Goal: Task Accomplishment & Management: Complete application form

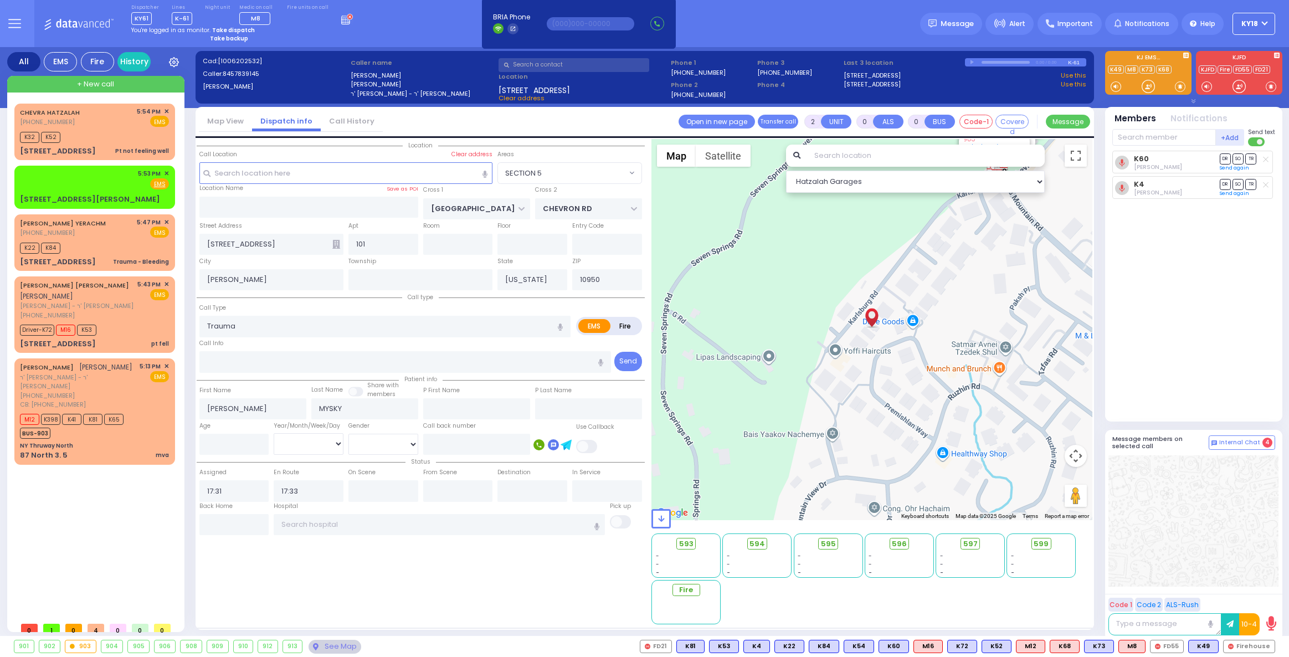
select select "SECTION 5"
select select
click at [224, 31] on strong "Take dispatch" at bounding box center [233, 30] width 43 height 8
select select "4"
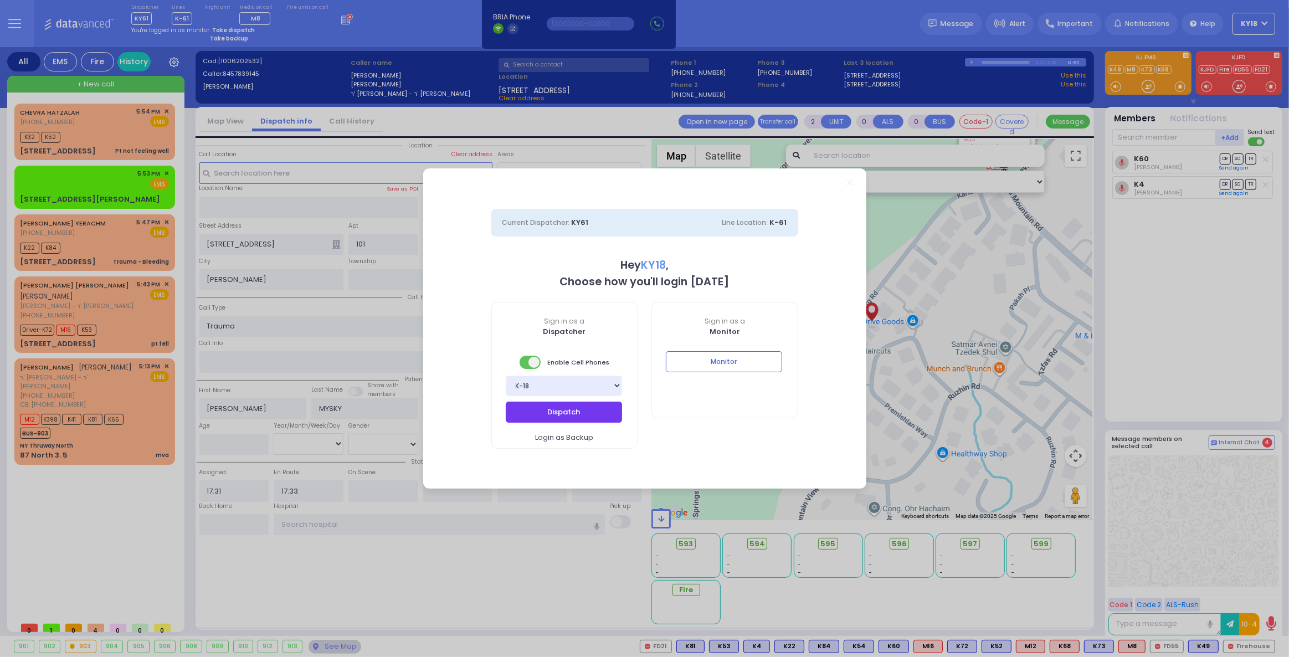
click at [572, 406] on button "Dispatch" at bounding box center [564, 412] width 116 height 21
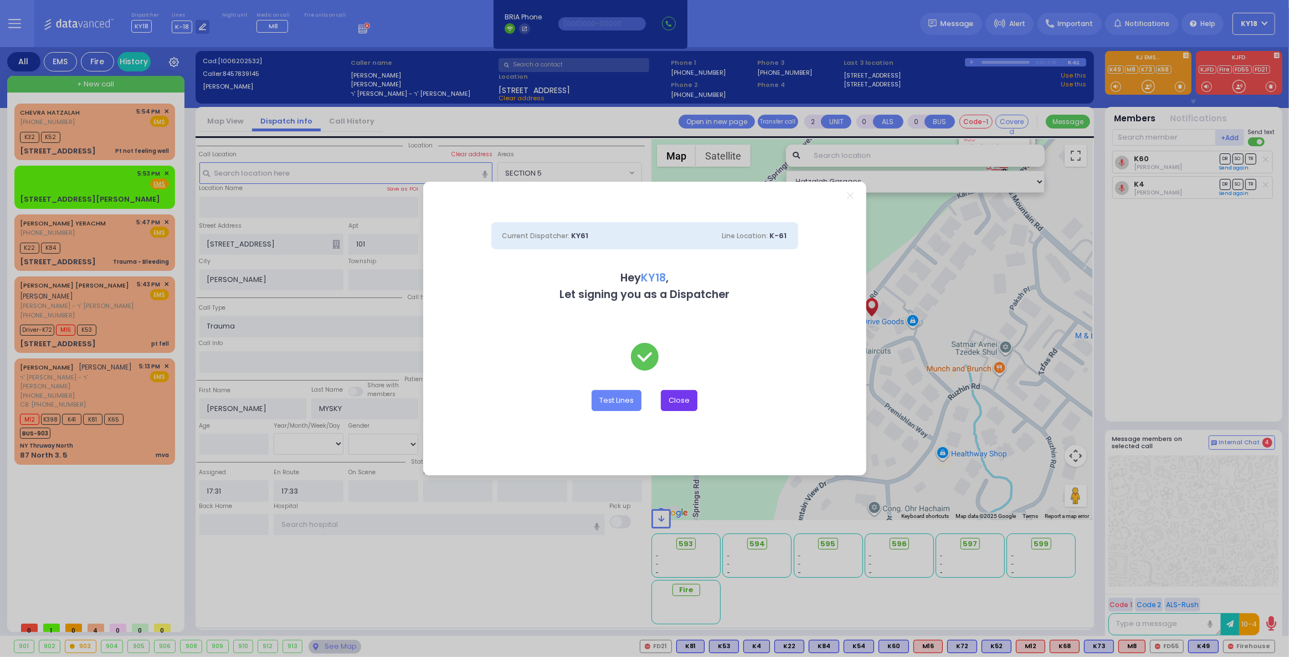
click at [668, 402] on button "Close" at bounding box center [679, 400] width 37 height 21
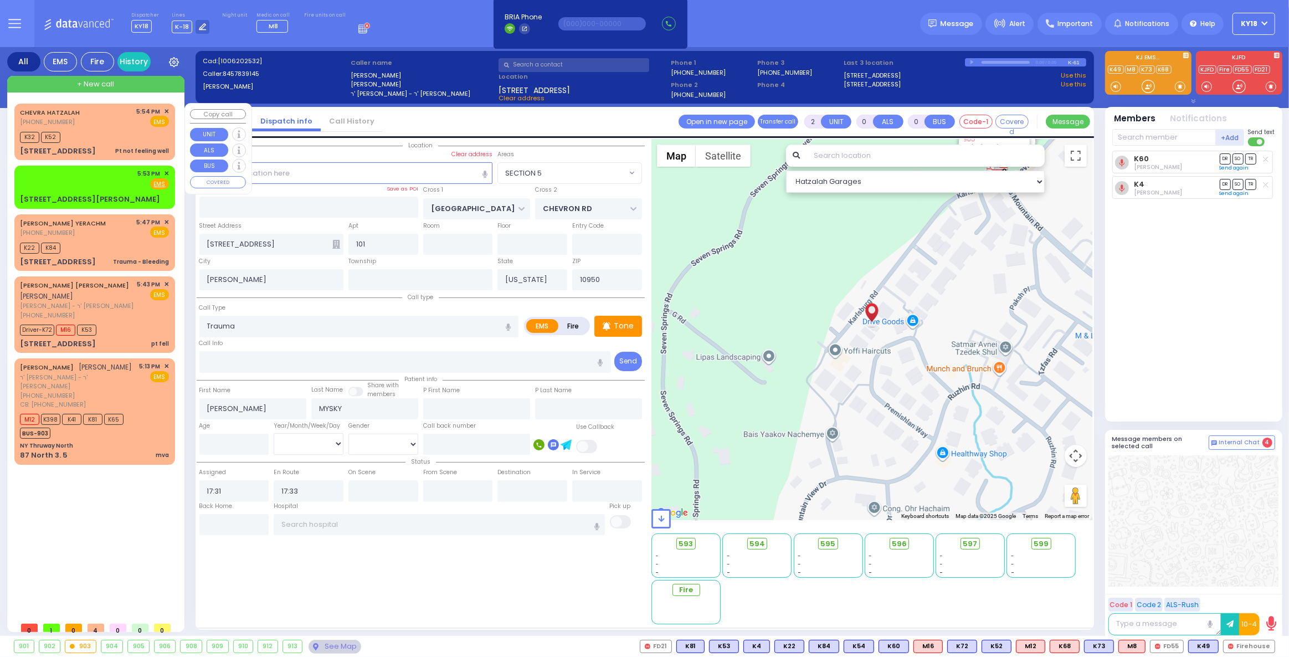
click at [116, 143] on div "CHEVRA HATZALAH [PHONE_NUMBER] 5:54 PM ✕ EMS K32 K52" at bounding box center [95, 131] width 156 height 53
type input "1"
select select
type input "Pt not feeling well"
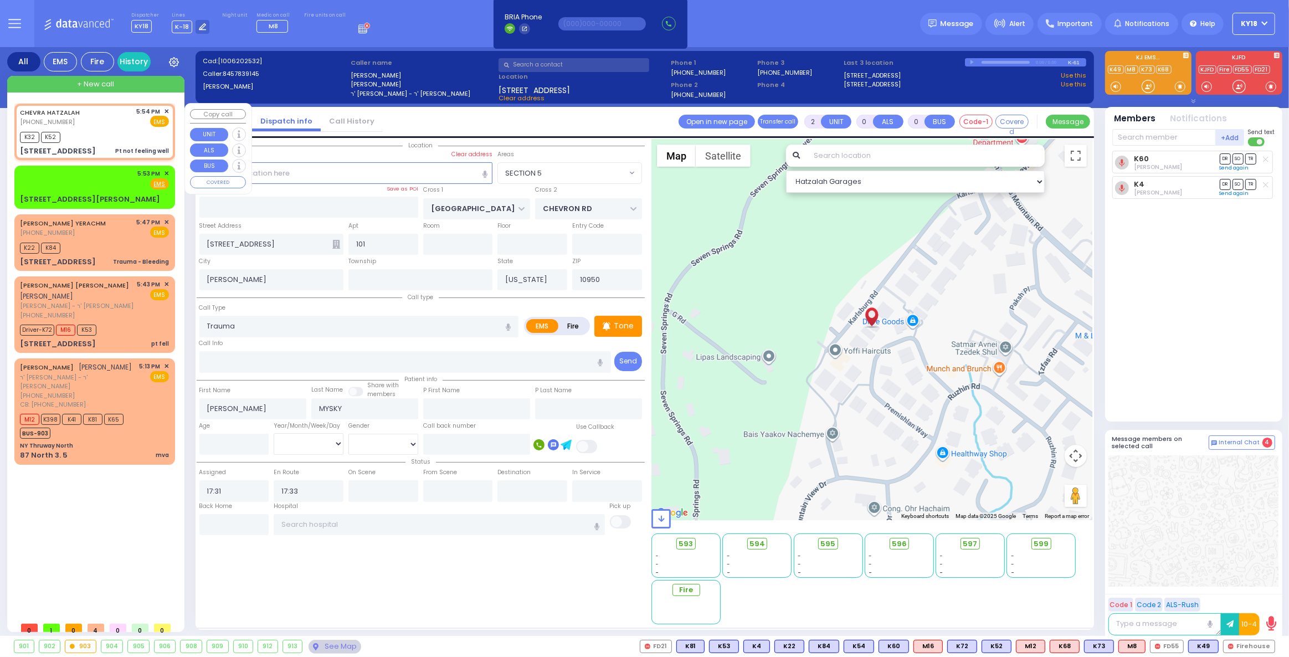
radio input "true"
select select
type input "17:54"
type input "17:57"
type input "ACRES RD"
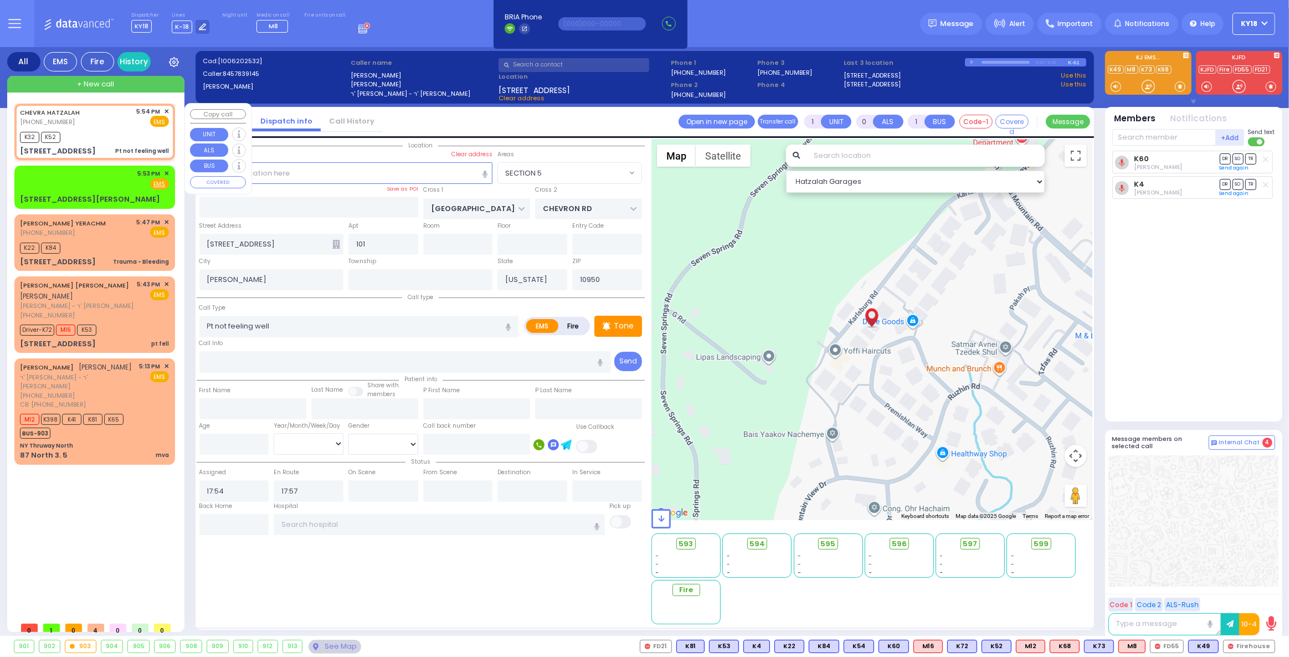
type input "[STREET_ADDRESS]"
type input "202"
select select "Hatzalah Garages"
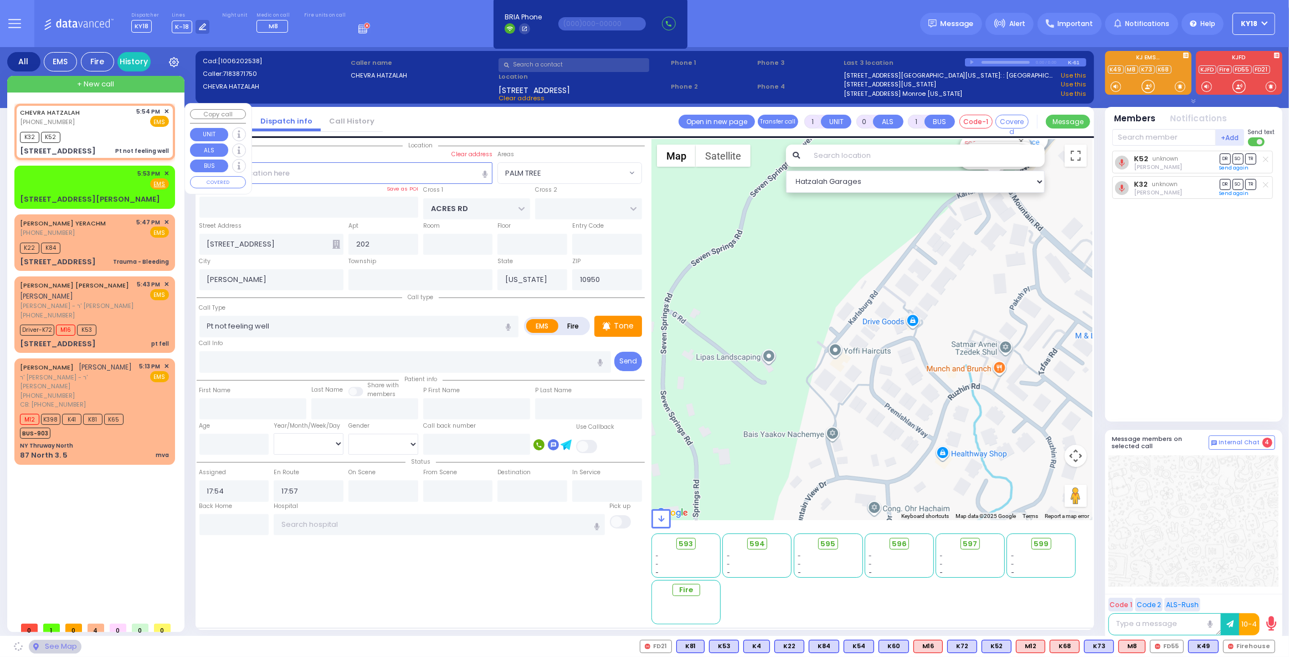
select select "PALM TREE"
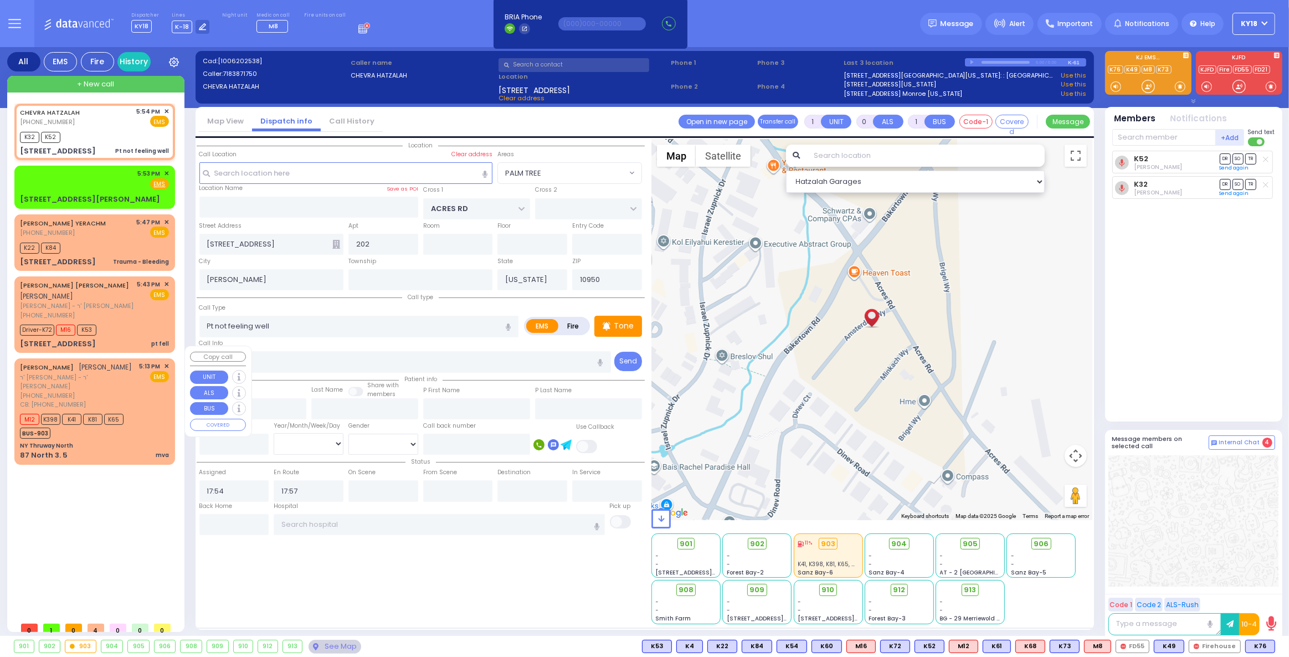
click at [87, 378] on span "ר' [PERSON_NAME] - ר' [PERSON_NAME]" at bounding box center [78, 382] width 116 height 18
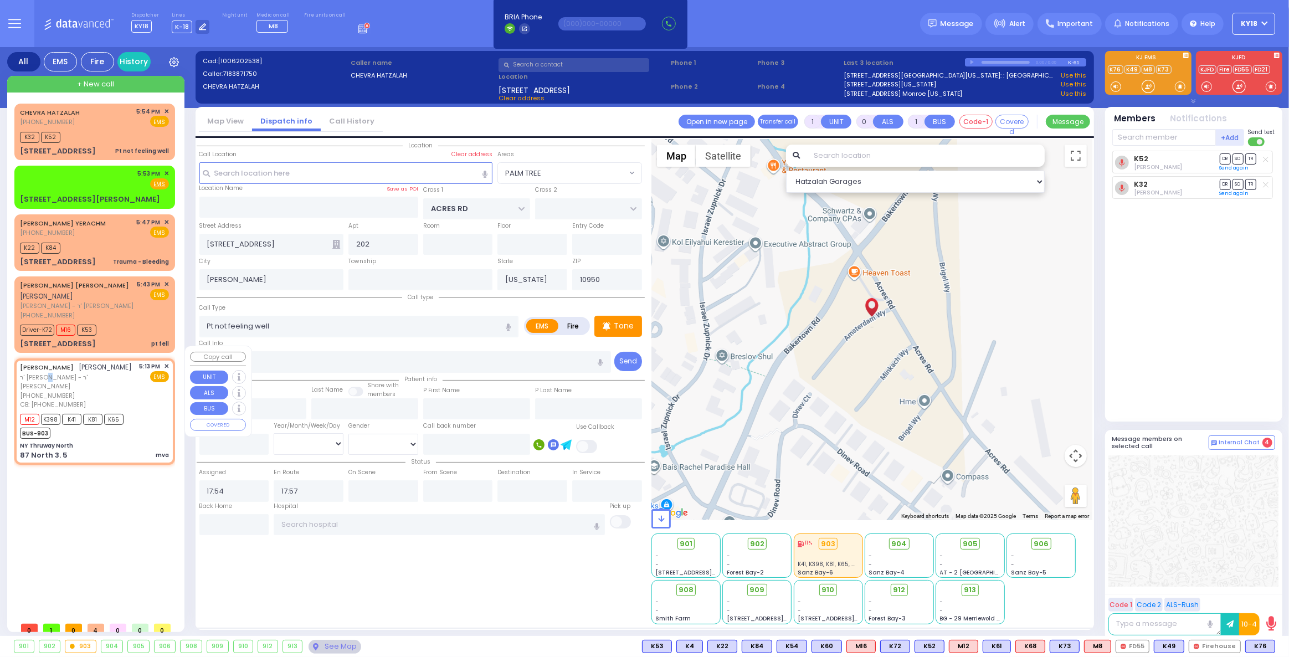
type input "2"
type input "1"
select select
type input "mva"
radio input "true"
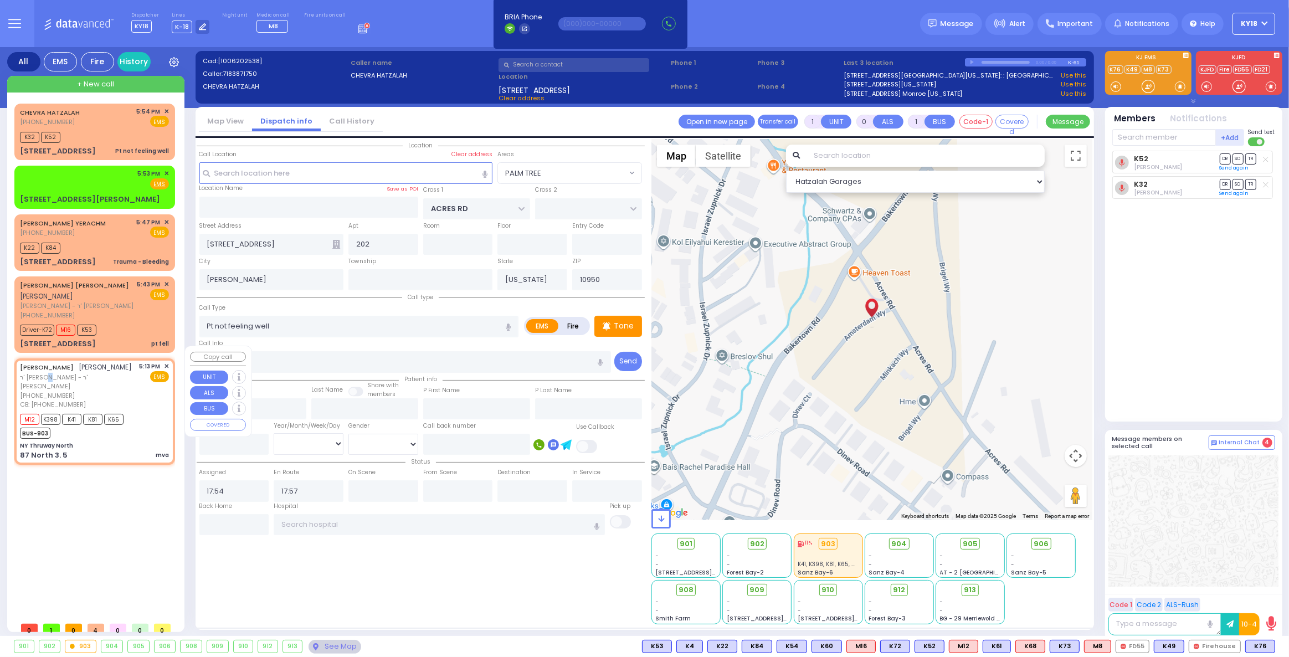
type input "AVIGDOR"
type input "[PERSON_NAME]"
select select
type input "3157047298"
type input "17:13"
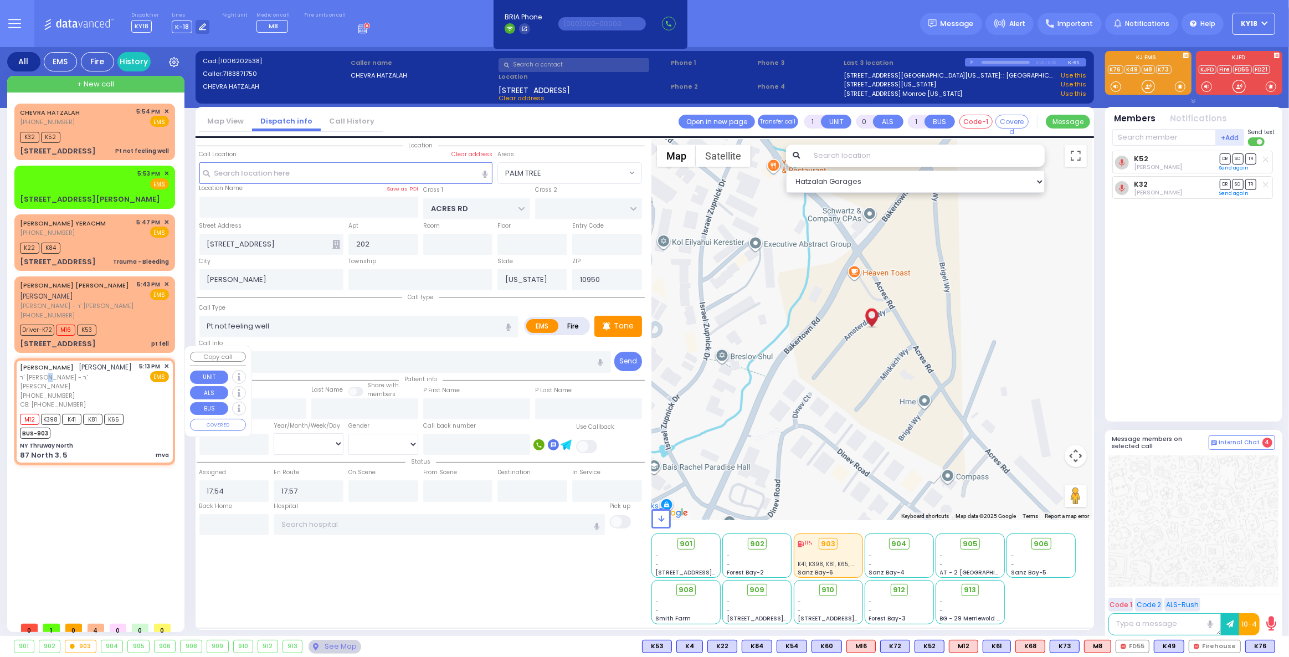
type input "17:22"
select select "Hatzalah Garages"
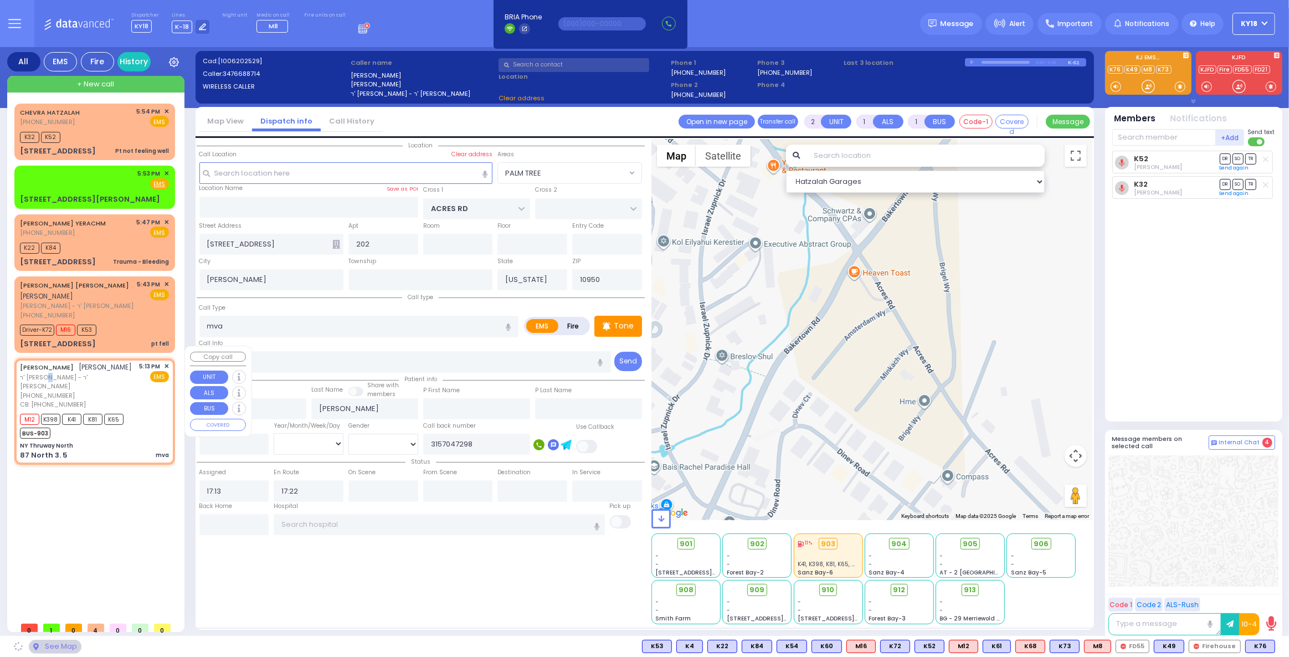
type input "NY Thruway North"
type input "87 North 3."
type input "5"
type input "Monroe"
type input "10001"
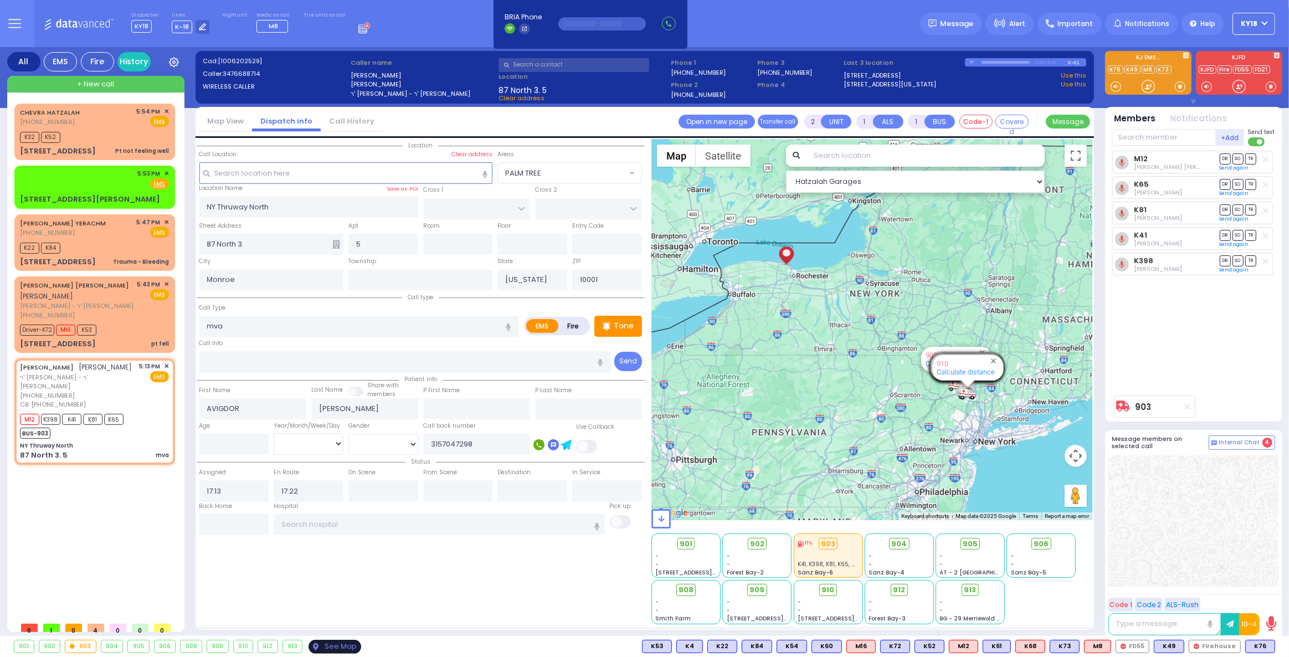
click at [334, 642] on div "See Map" at bounding box center [335, 647] width 52 height 14
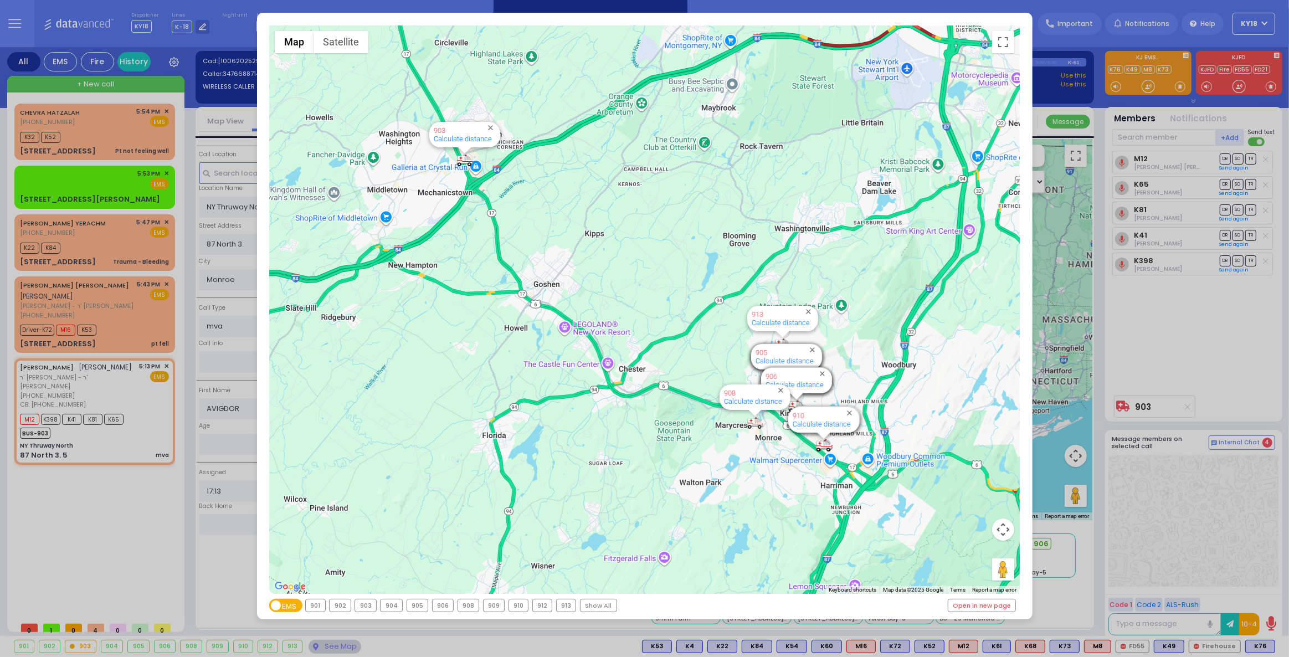
click at [50, 389] on div "← Move left → Move right ↑ Move up ↓ Move down + Zoom in - Zoom out Home Jump l…" at bounding box center [644, 328] width 1289 height 657
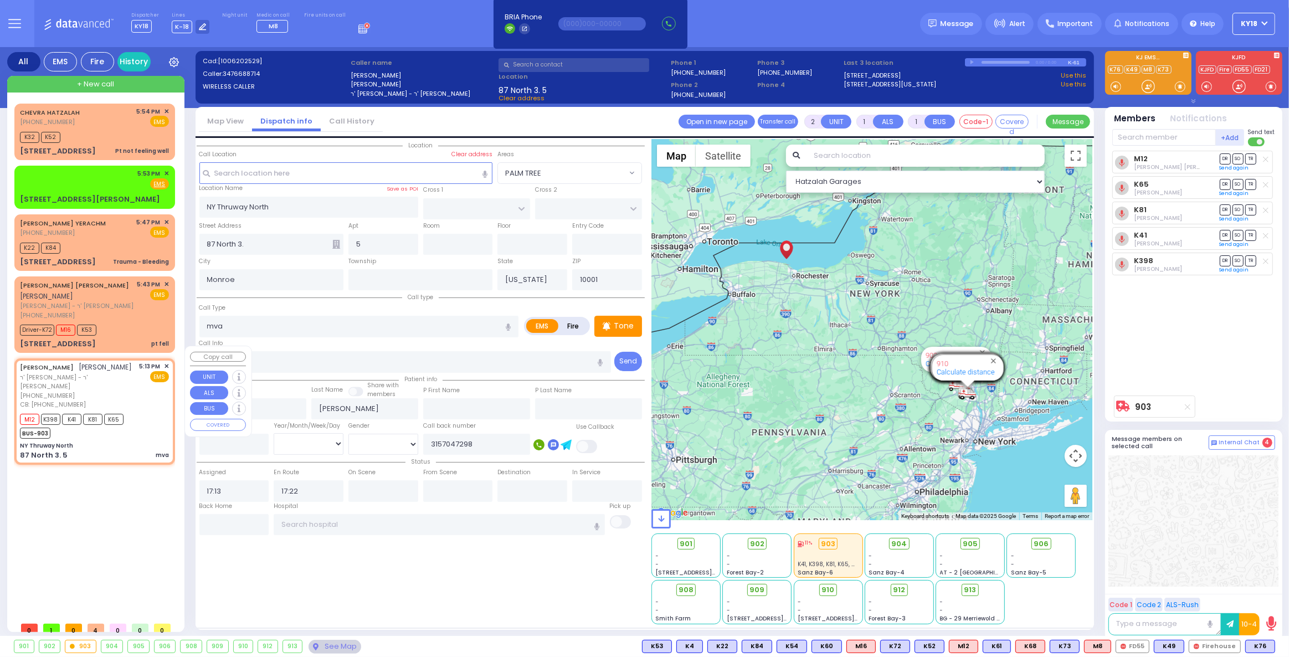
click at [167, 362] on span "✕" at bounding box center [166, 366] width 5 height 9
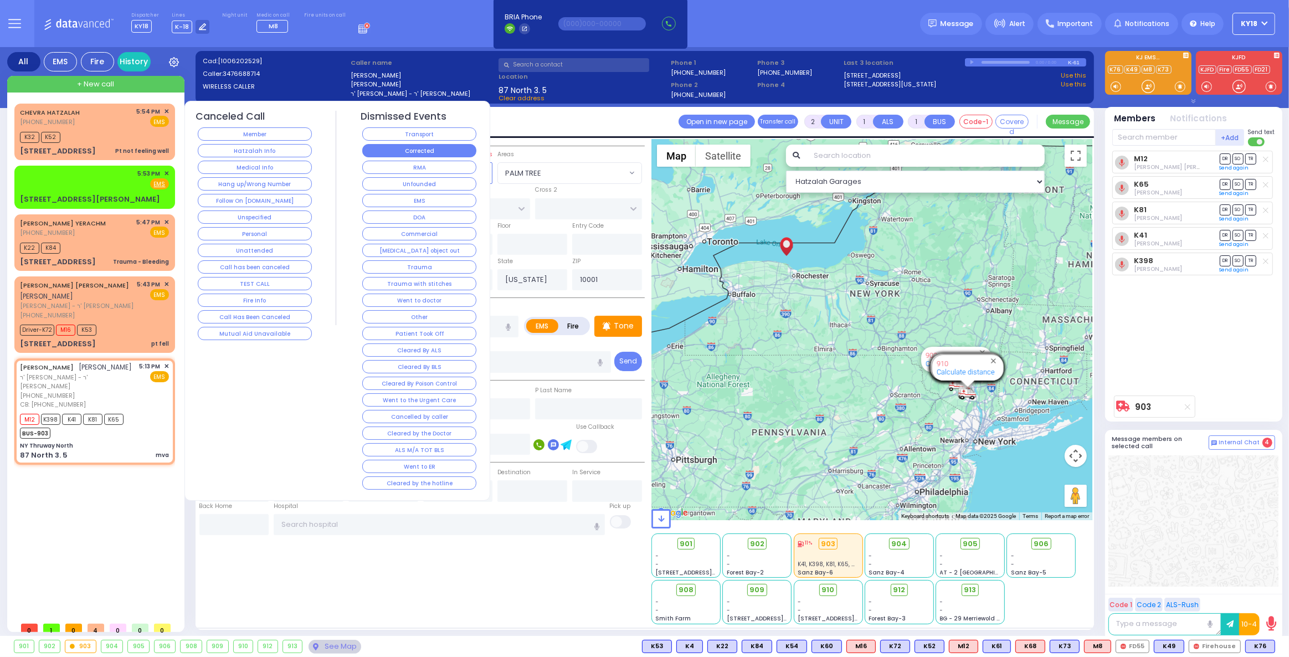
click at [457, 147] on button "Corrected" at bounding box center [419, 150] width 114 height 13
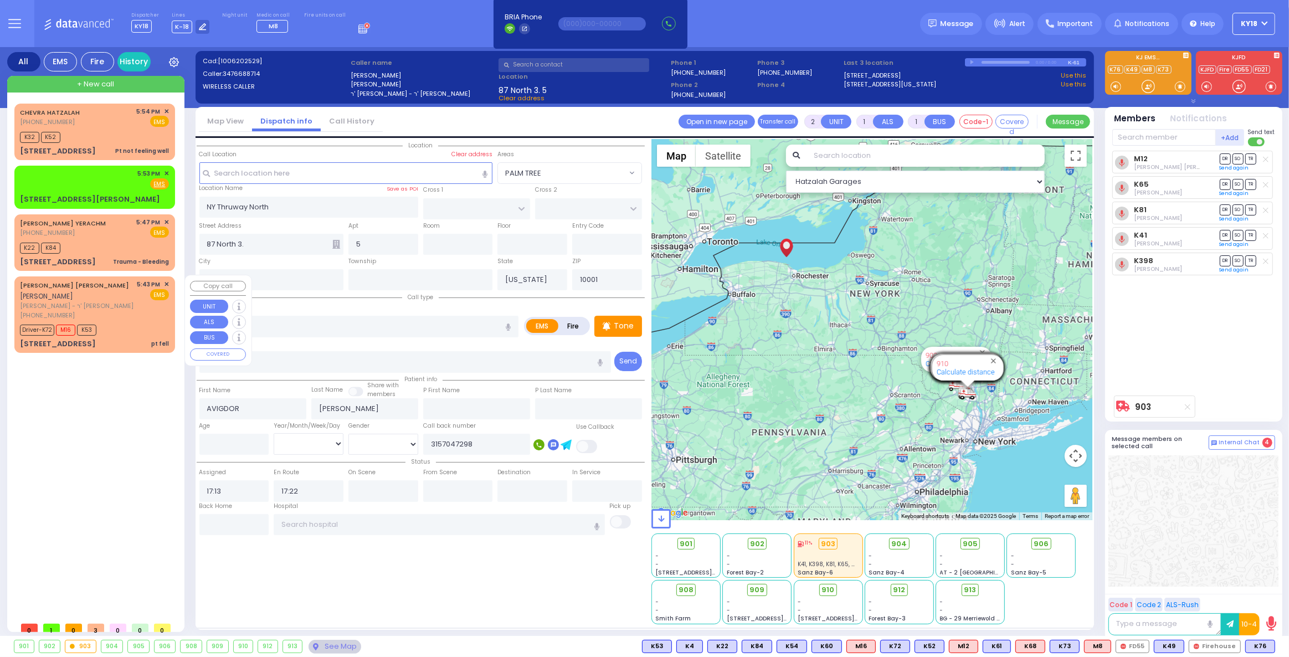
select select
radio input "true"
select select
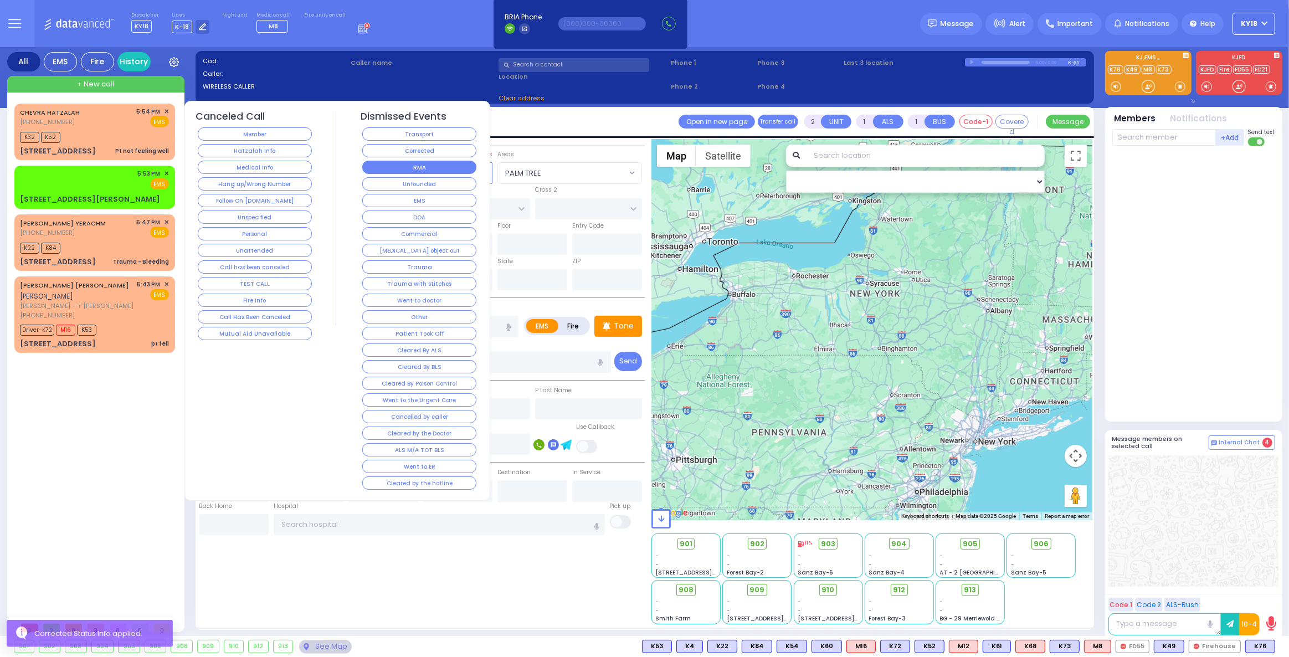
click at [399, 163] on button "RMA" at bounding box center [419, 167] width 114 height 13
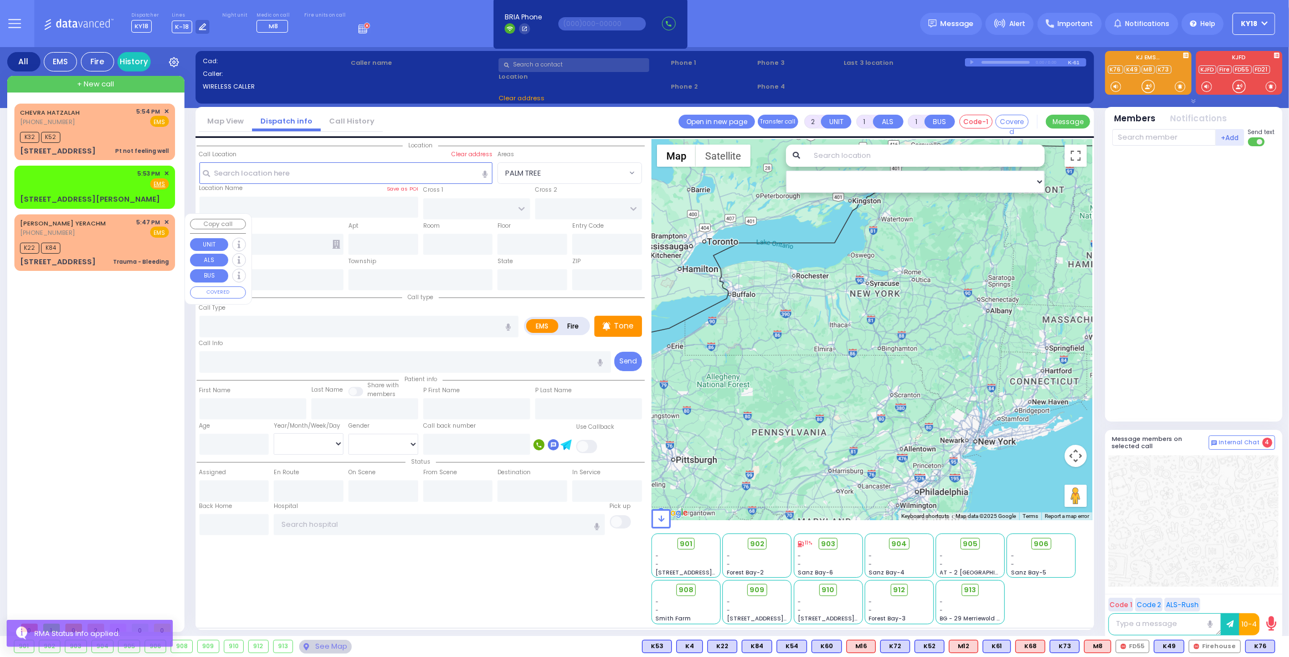
click at [168, 219] on span "✕" at bounding box center [166, 222] width 5 height 9
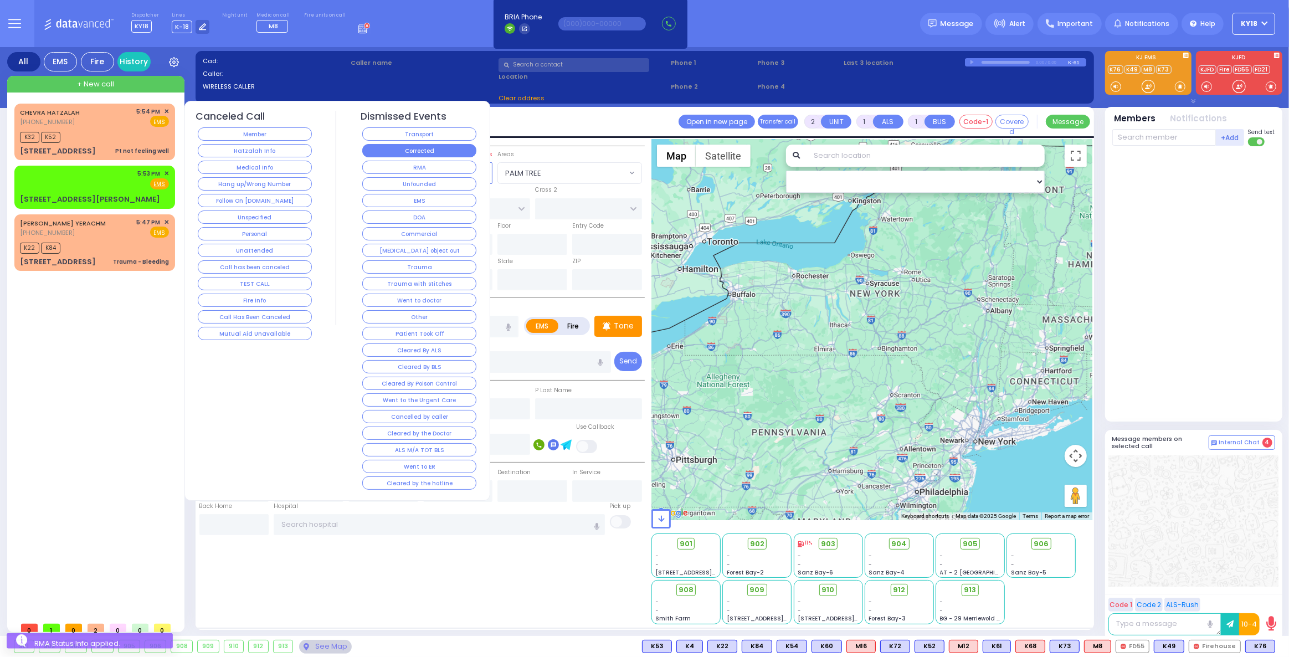
click at [418, 151] on button "Corrected" at bounding box center [419, 150] width 114 height 13
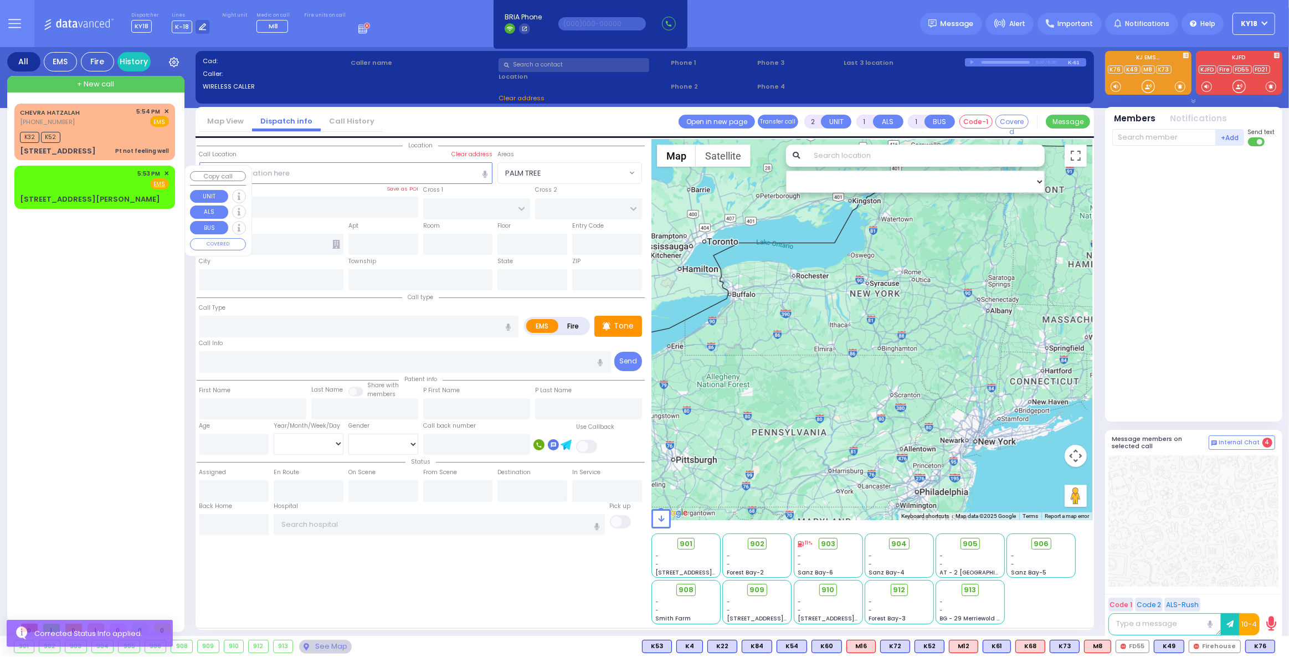
click at [167, 172] on span "✕" at bounding box center [166, 173] width 5 height 9
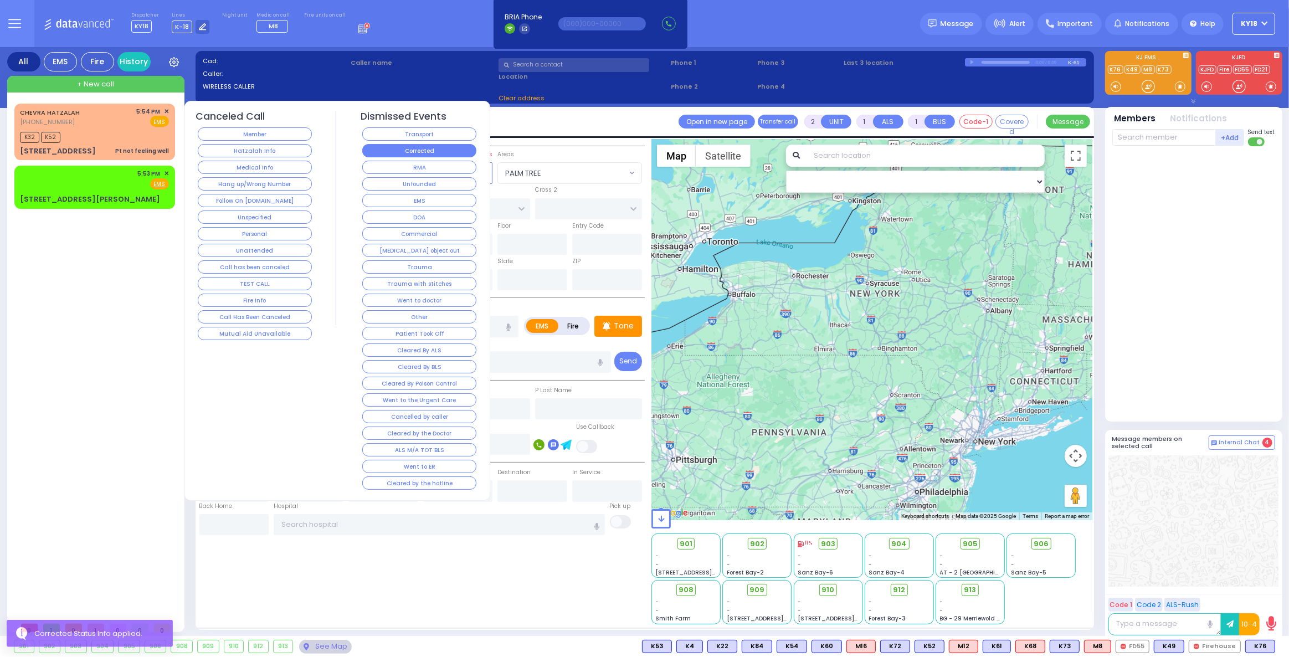
click at [424, 145] on button "Corrected" at bounding box center [419, 150] width 114 height 13
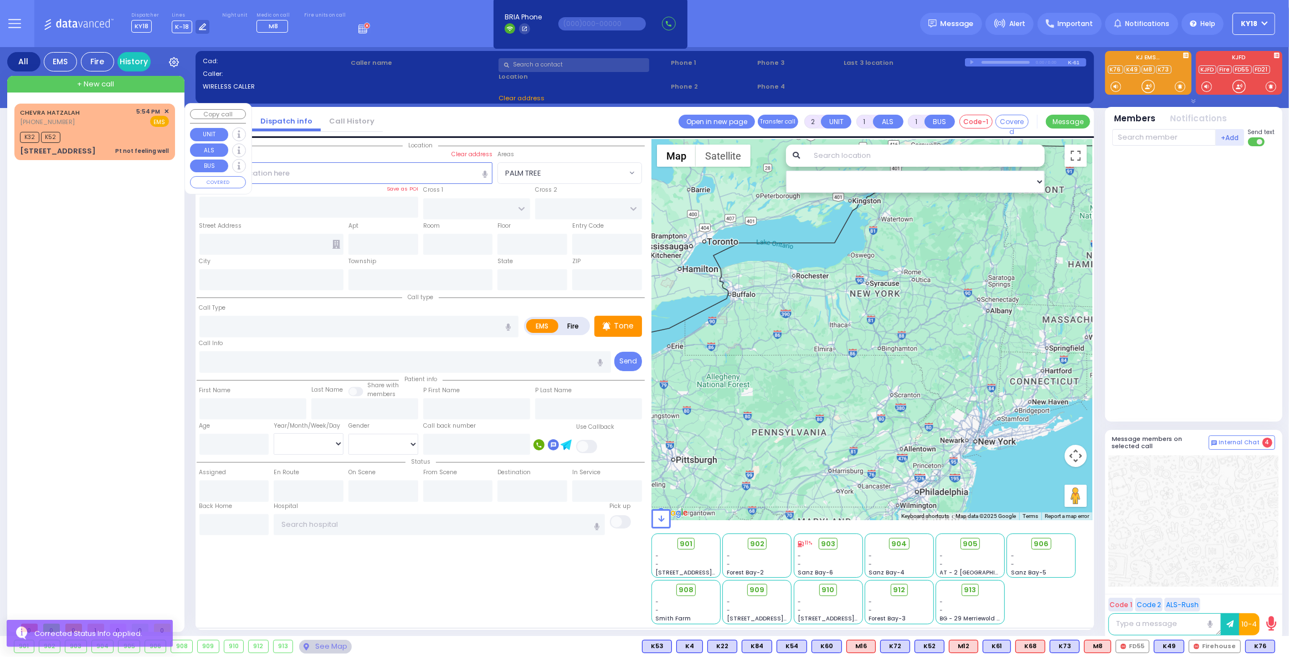
click at [168, 109] on span "✕" at bounding box center [166, 111] width 5 height 9
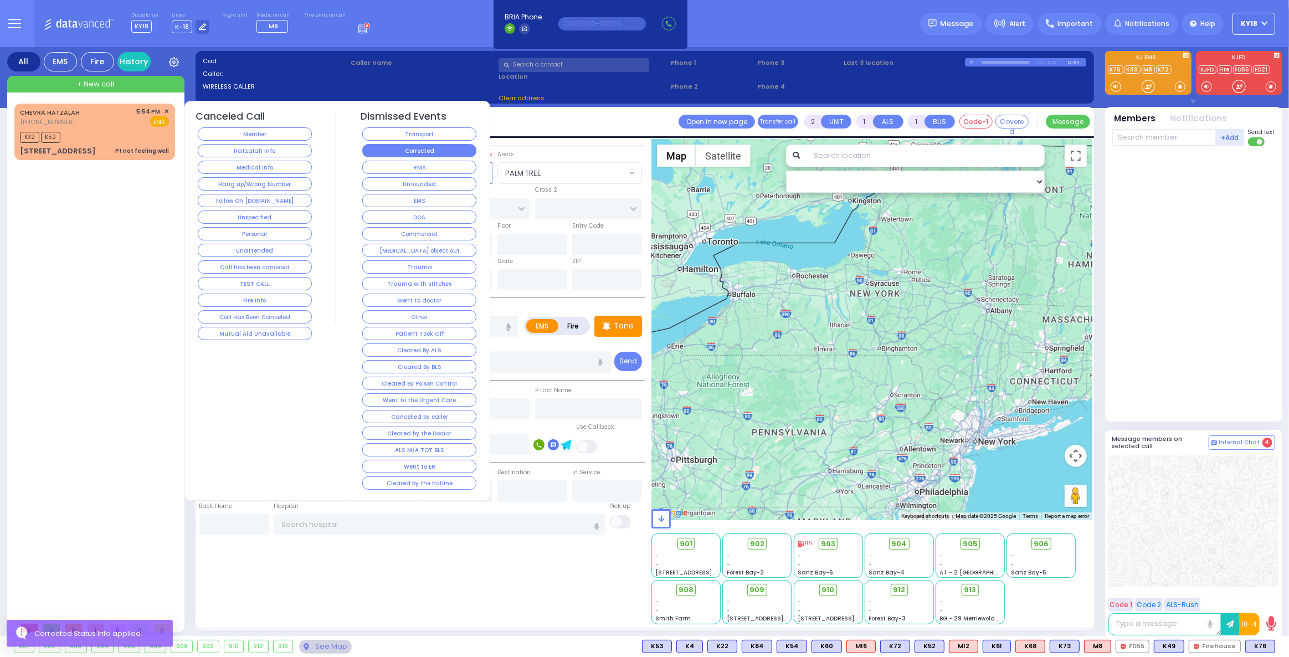
click at [385, 147] on button "Corrected" at bounding box center [419, 150] width 114 height 13
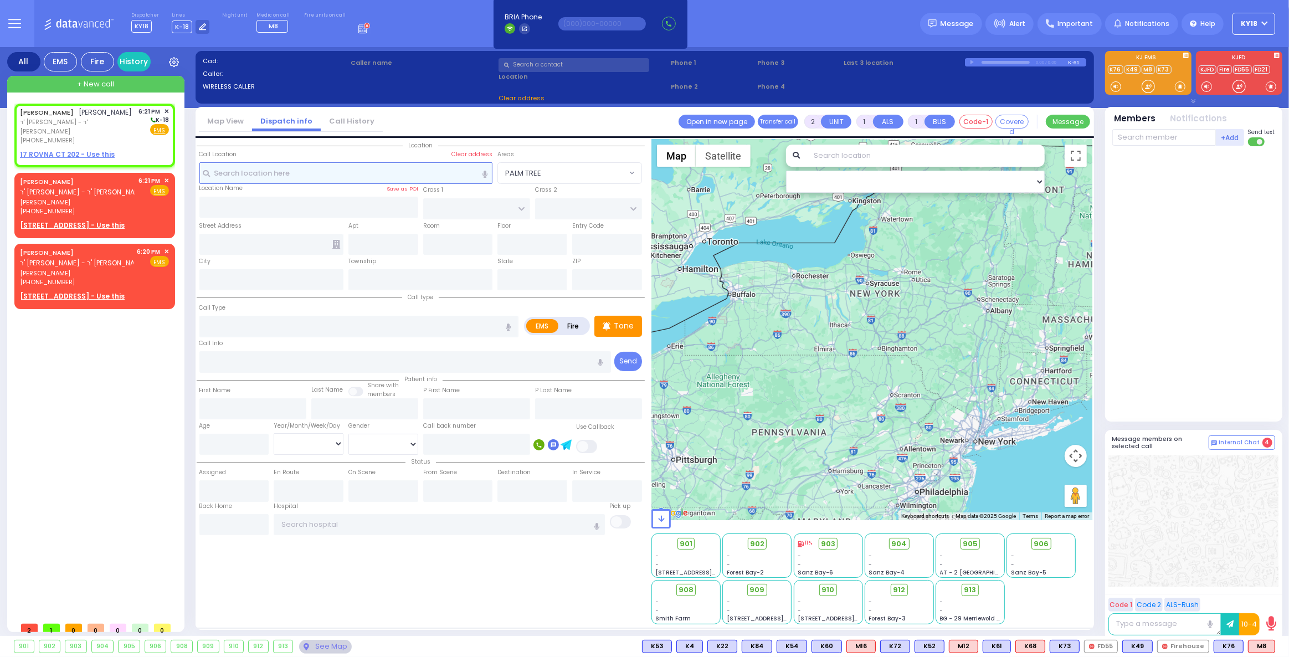
select select
radio input "true"
type input "[PERSON_NAME]"
select select
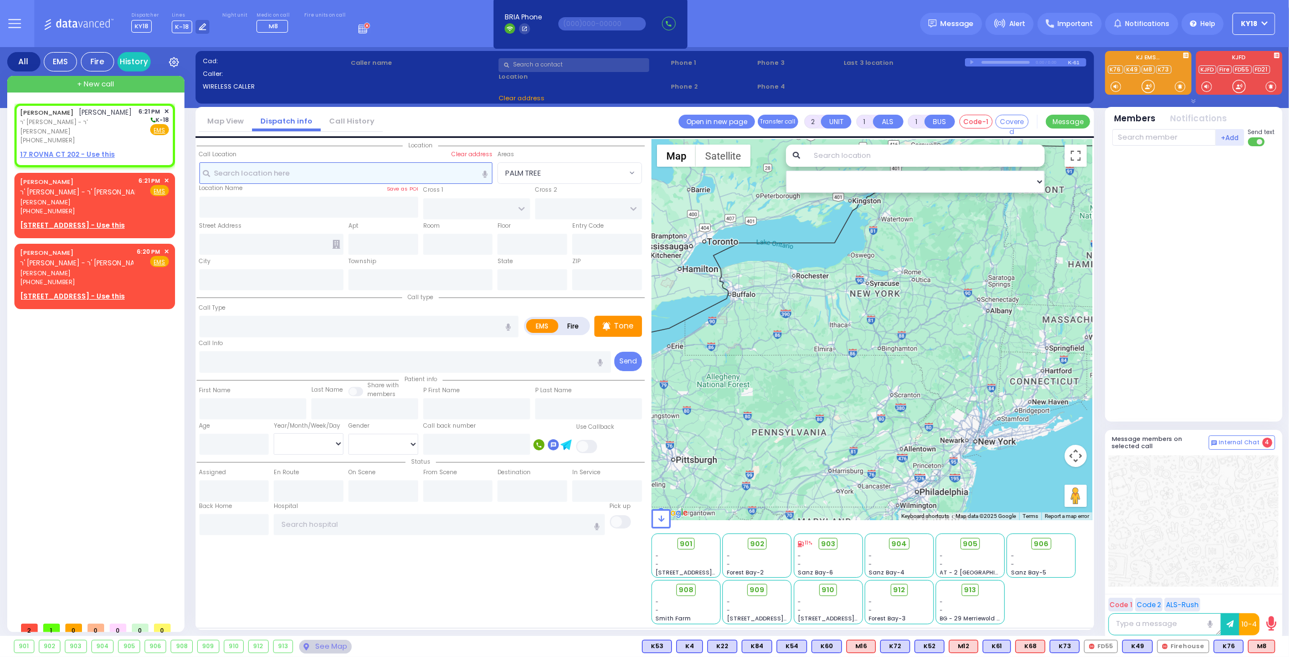
type input "18:21"
select select "Hatzalah Garages"
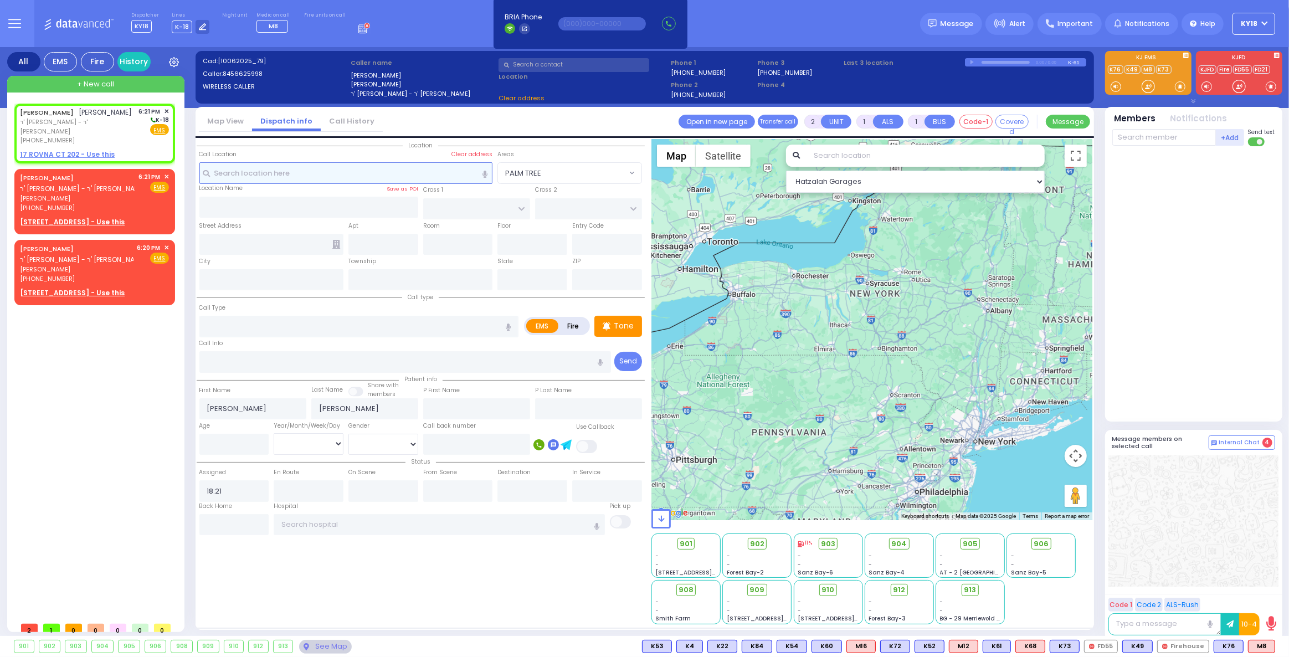
select select
radio input "true"
select select
select select "Hatzalah Garages"
select select
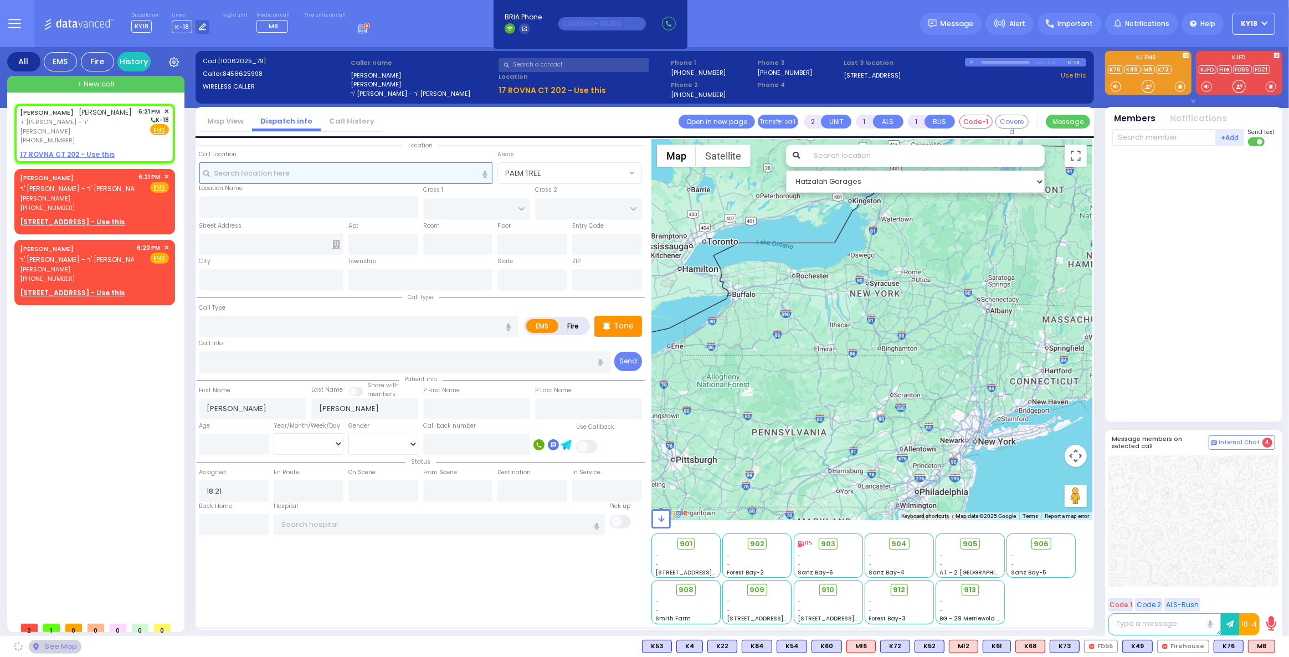
radio input "true"
select select
select select "Hatzalah Garages"
select select
radio input "true"
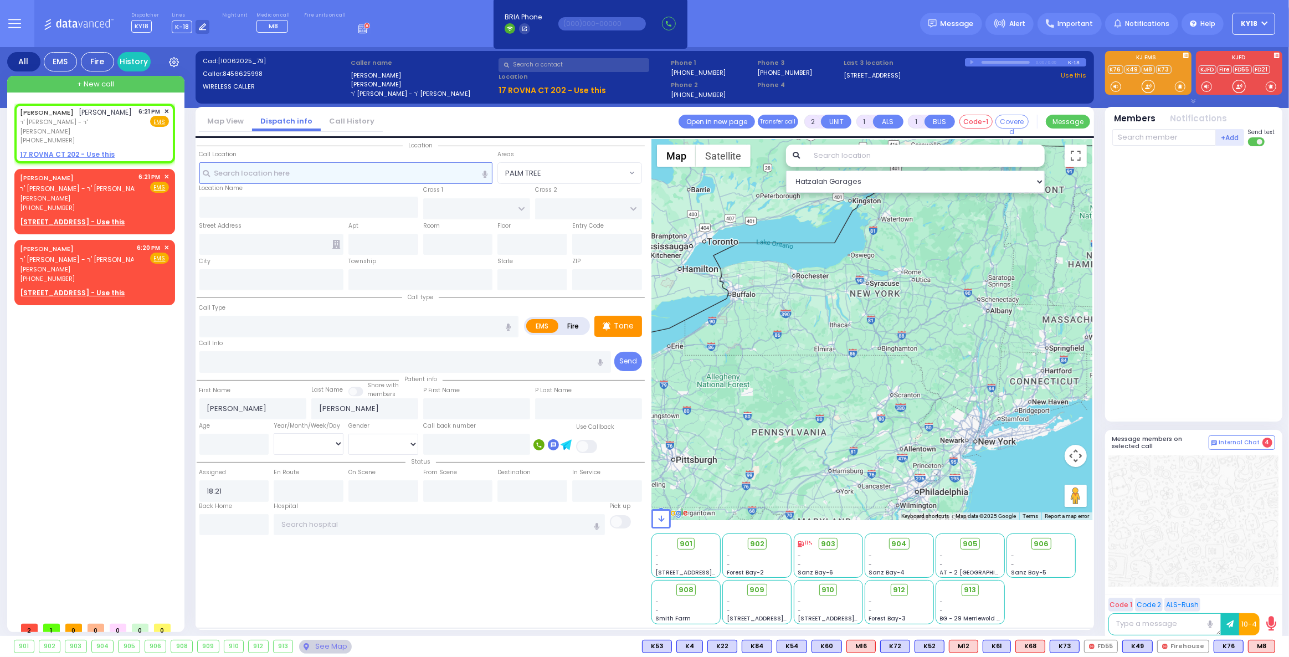
select select
select select "Hatzalah Garages"
click at [94, 86] on span "+ New call" at bounding box center [95, 84] width 37 height 11
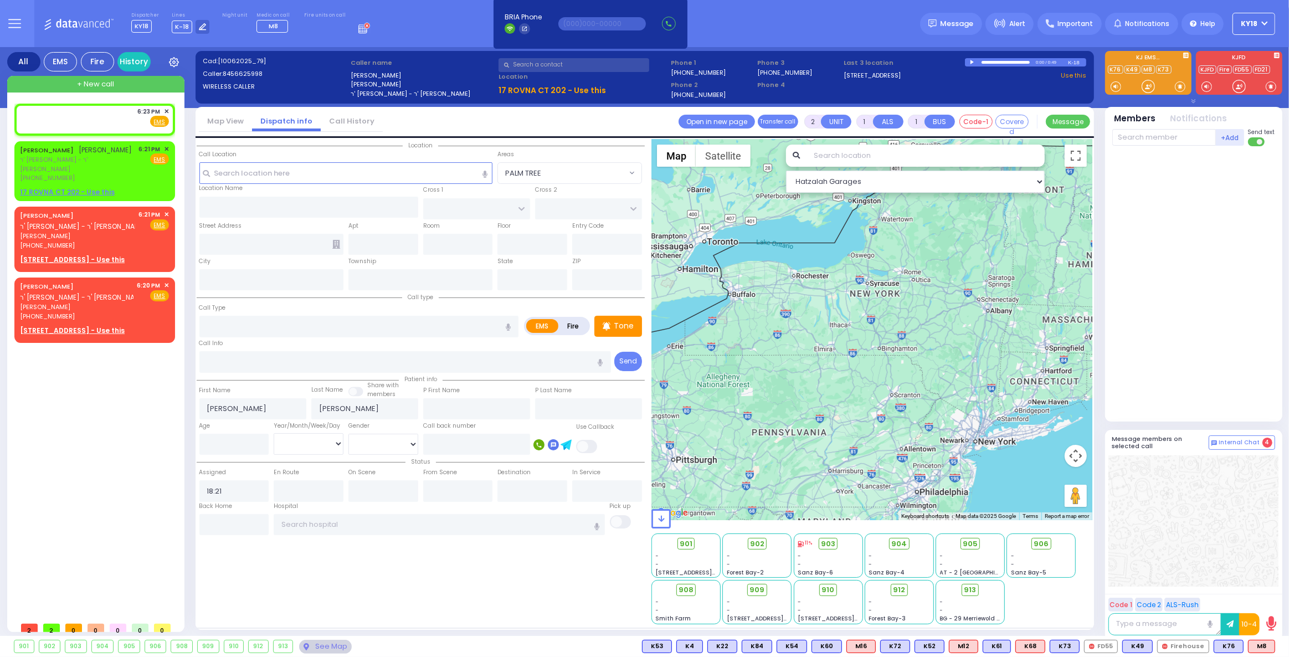
select select
radio input "true"
select select
type input "18:23"
select select "Hatzalah Garages"
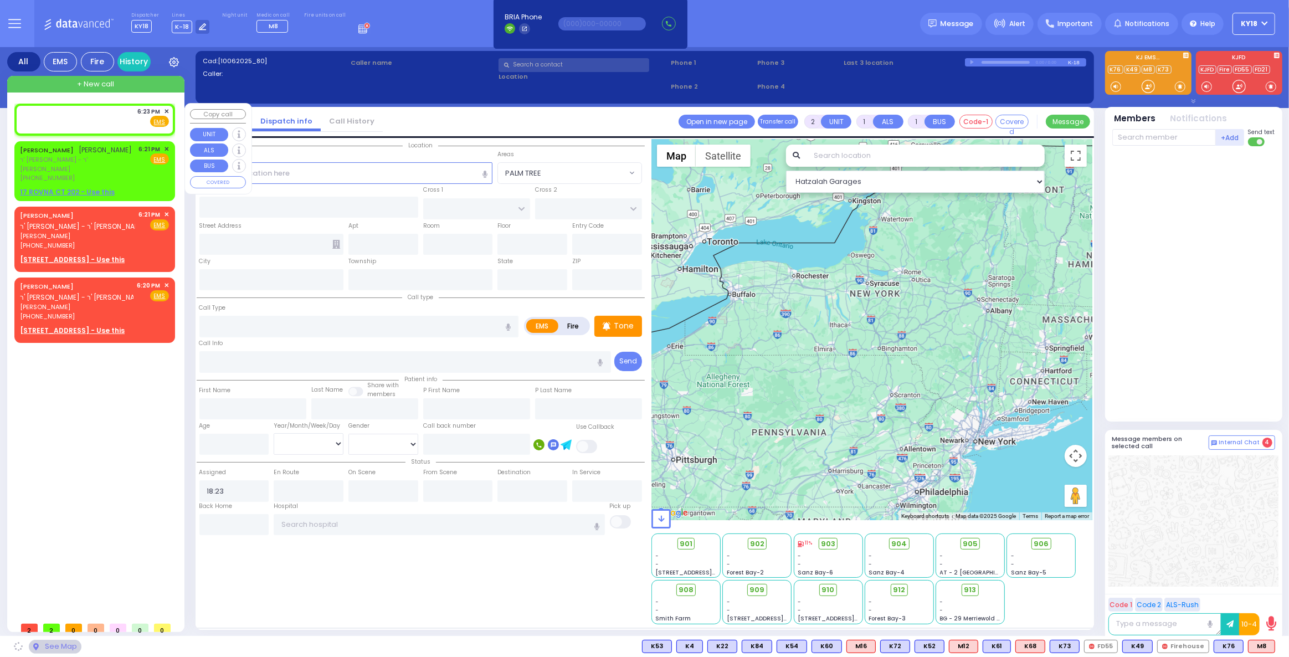
select select
radio input "true"
select select
select select "Hatzalah Garages"
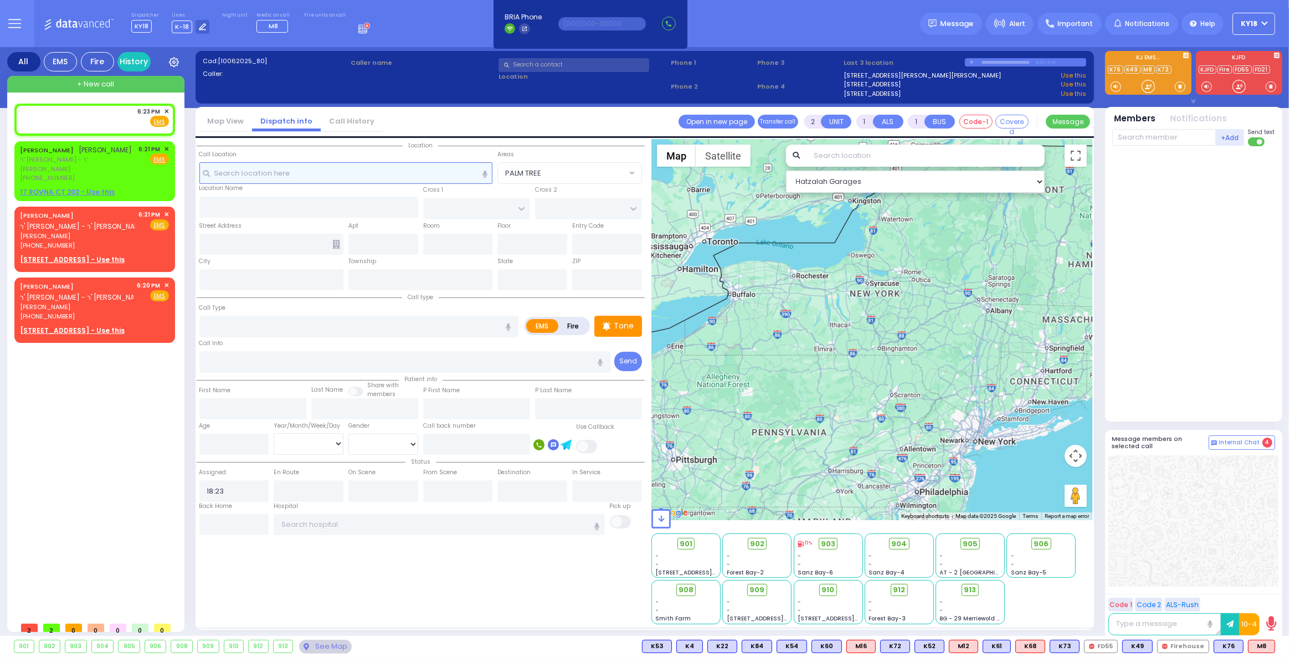
click at [376, 173] on input "text" at bounding box center [346, 172] width 294 height 21
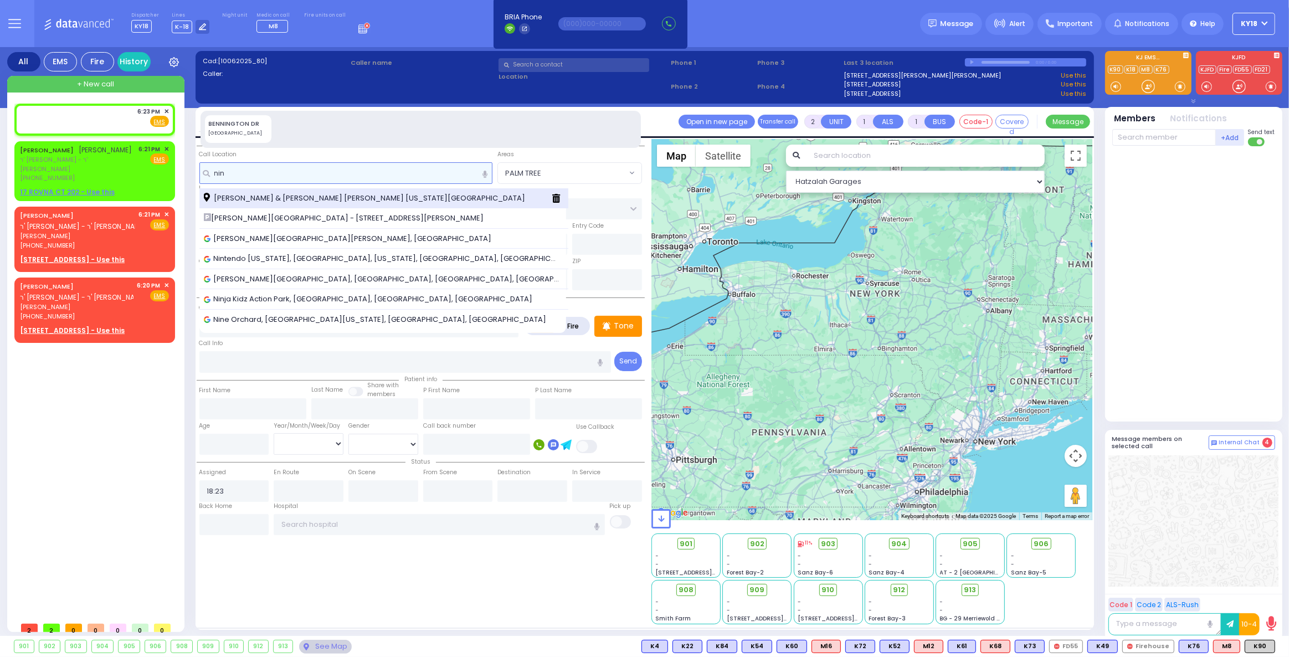
type input "nin"
click at [363, 199] on span "[PERSON_NAME] & [PERSON_NAME] [PERSON_NAME] [US_STATE][GEOGRAPHIC_DATA]" at bounding box center [366, 198] width 325 height 11
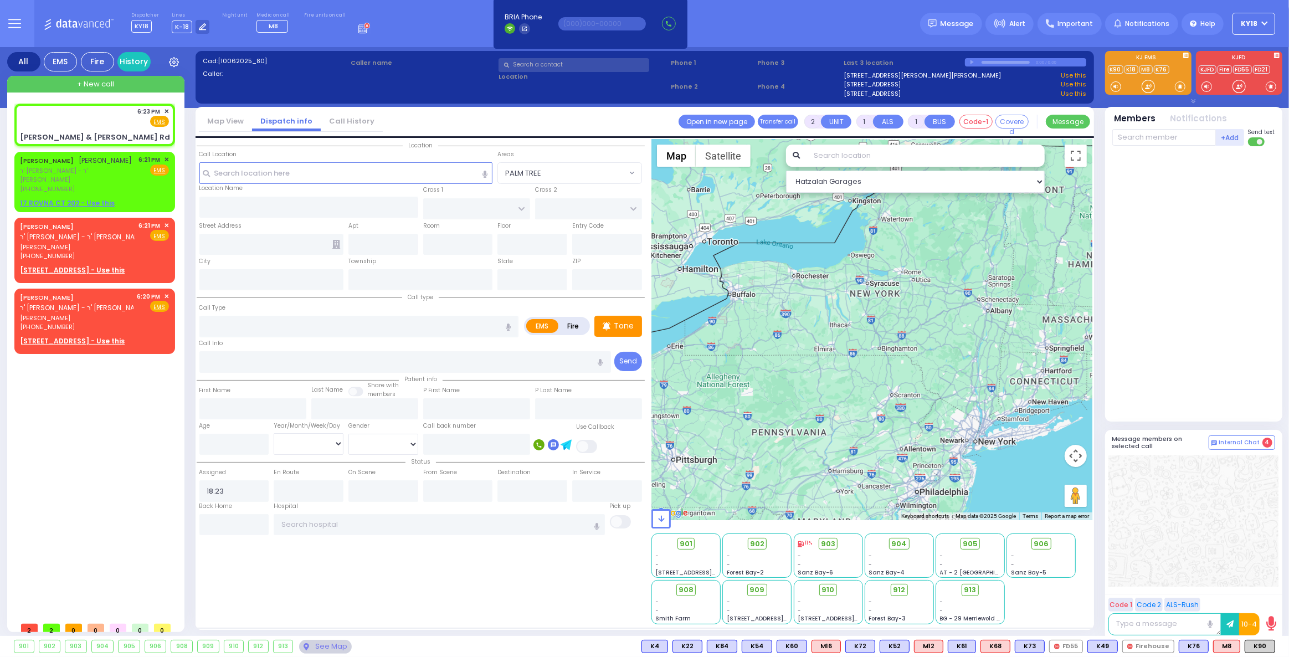
select select
radio input "true"
select select
type input "[PERSON_NAME][GEOGRAPHIC_DATA]"
type input "[PERSON_NAME] & [PERSON_NAME] Rd"
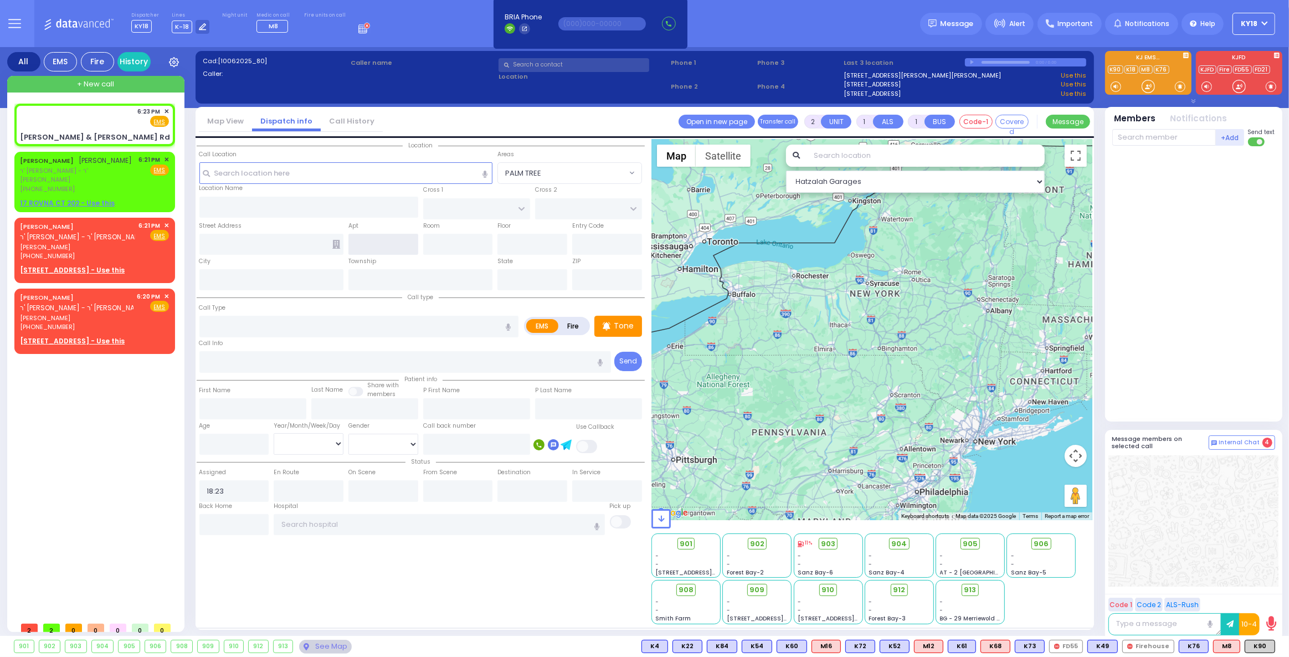
type input "Monroe"
type input "[US_STATE]"
type input "10950"
select select "Hatzalah Garages"
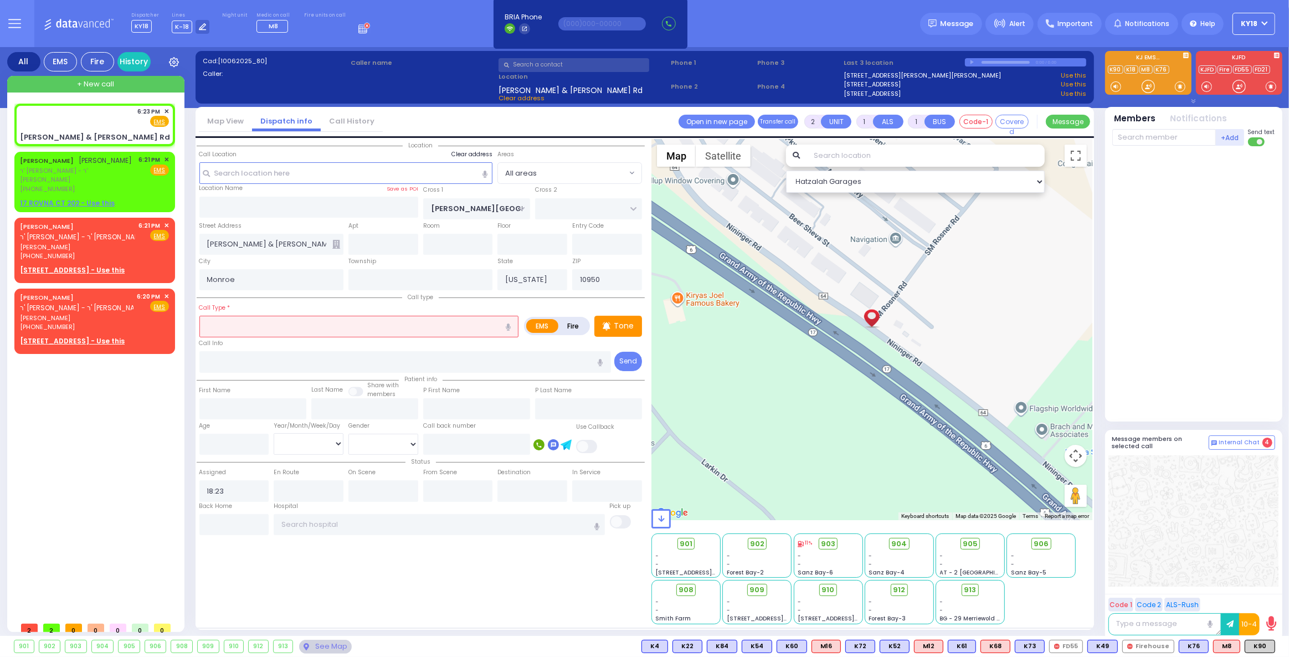
click at [471, 149] on div "Location Call Location Select a call Clear address" at bounding box center [421, 179] width 448 height 81
click at [469, 153] on label "Clear address" at bounding box center [471, 154] width 41 height 9
select select
radio input "true"
select select
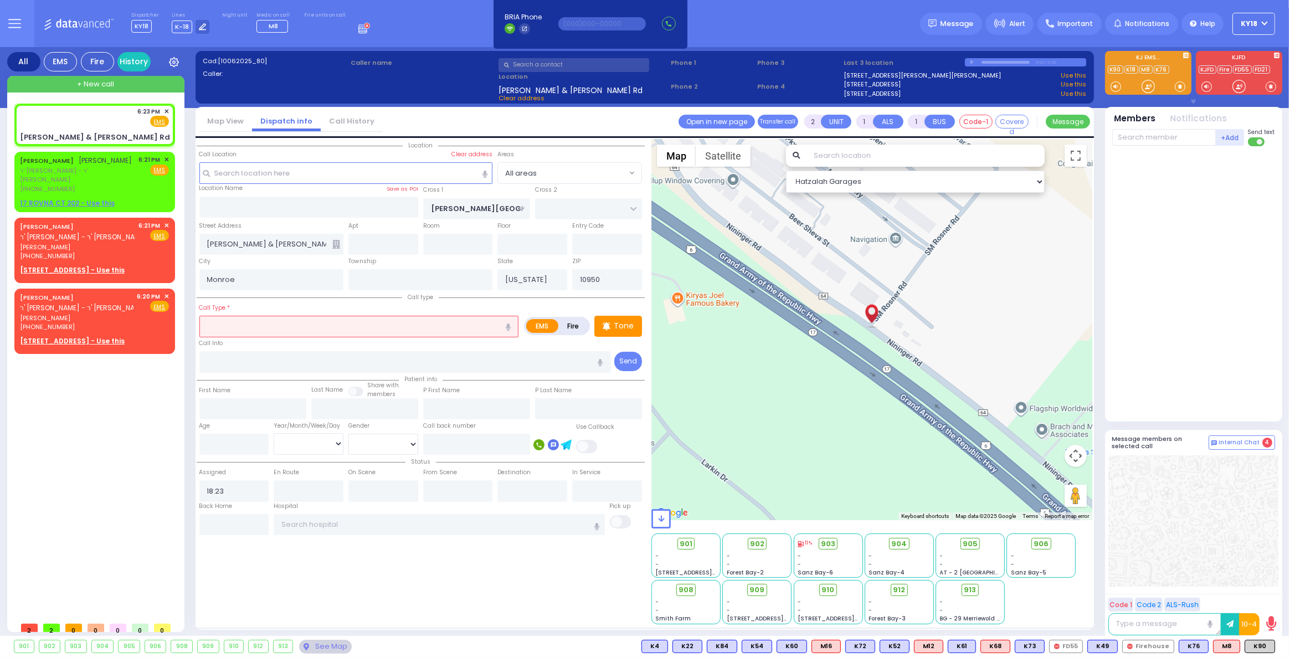
select select "Hatzalah Garages"
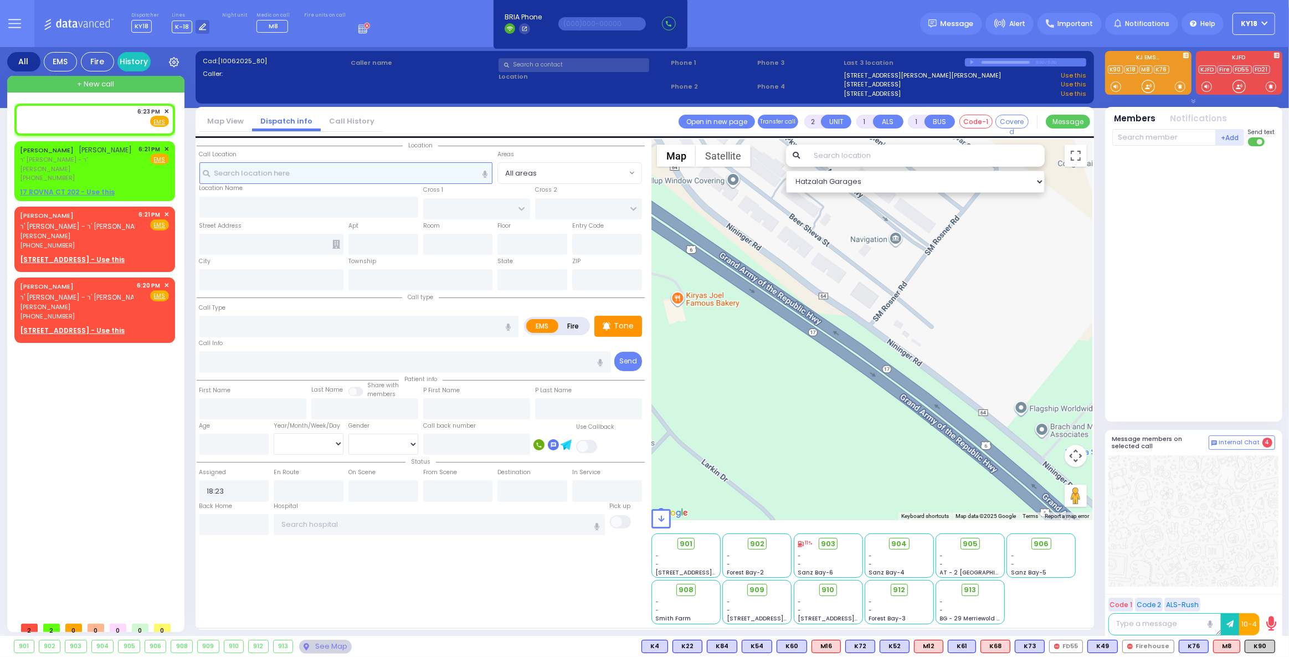
click at [318, 177] on input "text" at bounding box center [346, 172] width 294 height 21
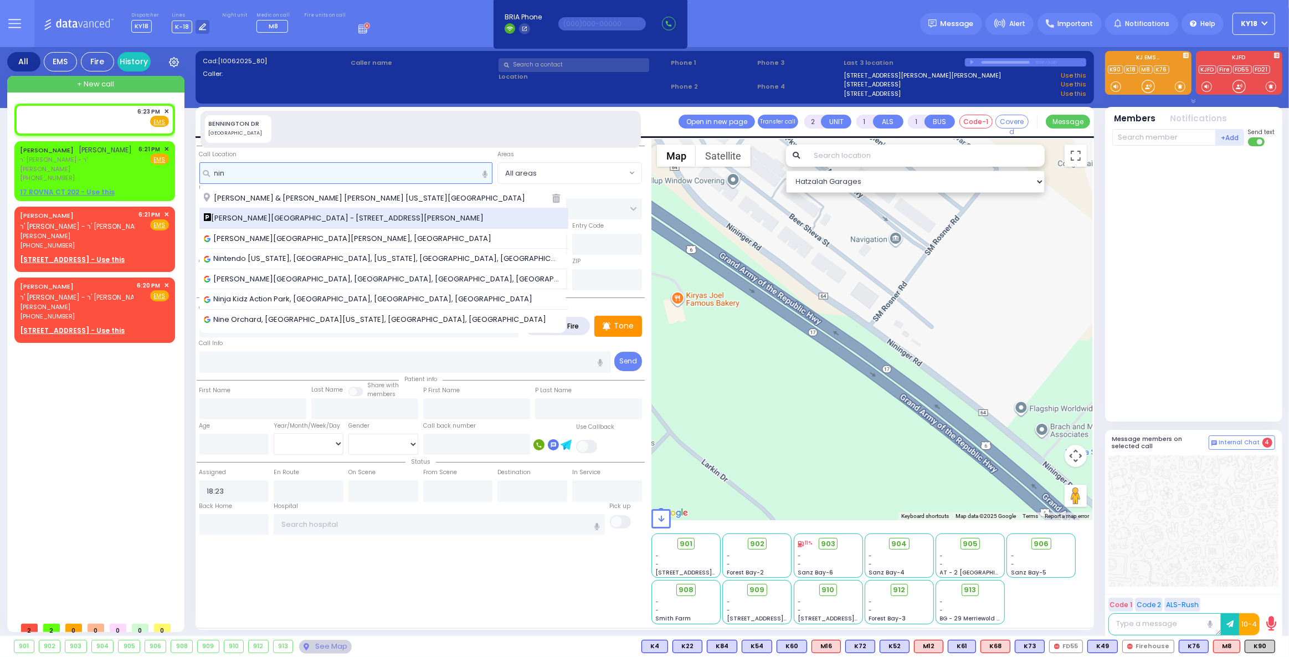
type input "nin"
click at [261, 220] on span "[PERSON_NAME][GEOGRAPHIC_DATA] - [STREET_ADDRESS][PERSON_NAME]" at bounding box center [346, 218] width 284 height 11
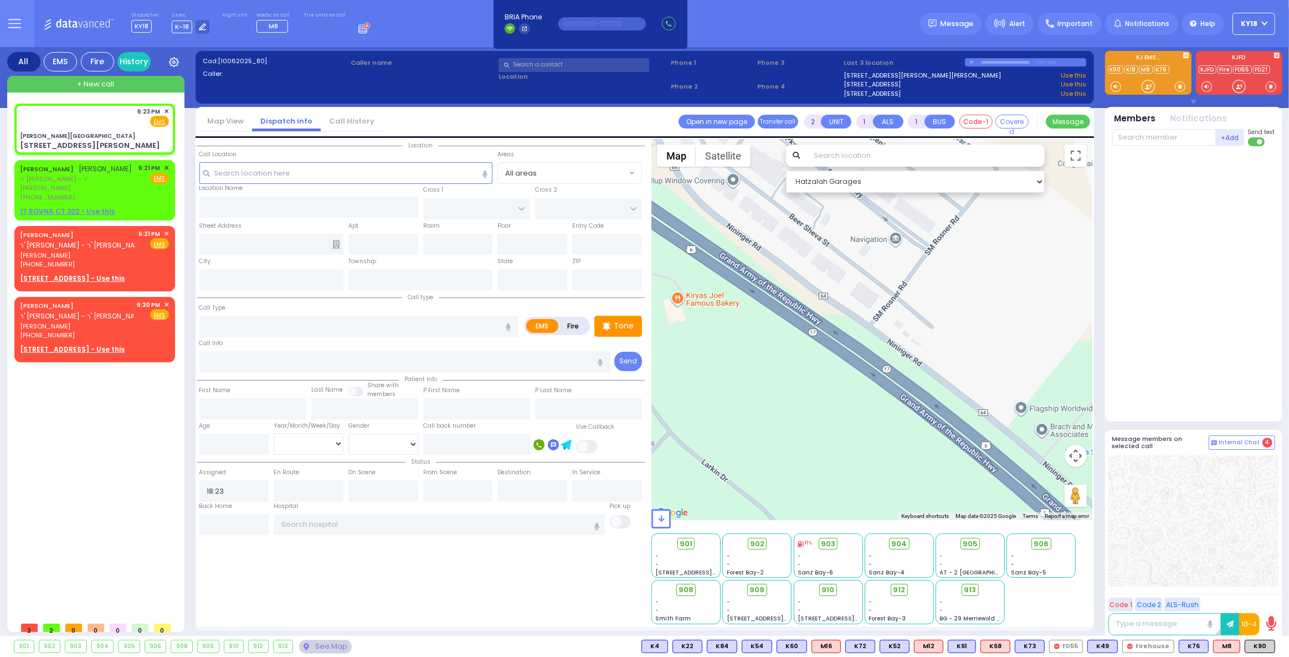
select select
radio input "true"
select select
select select "Hatzalah Garages"
type input "[PERSON_NAME][GEOGRAPHIC_DATA]"
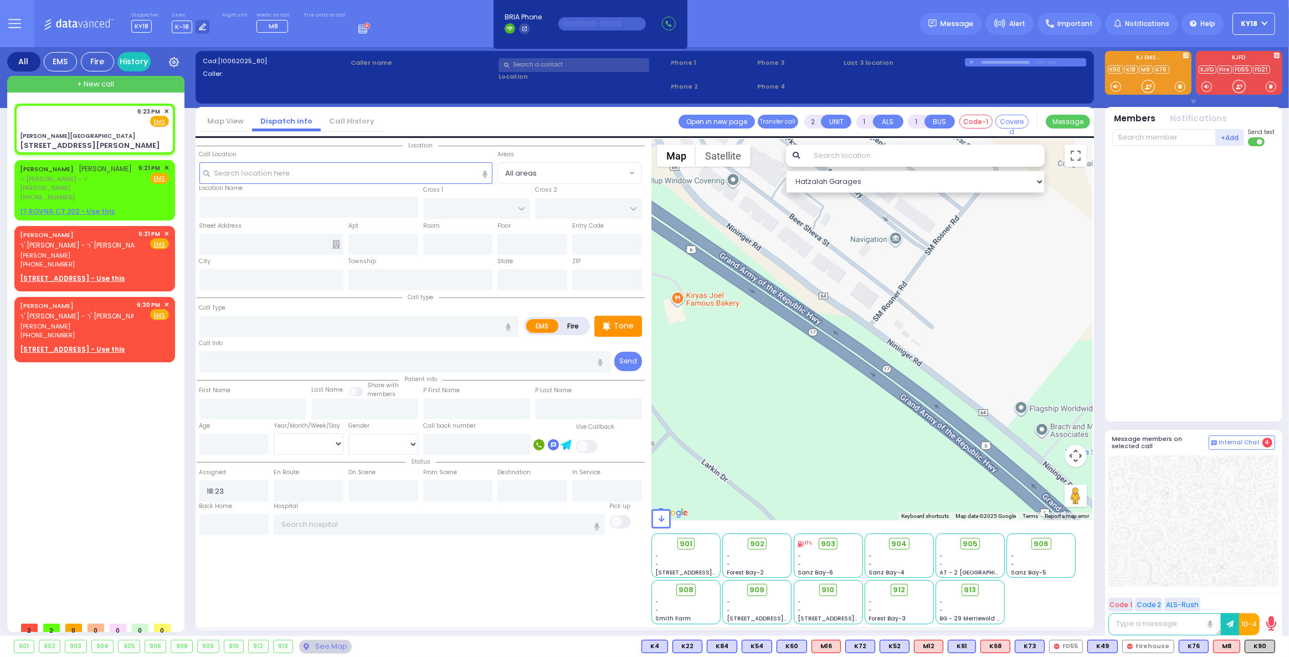
type input "CENTRAL VALLEY LINE"
type input "[PERSON_NAME][GEOGRAPHIC_DATA]"
type input "[STREET_ADDRESS][PERSON_NAME]"
type input "Monroe"
type input "[US_STATE]"
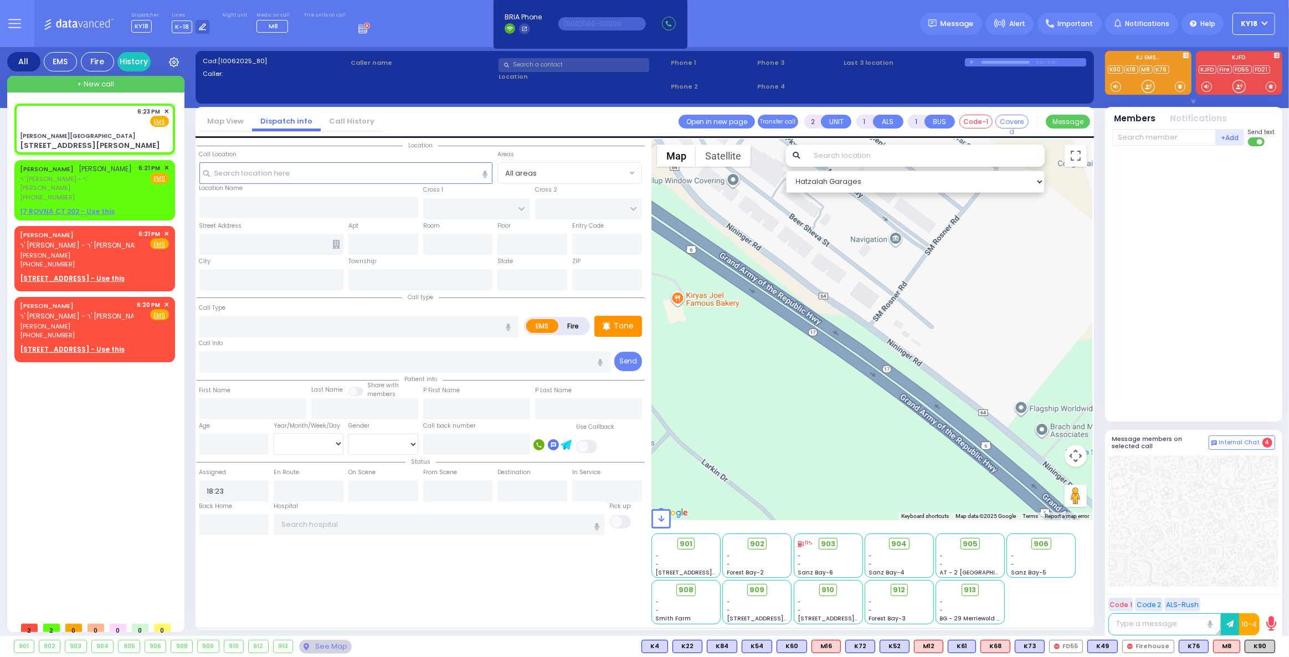
type input "10950"
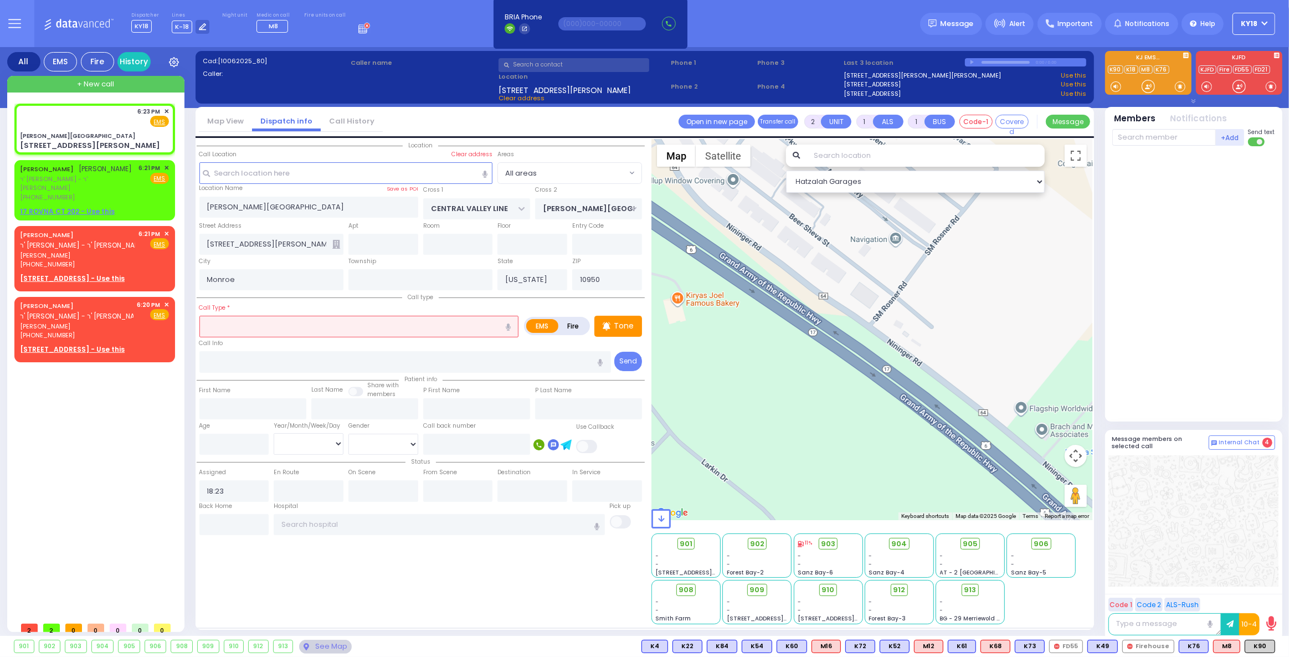
click at [242, 333] on input "text" at bounding box center [359, 326] width 320 height 21
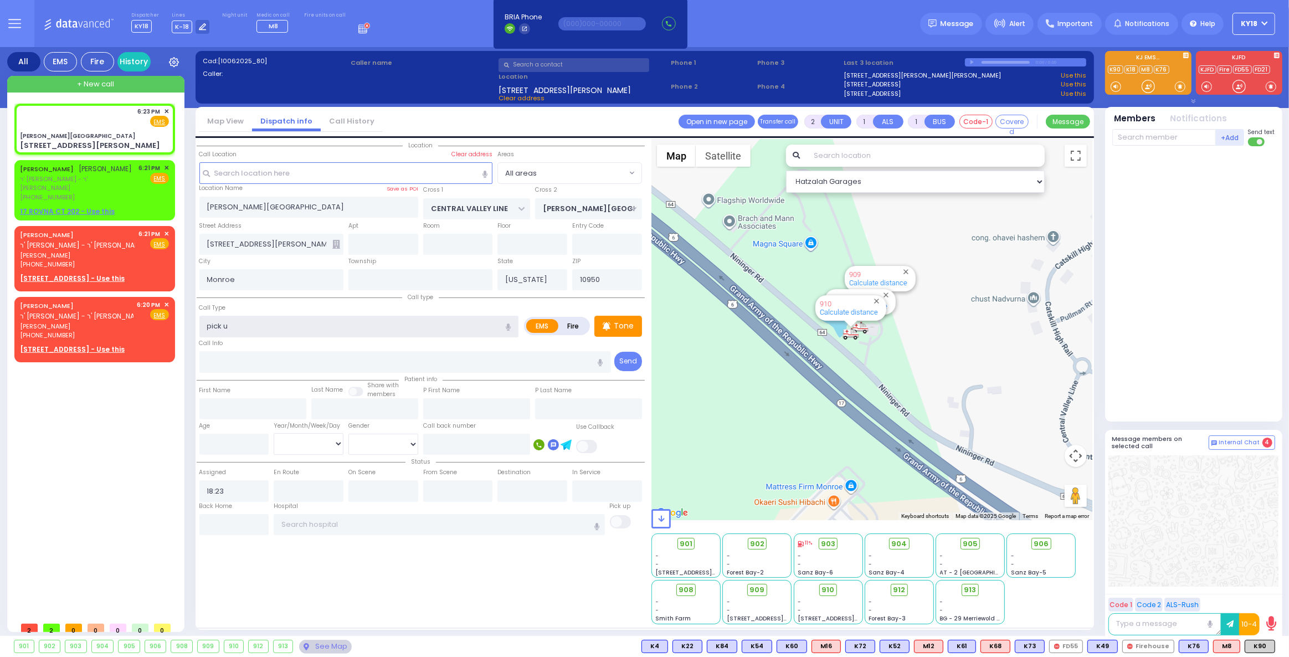
type input "pick up"
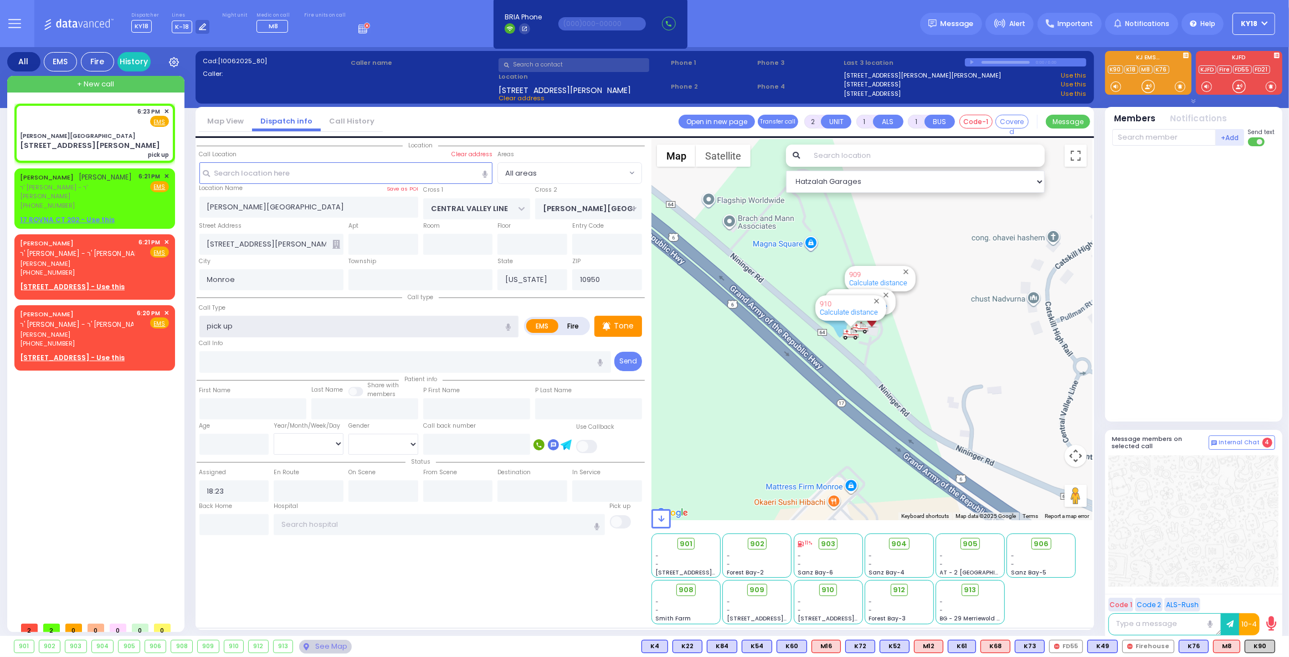
select select
radio input "true"
select select
select select "Hatzalah Garages"
type input "pick up"
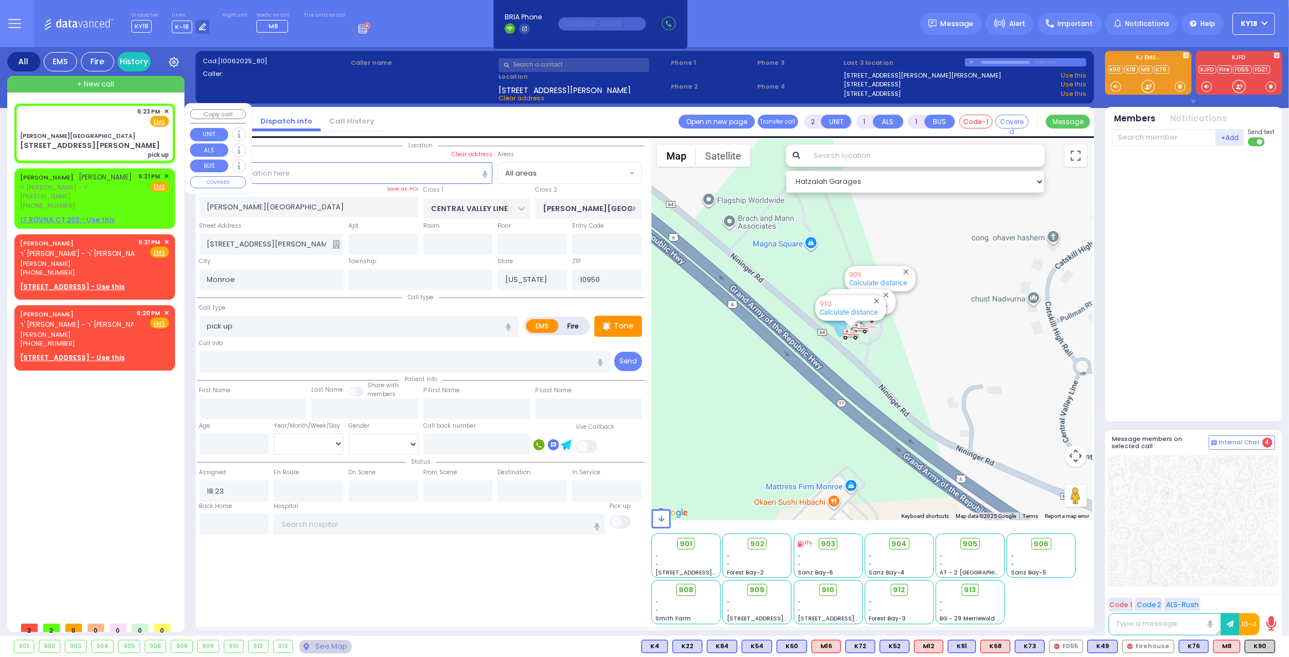
click at [93, 122] on div "6:23 PM ✕ Fire EMS" at bounding box center [94, 117] width 149 height 20
select select
radio input "true"
select select
select select "Hatzalah Garages"
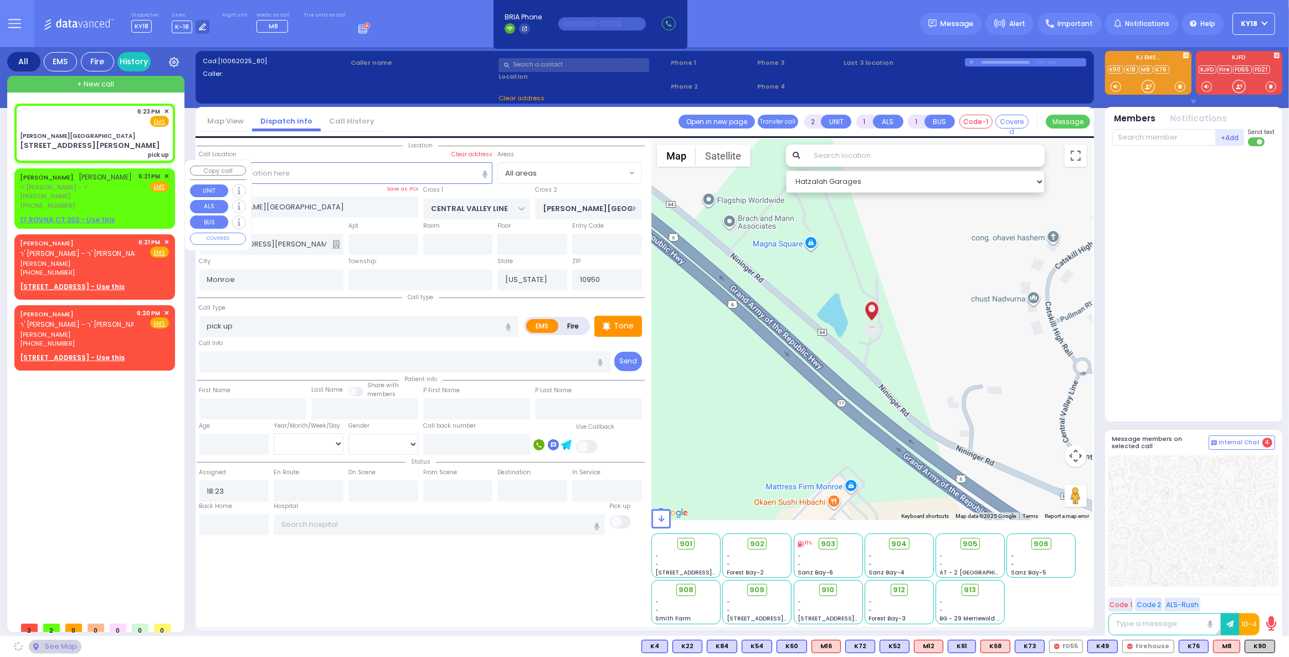
select select
radio input "true"
select select
select select "Hatzalah Garages"
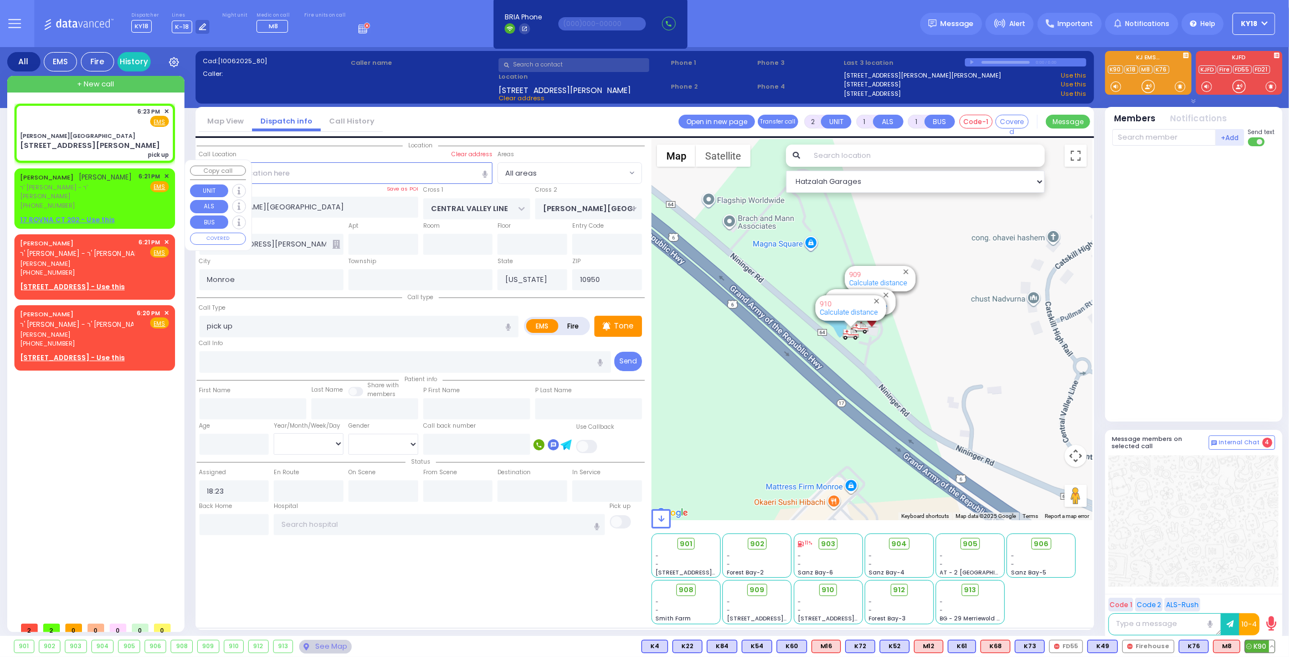
click at [1260, 645] on span "K90" at bounding box center [1259, 646] width 29 height 12
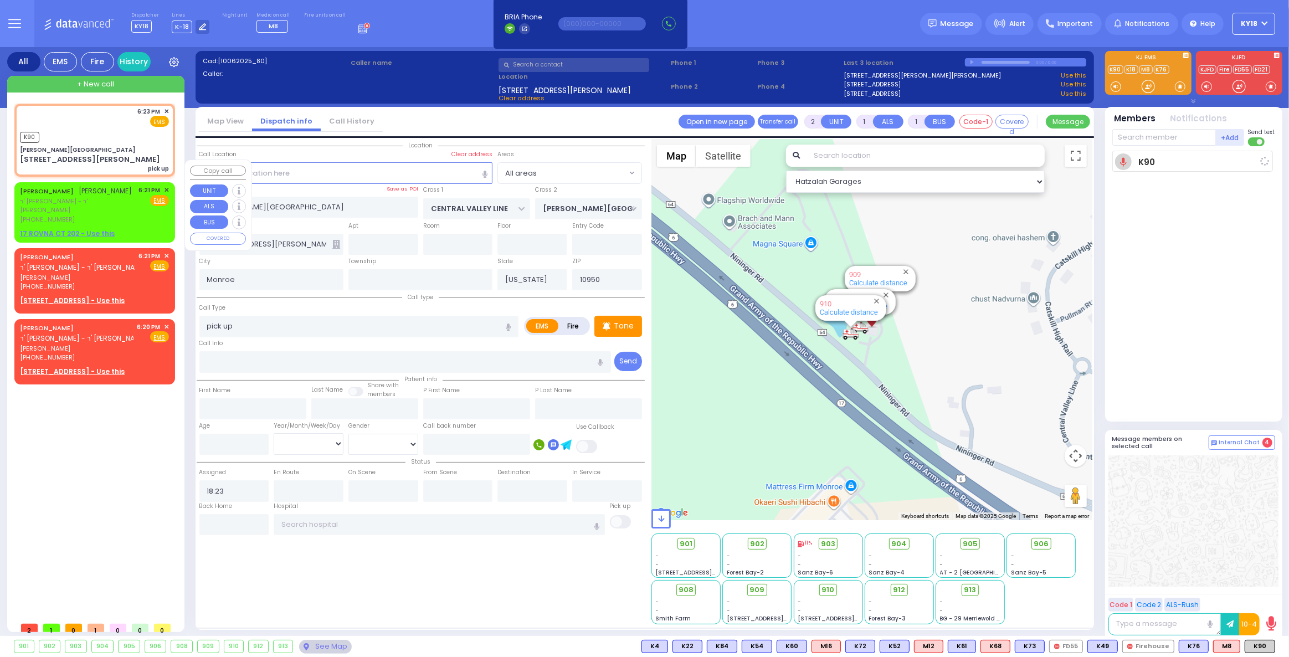
select select
radio input "true"
select select
type input "18:23"
select select "Hatzalah Garages"
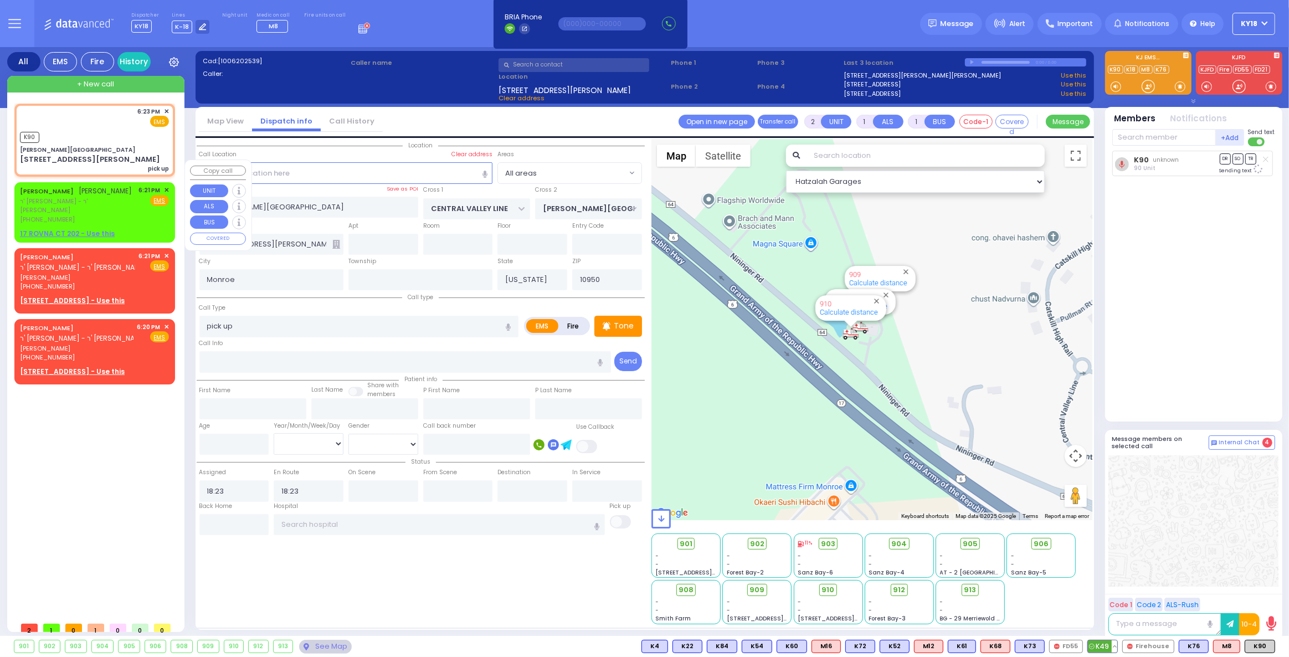
click at [1109, 645] on span "K49" at bounding box center [1102, 646] width 29 height 12
select select
radio input "true"
select select
select select "Hatzalah Garages"
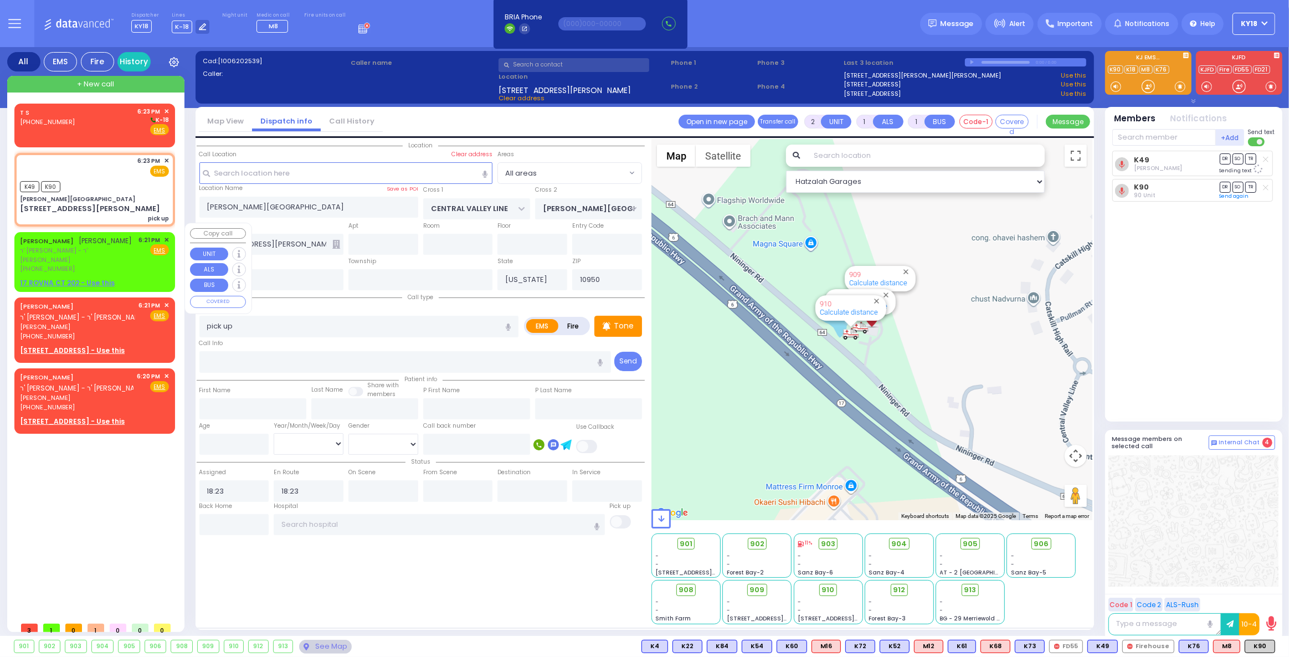
click at [167, 235] on span "✕" at bounding box center [166, 239] width 5 height 9
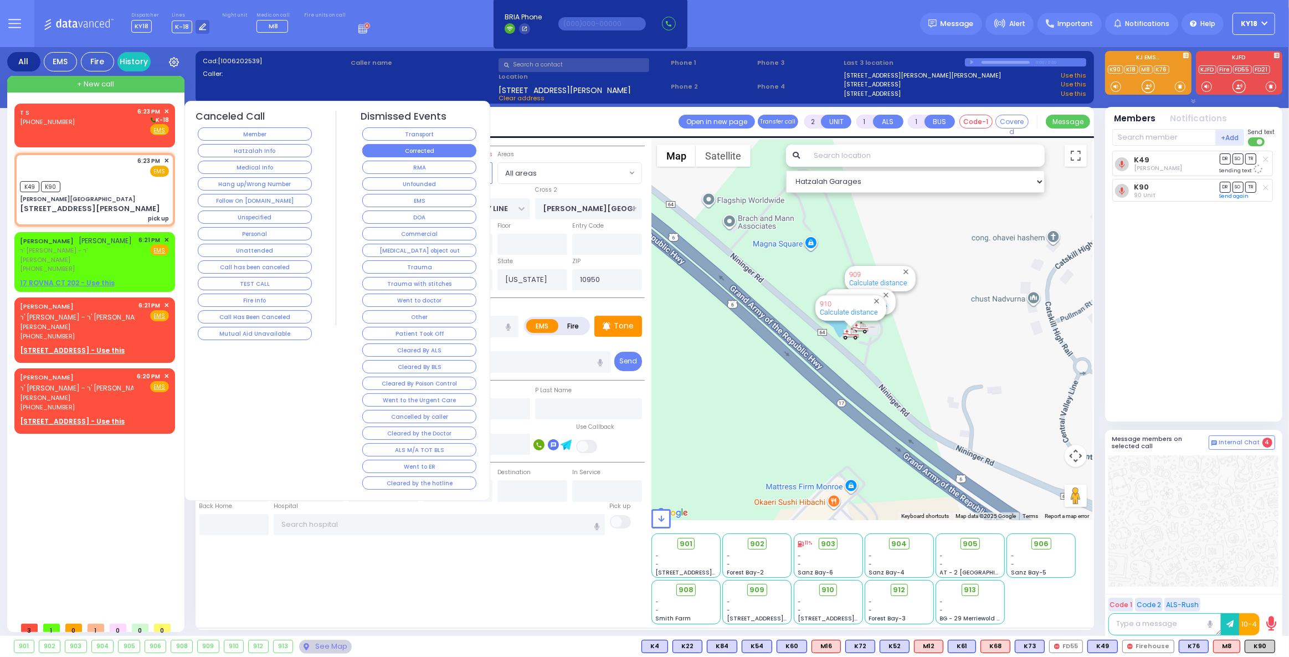
click at [433, 154] on button "Corrected" at bounding box center [419, 150] width 114 height 13
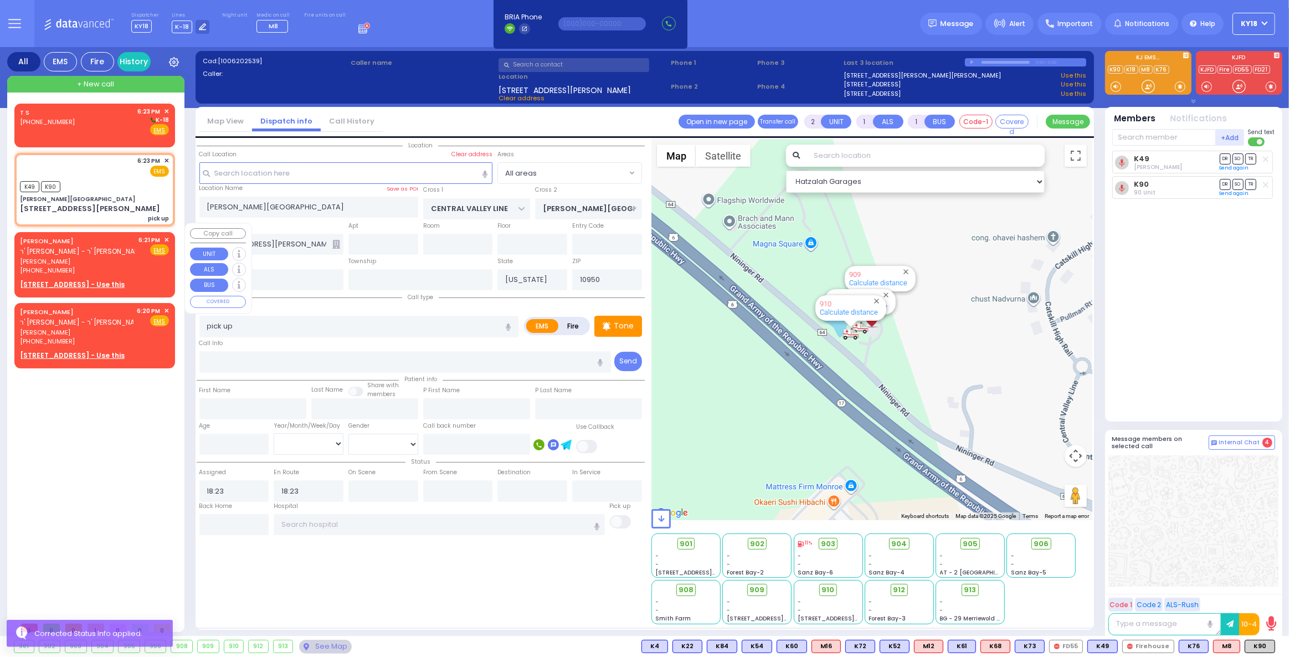
click at [119, 266] on div "[PHONE_NUMBER]" at bounding box center [77, 270] width 115 height 9
select select
radio input "true"
type input "[PERSON_NAME] [PERSON_NAME]"
type input "[PERSON_NAME]"
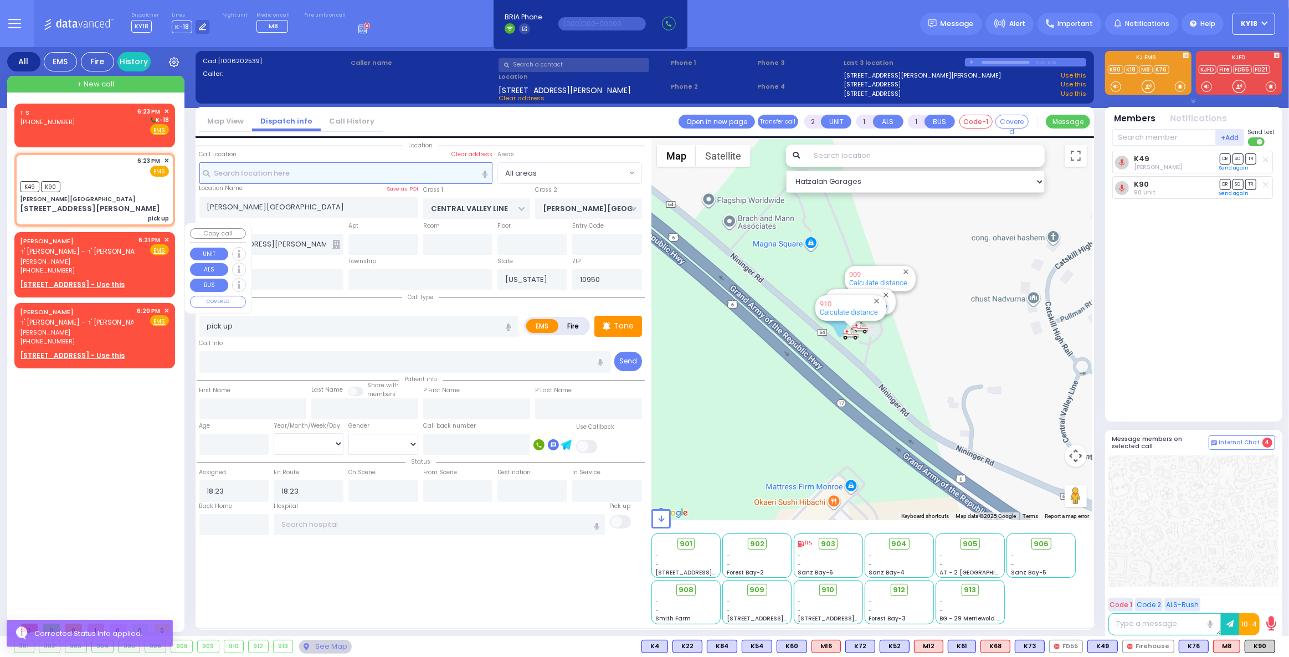
select select
type input "18:21"
select select "Hatzalah Garages"
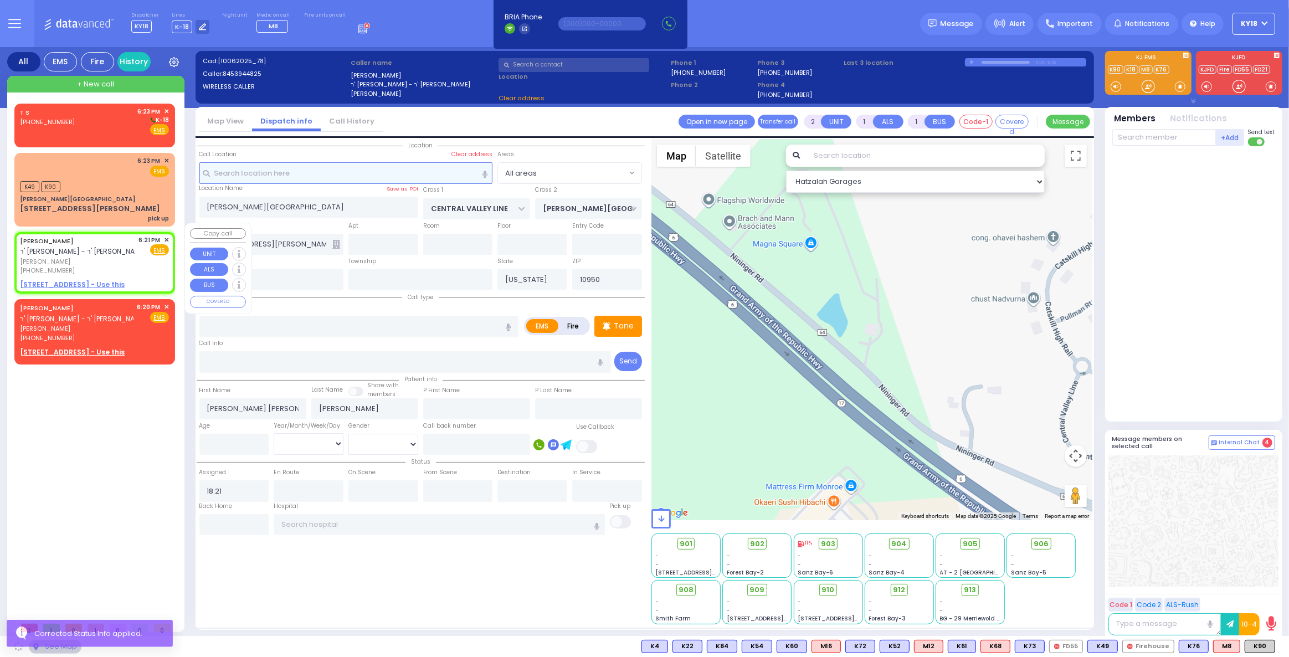
select select
radio input "true"
select select
select select "Hatzalah Garages"
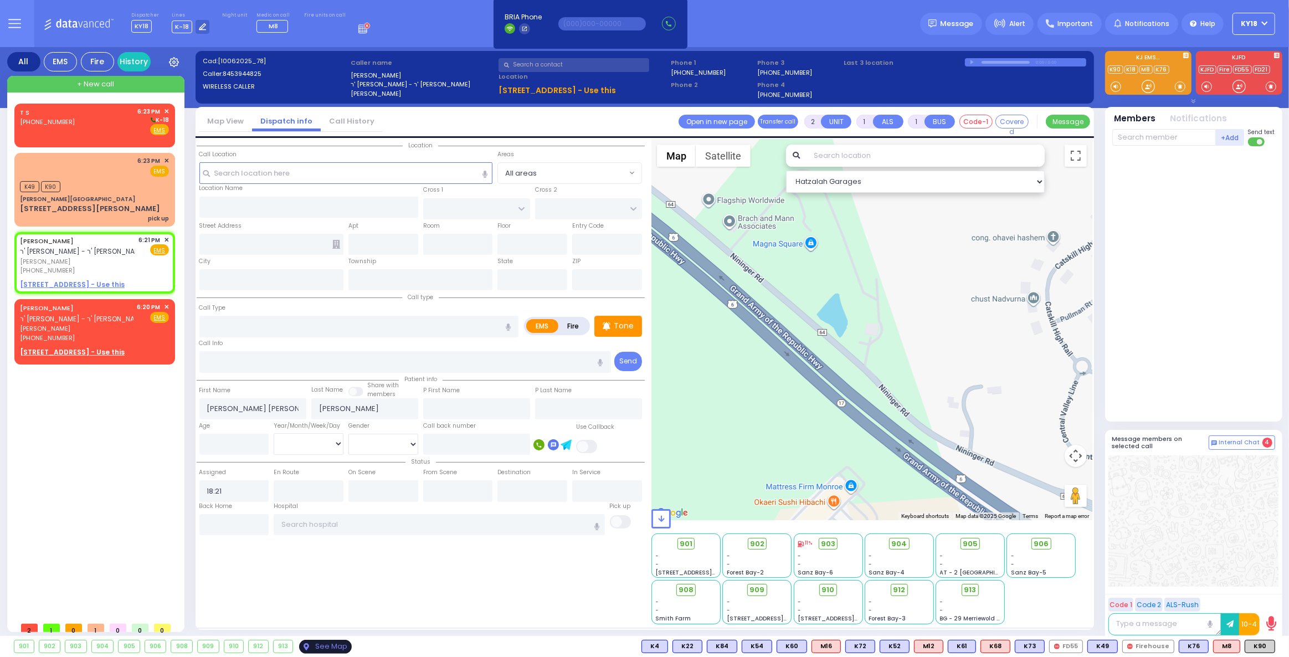
click at [313, 646] on div "See Map" at bounding box center [325, 647] width 52 height 14
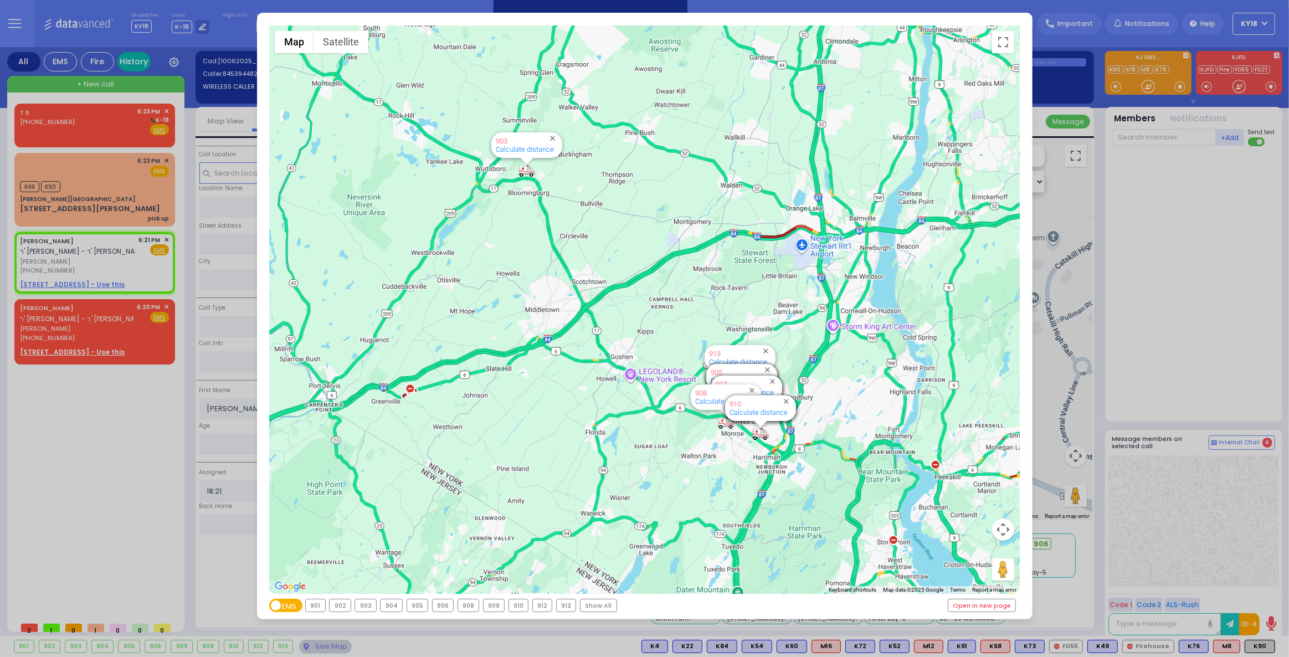
drag, startPoint x: 149, startPoint y: 64, endPoint x: 142, endPoint y: 64, distance: 6.6
click at [148, 64] on div "← Move left → Move right ↑ Move up ↓ Move down + Zoom in - Zoom out Home Jump l…" at bounding box center [644, 328] width 1289 height 657
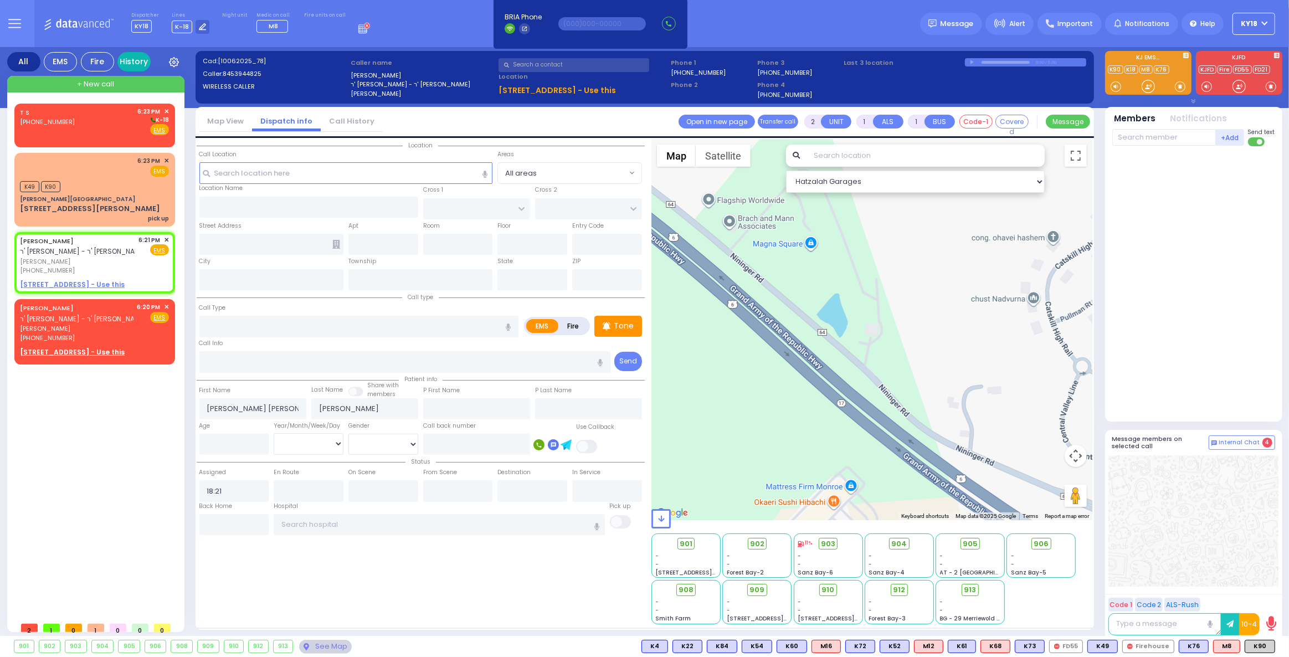
click at [142, 64] on link "History" at bounding box center [133, 61] width 33 height 19
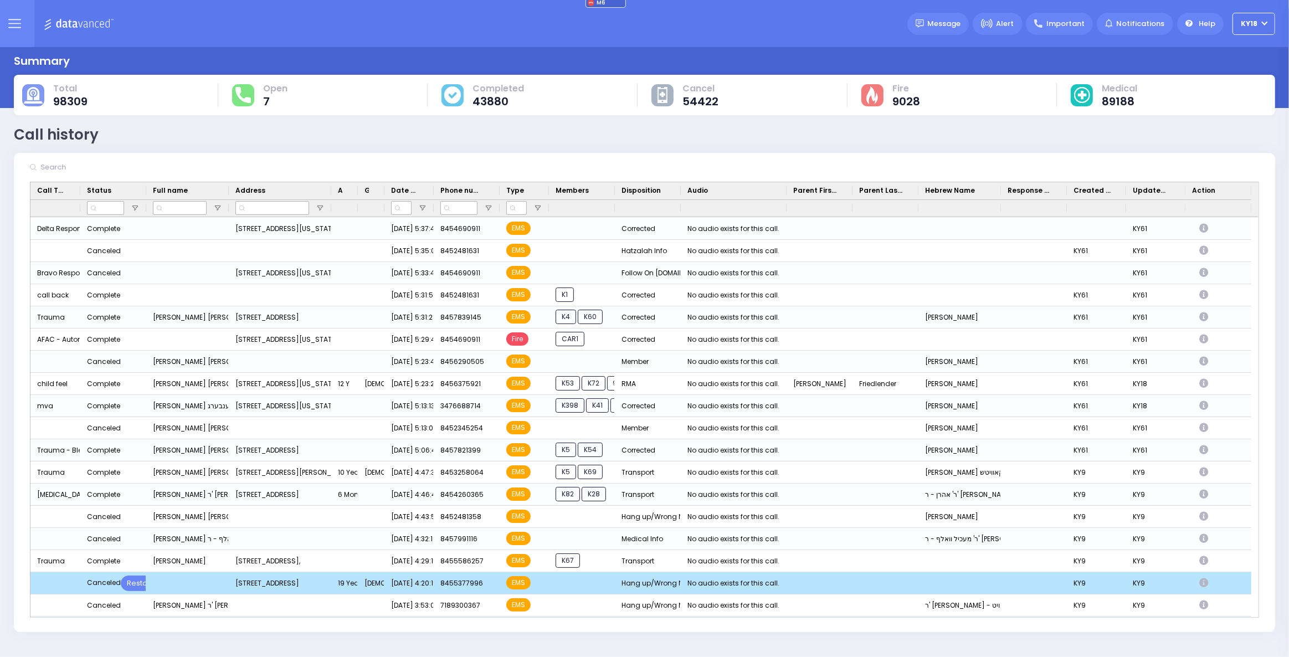
scroll to position [302, 0]
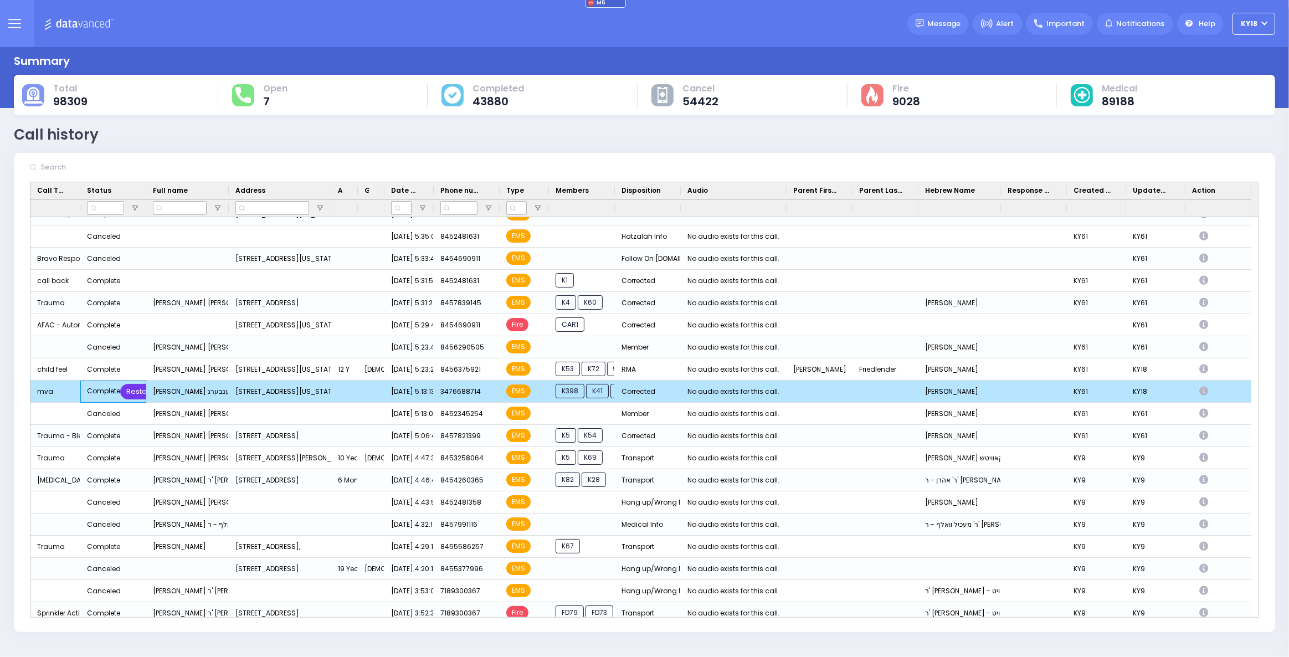
click at [136, 389] on div "Restore" at bounding box center [140, 392] width 40 height 16
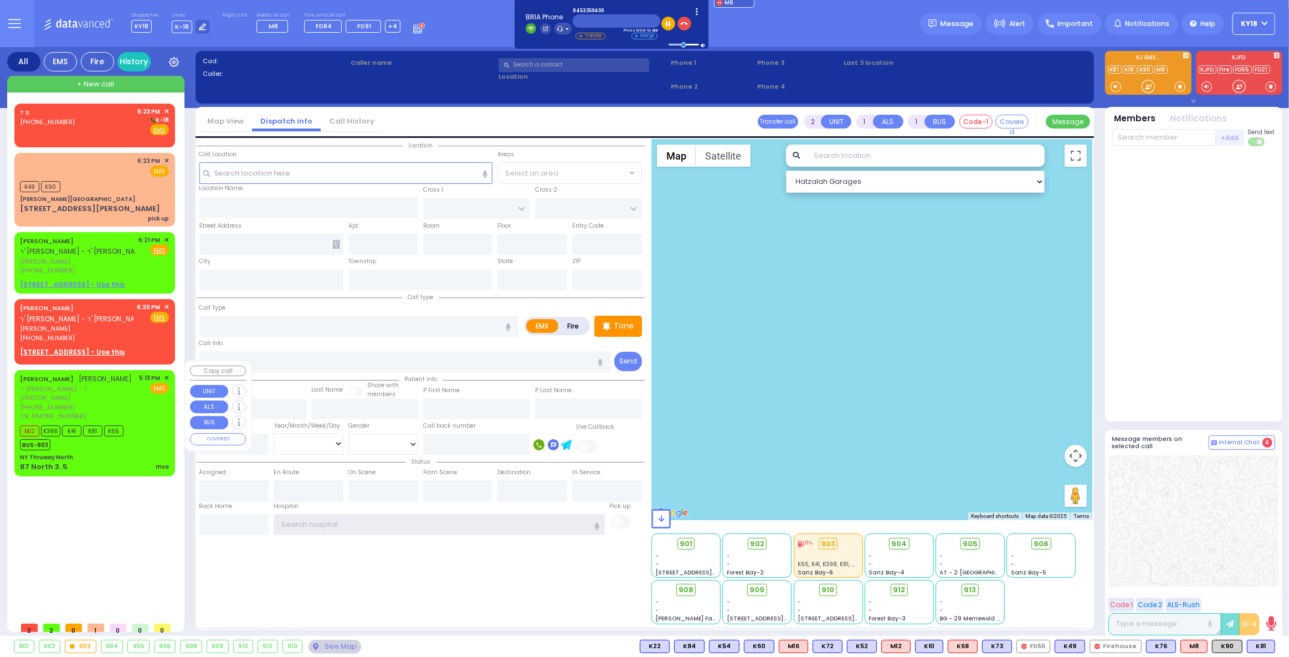
type input "ky18"
click at [112, 436] on div "BUS-903" at bounding box center [72, 443] width 104 height 14
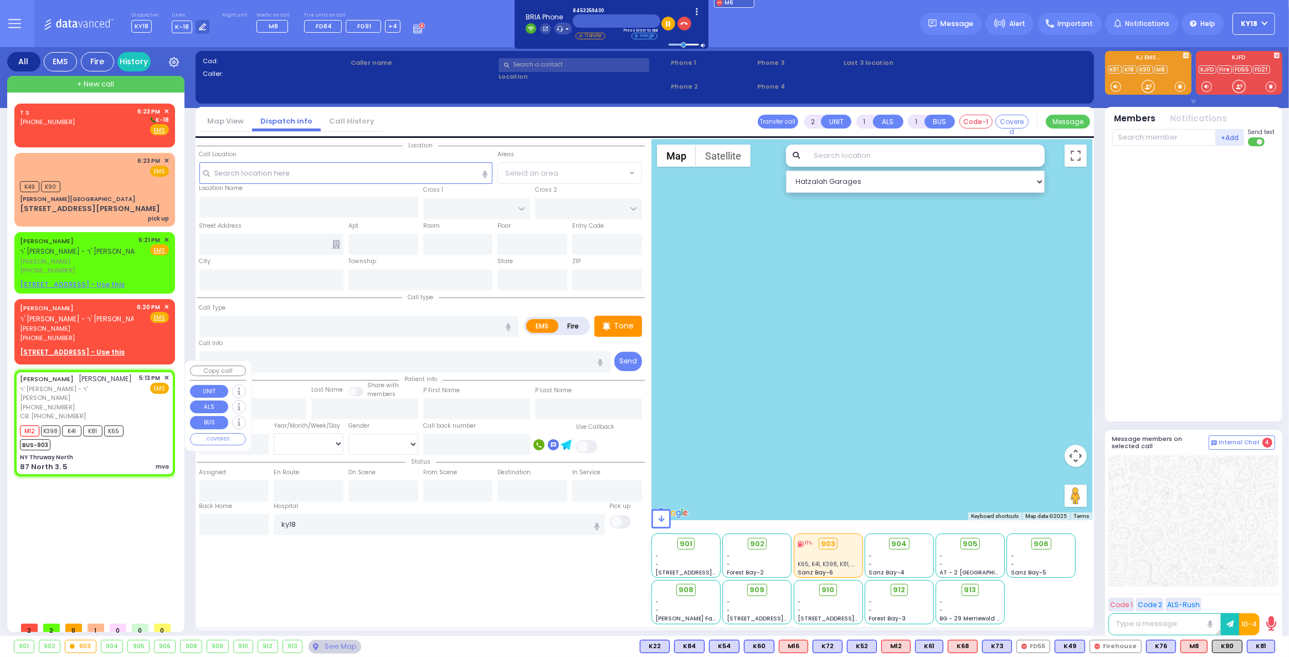
select select
type input "mva"
radio input "true"
type input "AVIGDOR"
type input "[PERSON_NAME]"
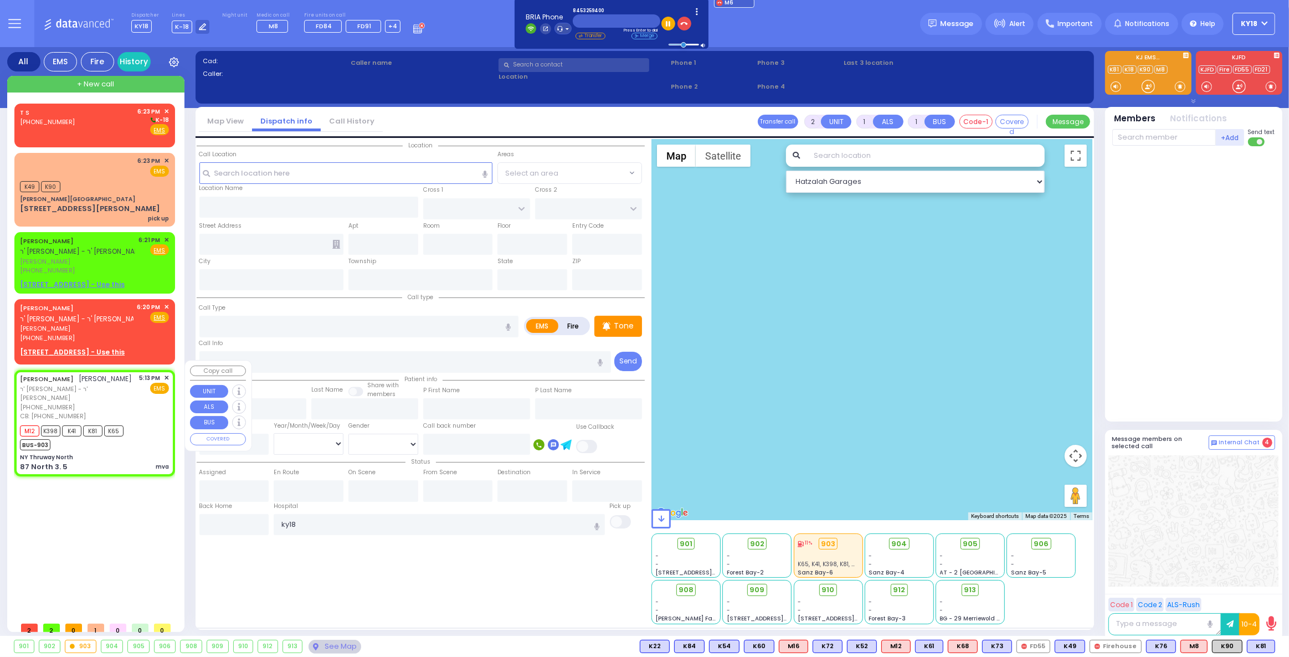
select select
type input "3157047298"
type input "17:13"
type input "17:22"
select select "Hatzalah Garages"
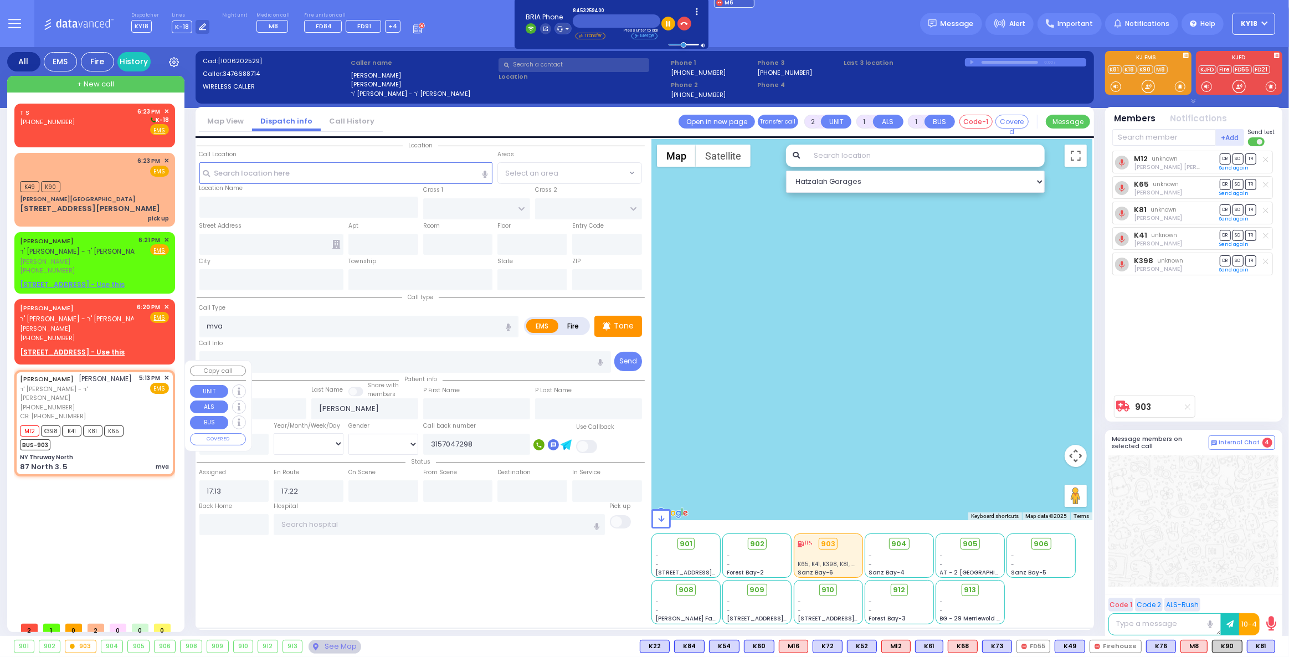
type input "NY Thruway North"
type input "87 North 3."
type input "5"
type input "Monroe"
type input "[US_STATE]"
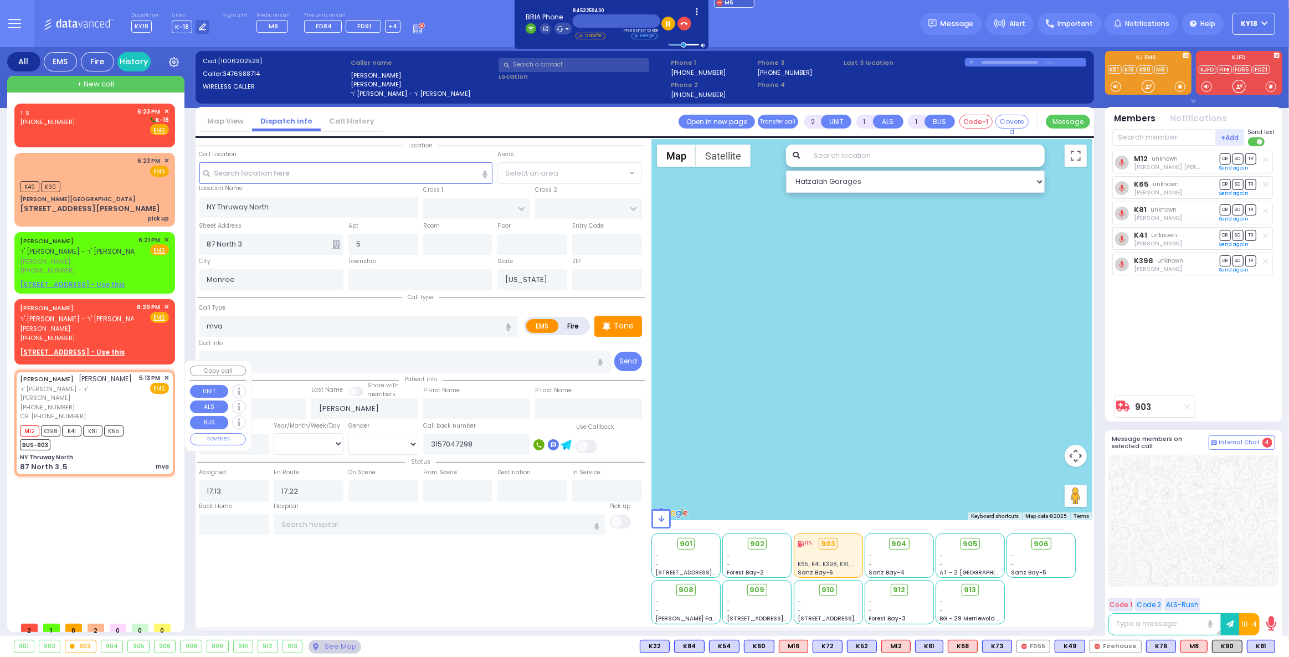
type input "10001"
select select
radio input "true"
select select
select select "Hatzalah Garages"
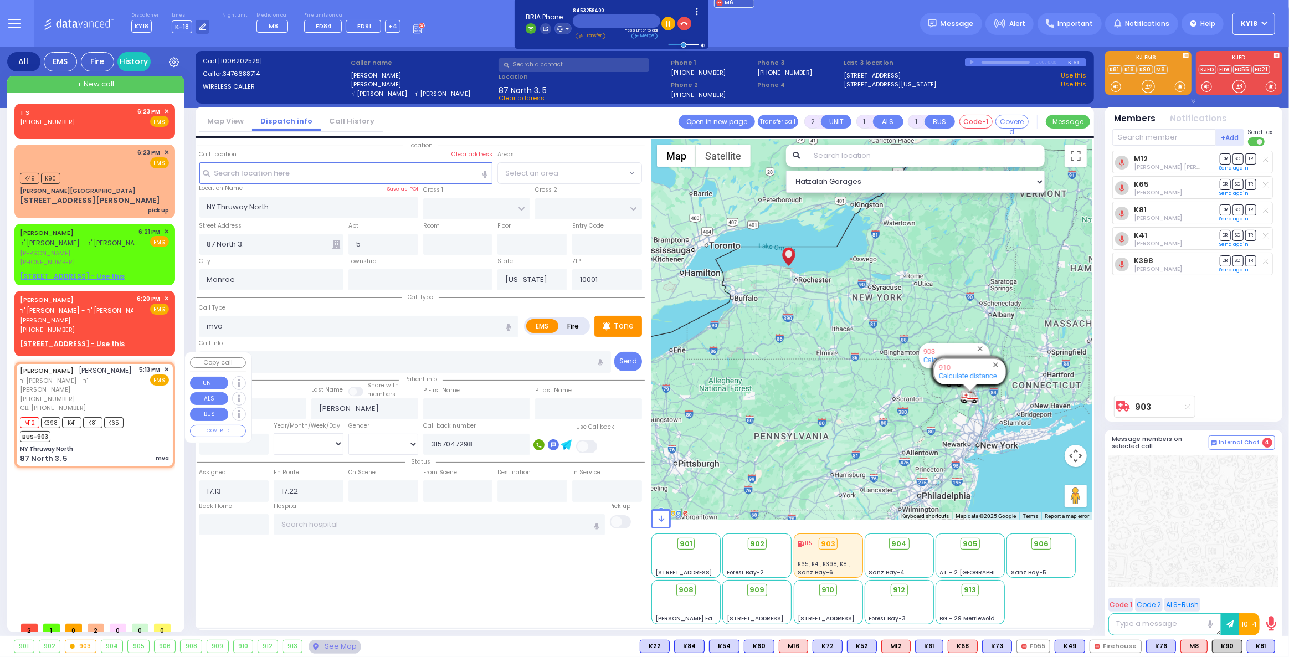
click at [125, 403] on div "CB: [PHONE_NUMBER]" at bounding box center [78, 407] width 116 height 9
select select
radio input "true"
select select
select select "Hatzalah Garages"
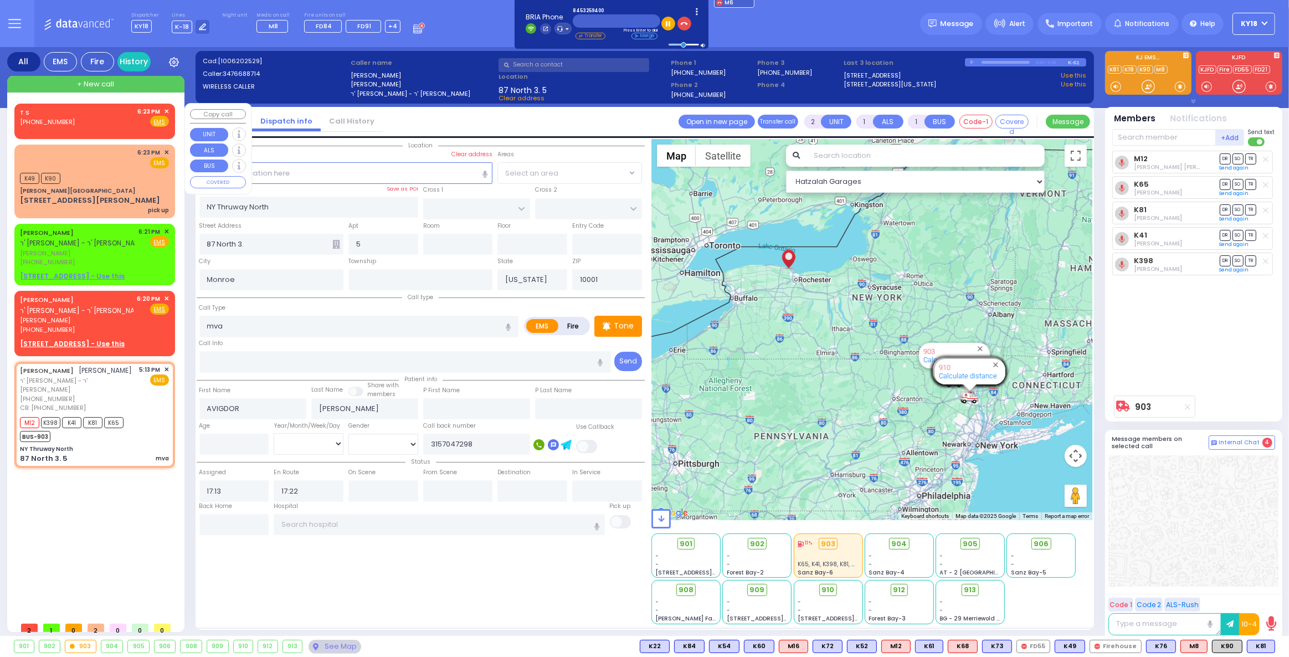
click at [62, 121] on span "[PHONE_NUMBER]" at bounding box center [47, 121] width 55 height 9
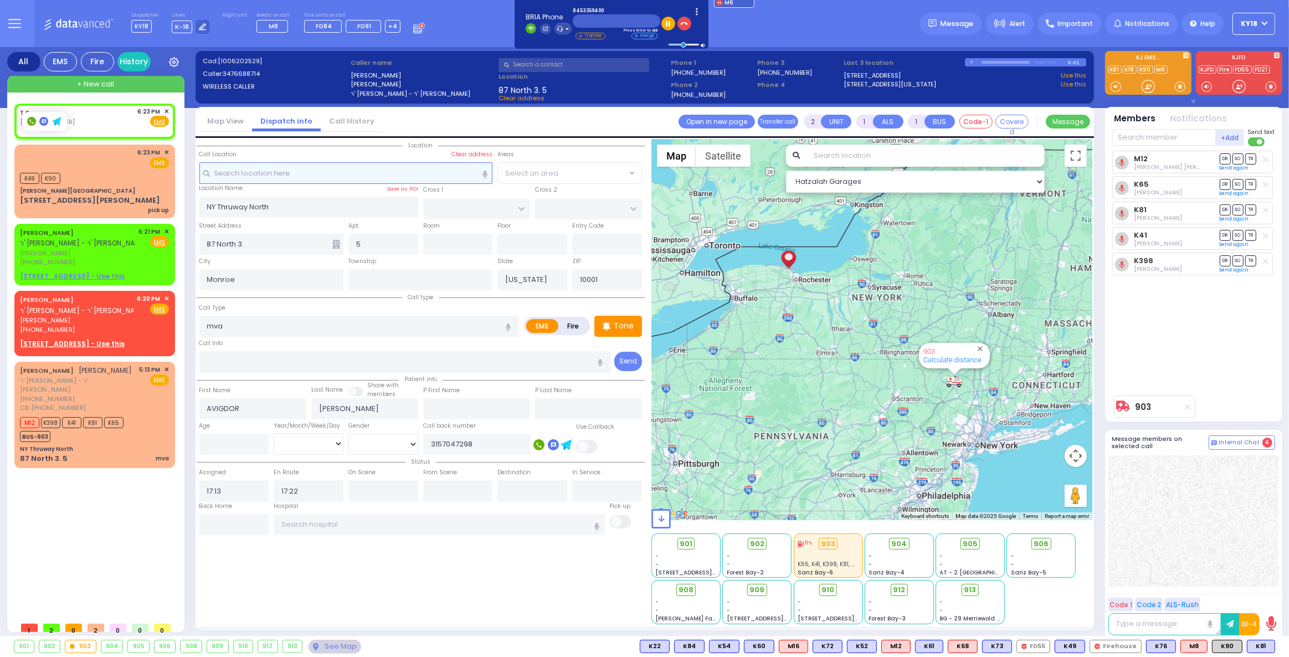
select select
radio input "true"
select select
type input "18:23"
select select "Hatzalah Garages"
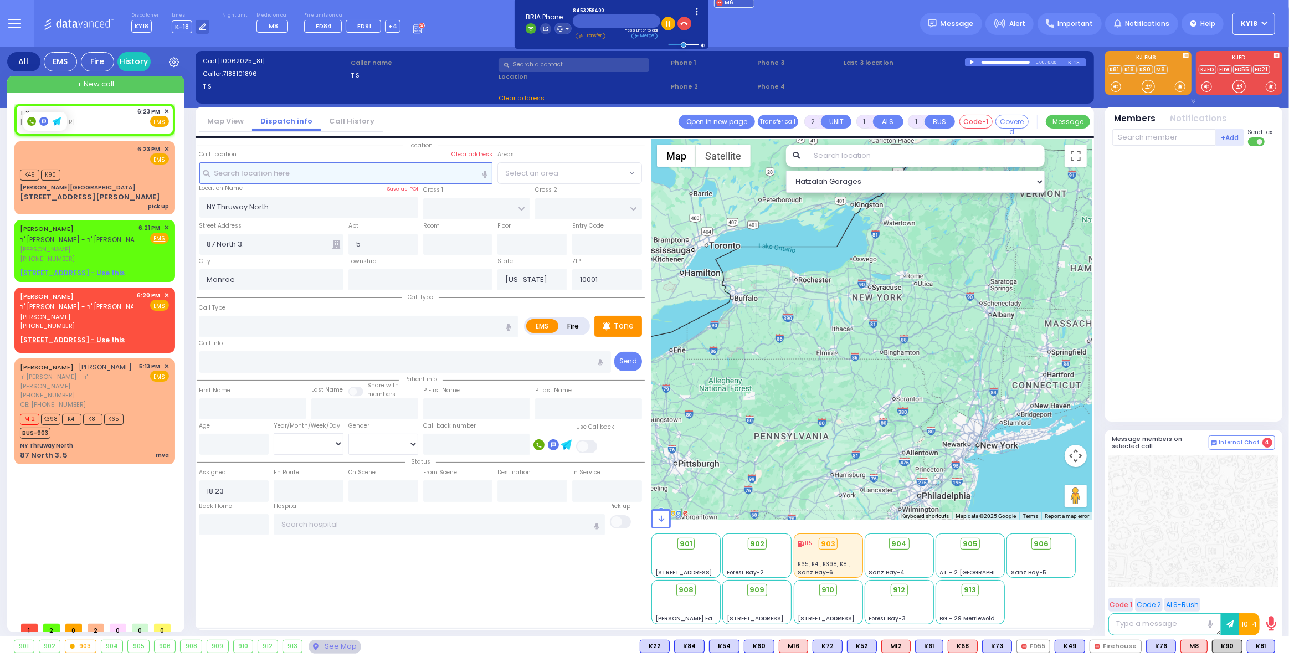
select select
radio input "true"
select select
select select "Hatzalah Garages"
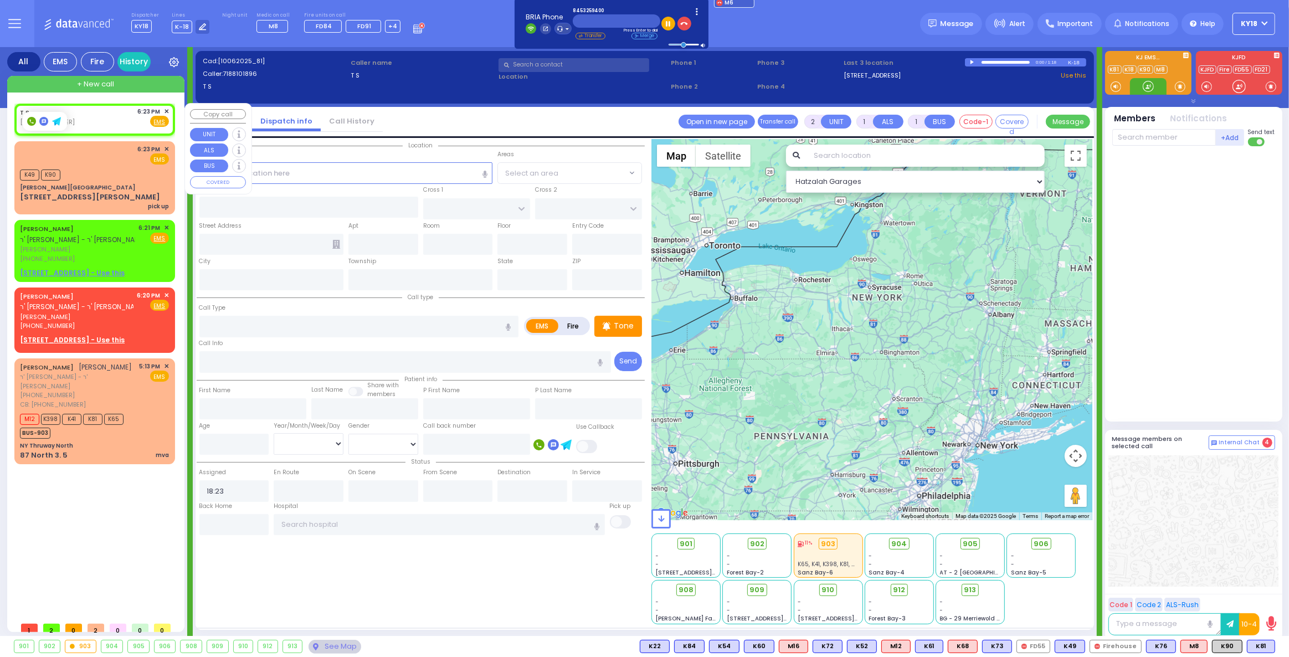
click at [102, 121] on div "T S (718) 810-1896 6:23 PM ✕ Fire EMS" at bounding box center [94, 117] width 149 height 20
select select
radio input "true"
select select
select select "Hatzalah Garages"
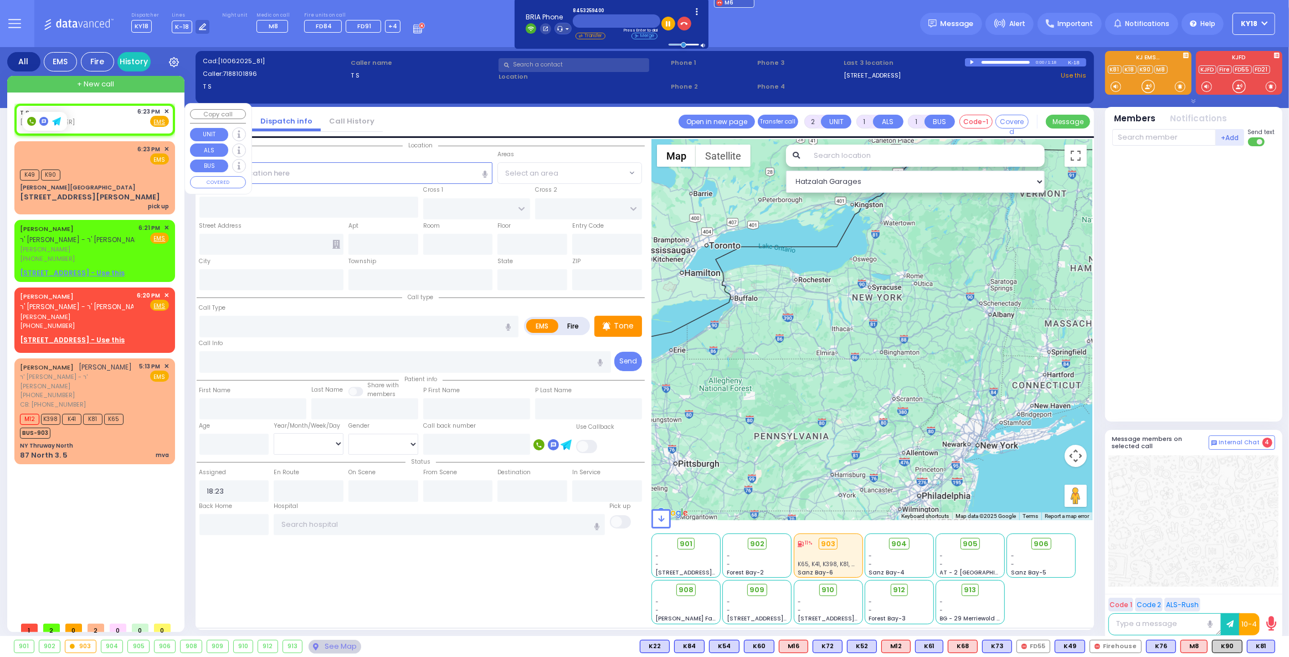
click at [98, 118] on div "T S (718) 810-1896 6:23 PM ✕ Fire EMS" at bounding box center [94, 117] width 149 height 20
select select
radio input "true"
select select
select select "Hatzalah Garages"
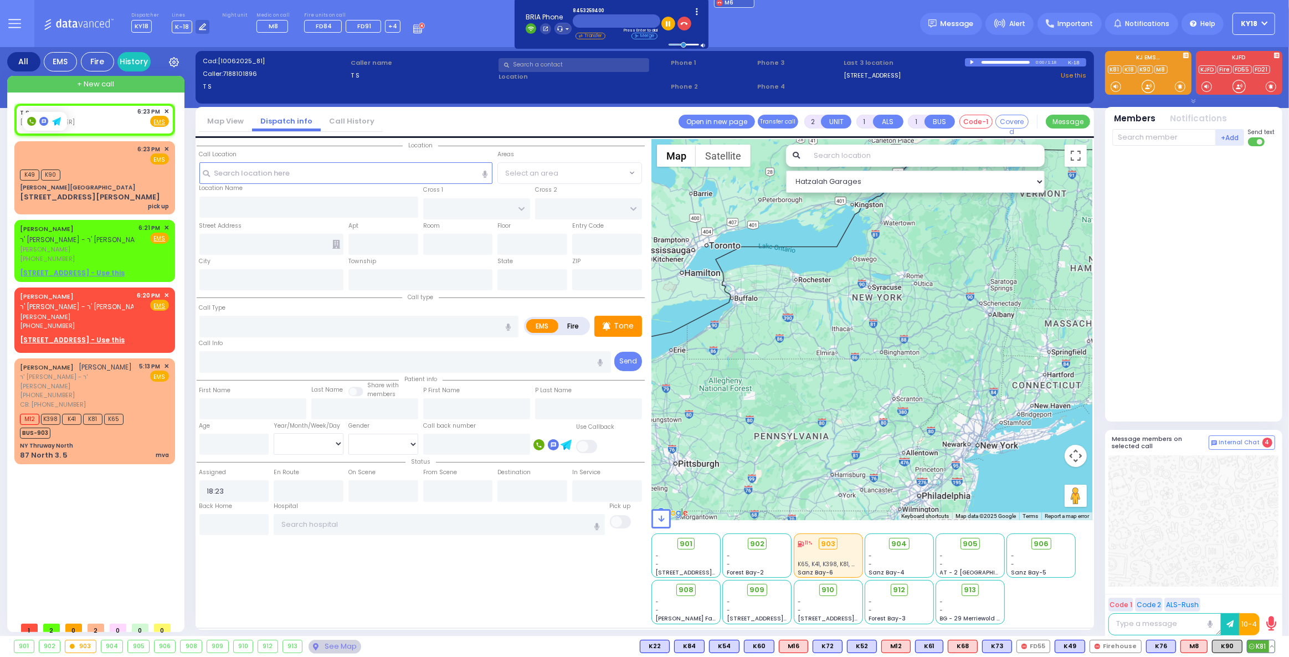
click at [1254, 645] on circle at bounding box center [1251, 646] width 5 height 5
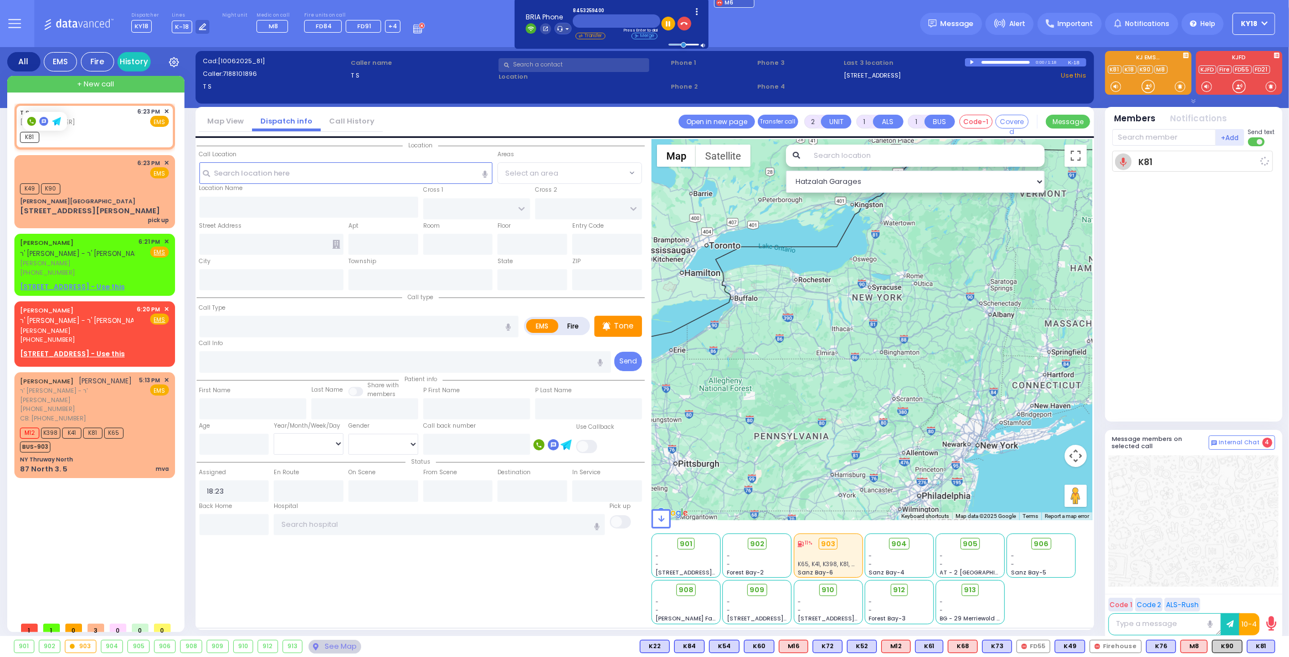
select select
radio input "true"
select select
type input "18:25"
select select "Hatzalah Garages"
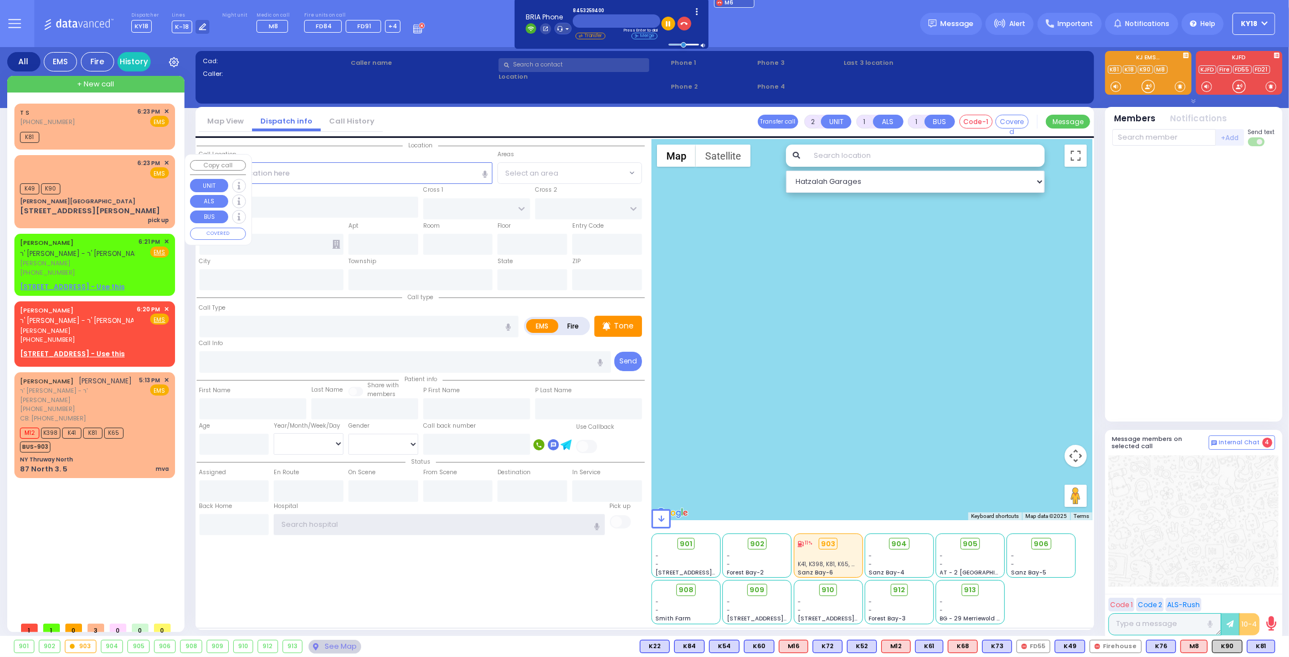
type input "ky18"
click at [91, 181] on div "K49 K90" at bounding box center [94, 188] width 149 height 14
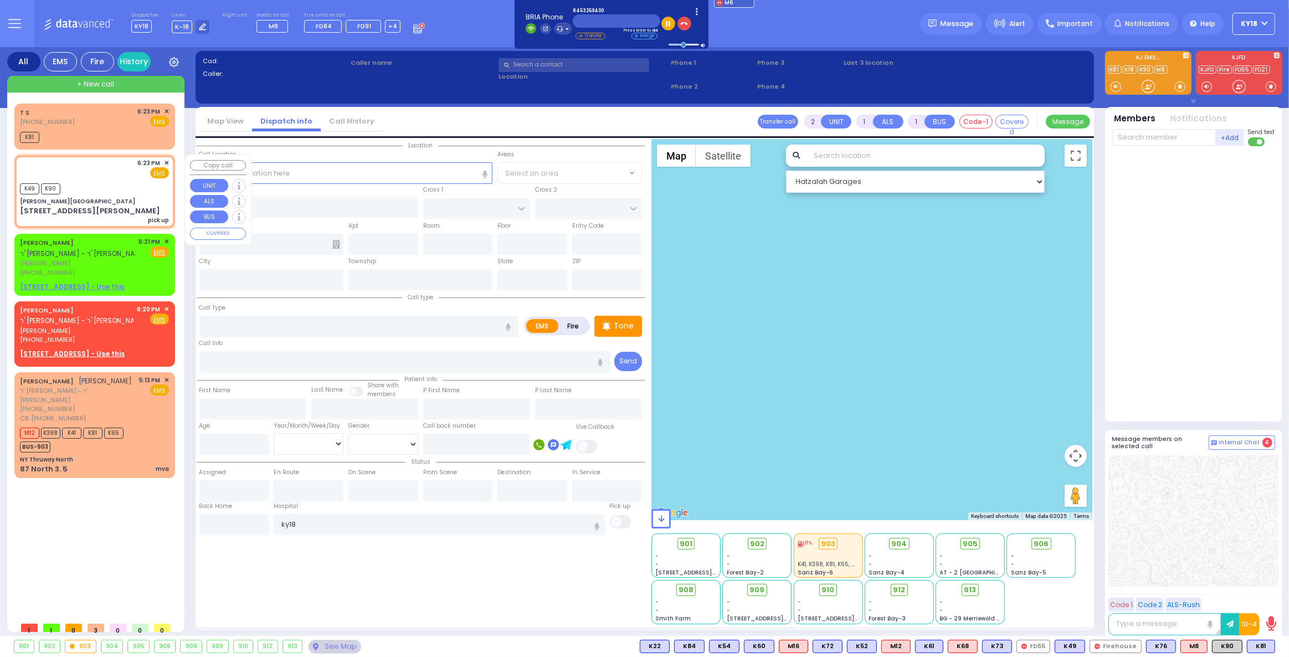
select select
type input "pick up"
radio input "true"
select select
type input "18:23"
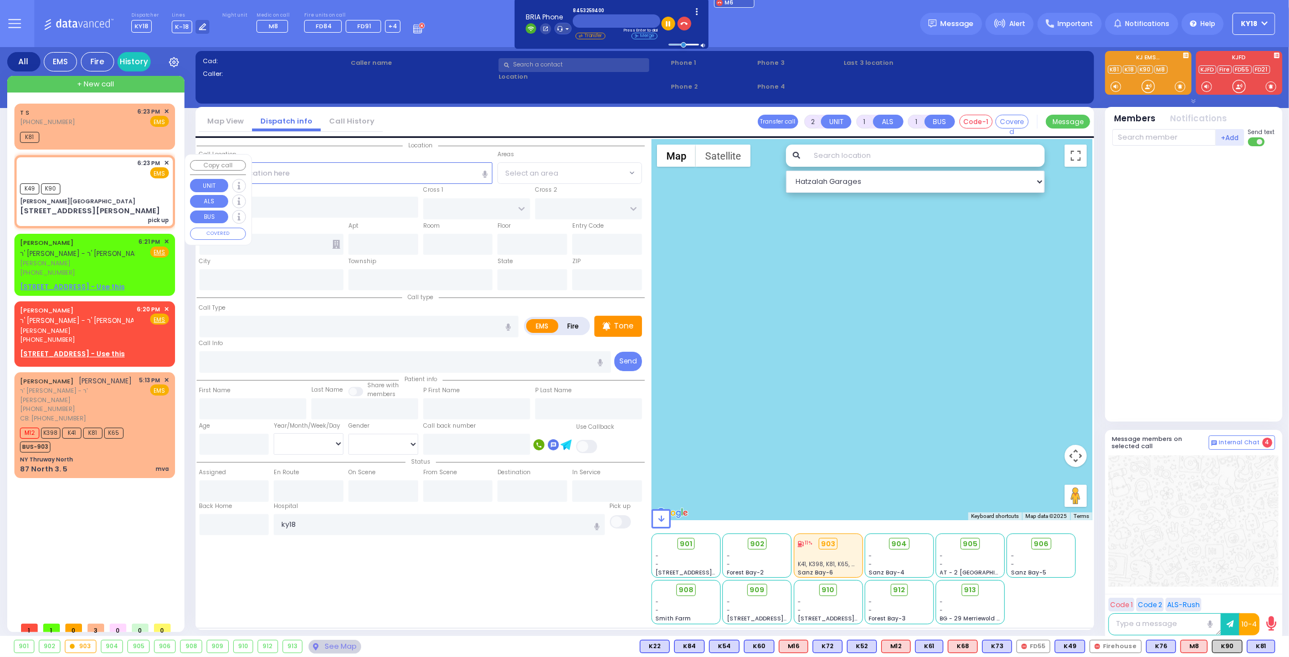
type input "18:23"
select select "Hatzalah Garages"
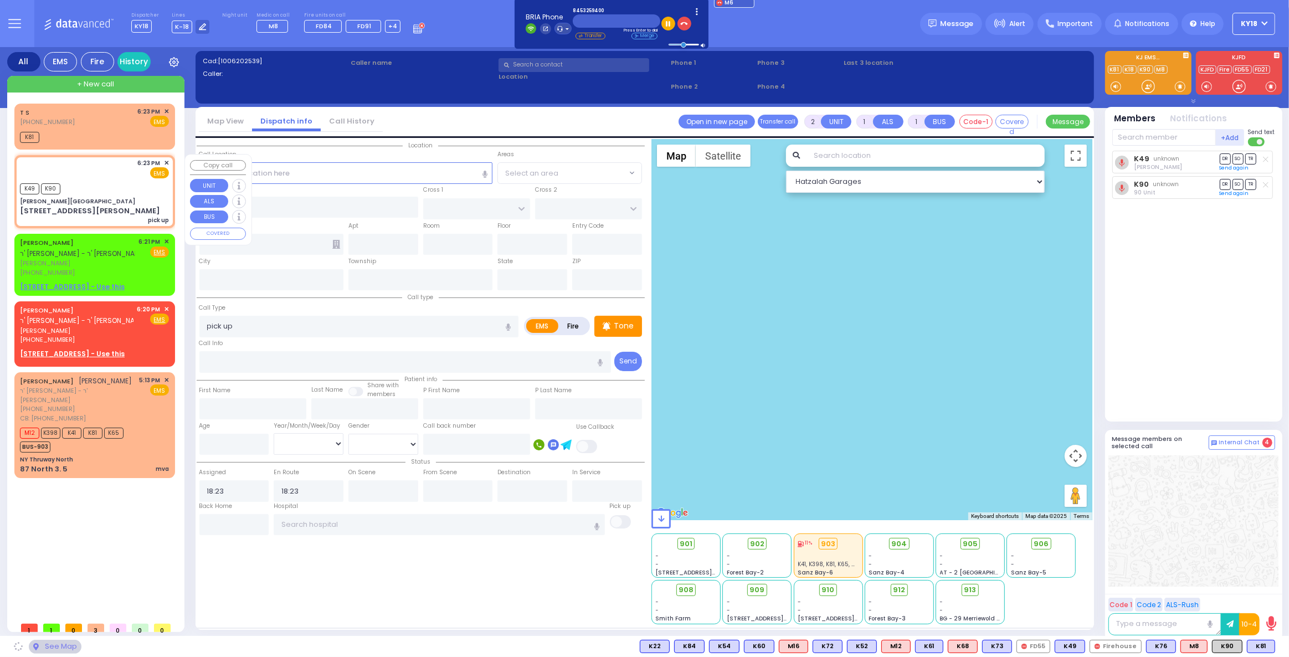
type input "[PERSON_NAME][GEOGRAPHIC_DATA]"
type input "CENTRAL VALLEY LINE"
type input "[PERSON_NAME][GEOGRAPHIC_DATA]"
type input "[STREET_ADDRESS][PERSON_NAME]"
type input "Monroe"
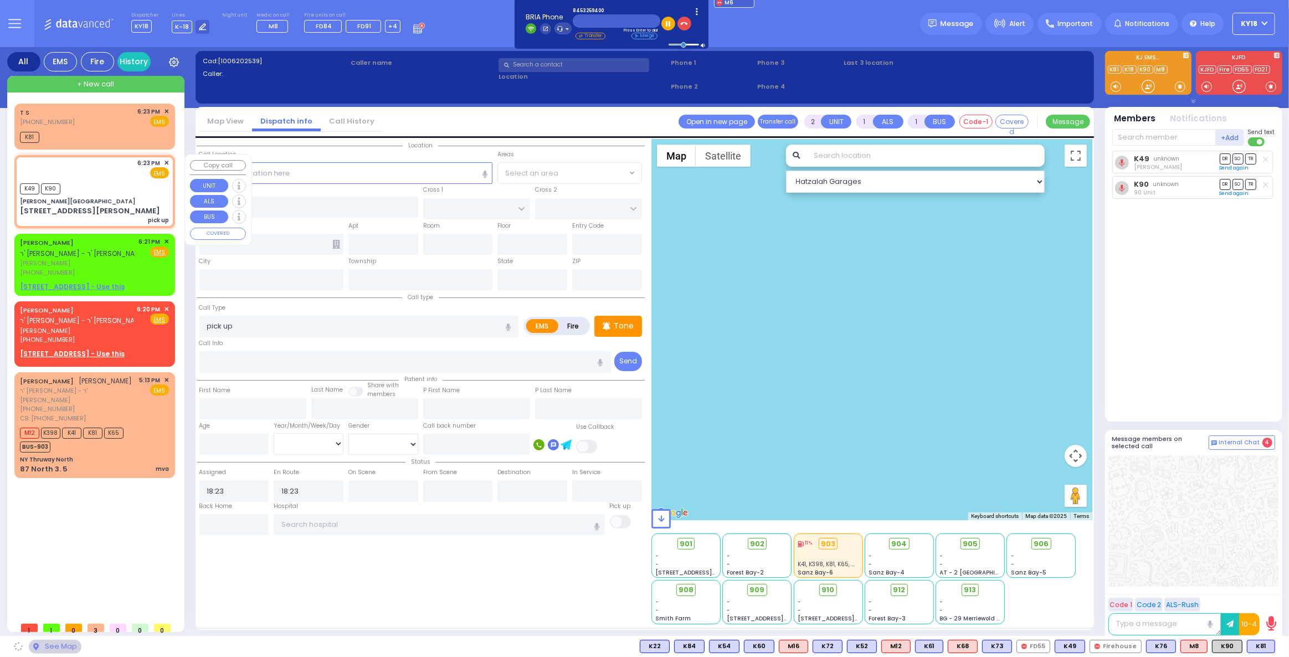
type input "[US_STATE]"
type input "10950"
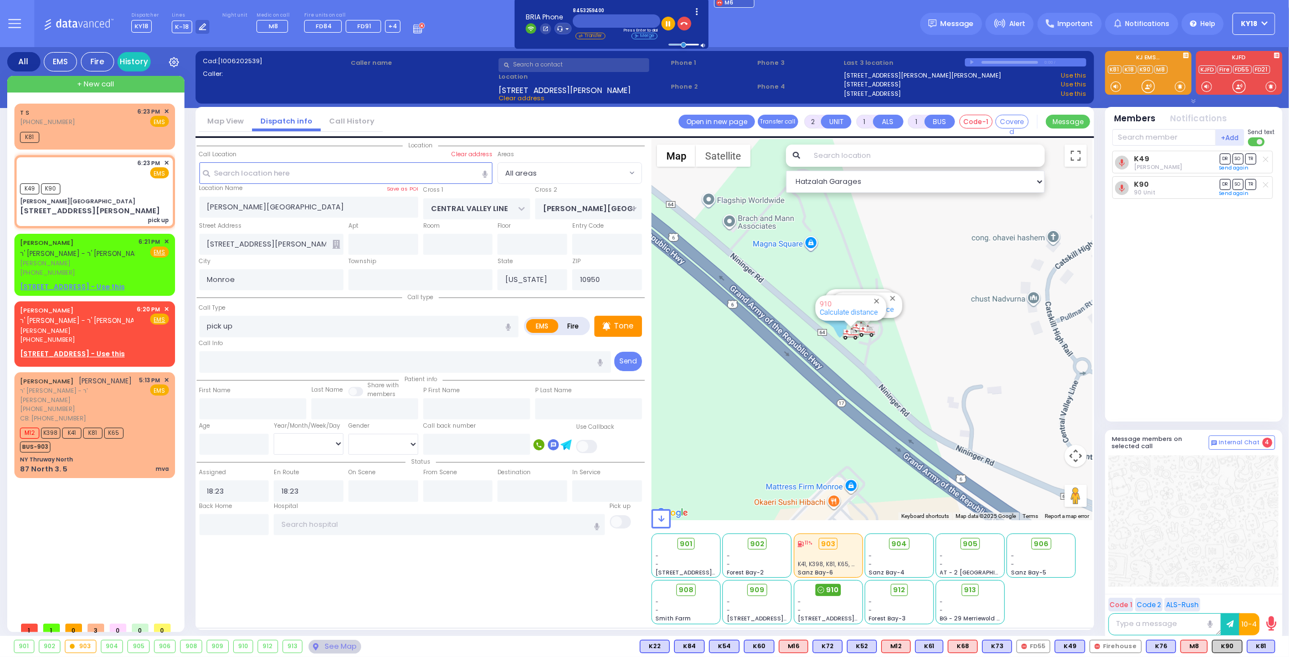
click at [825, 587] on div "910" at bounding box center [828, 590] width 26 height 12
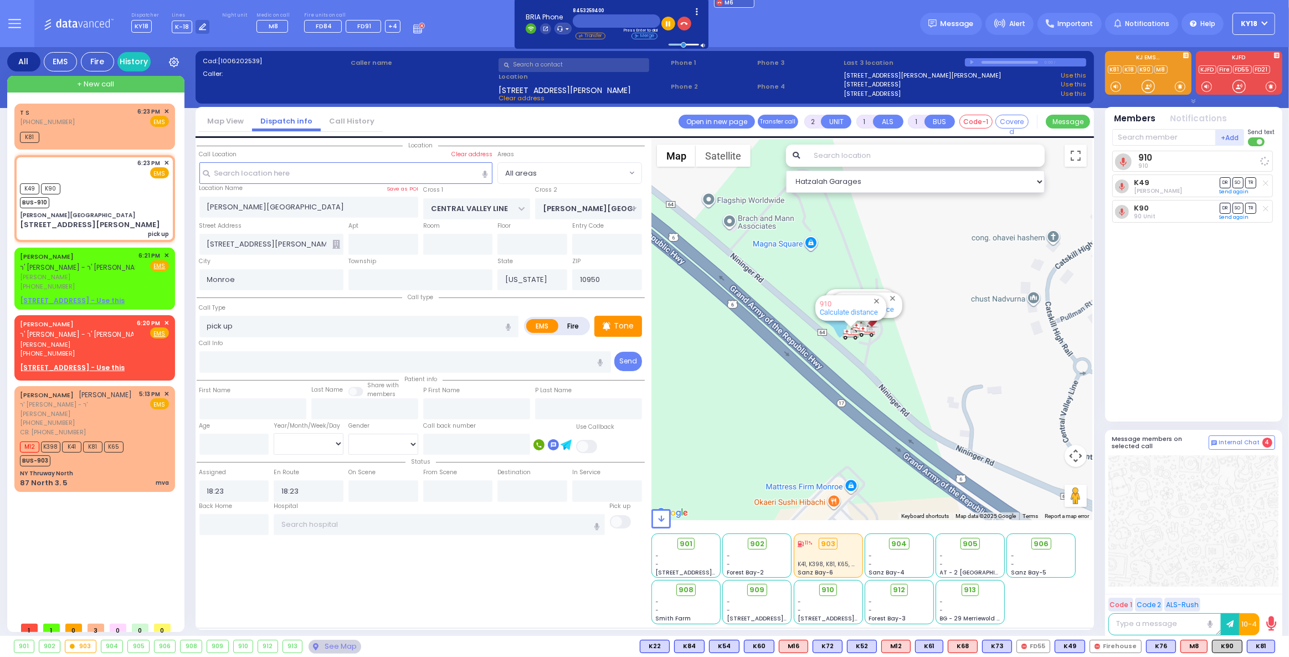
select select
radio input "true"
select select
select select "Hatzalah Garages"
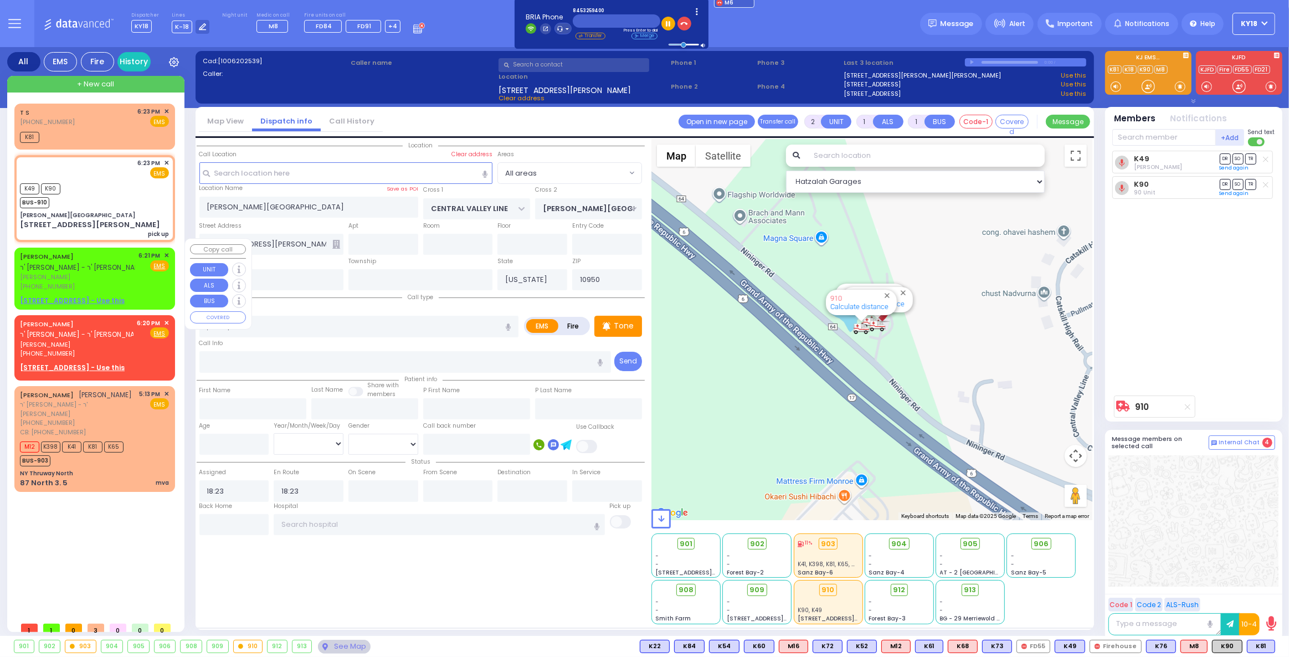
click at [168, 251] on span "✕" at bounding box center [166, 255] width 5 height 9
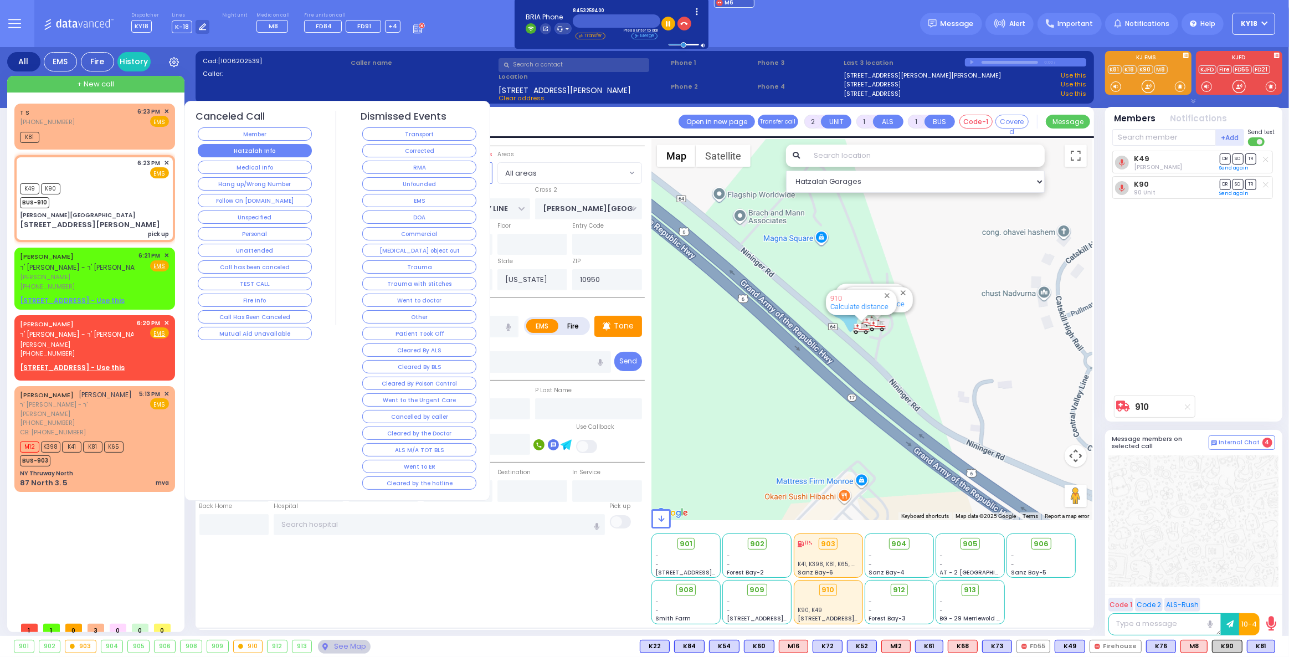
click at [254, 149] on button "Hatzalah Info" at bounding box center [255, 150] width 114 height 13
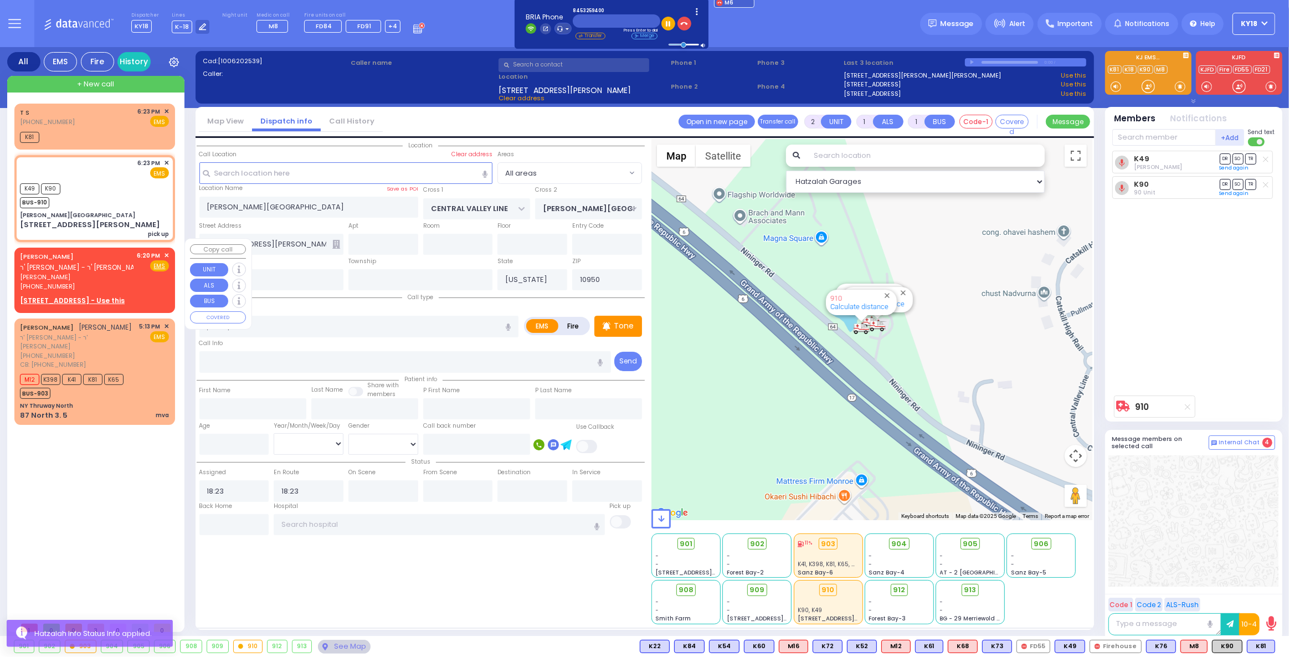
click at [100, 273] on span "[PERSON_NAME]" at bounding box center [77, 277] width 114 height 9
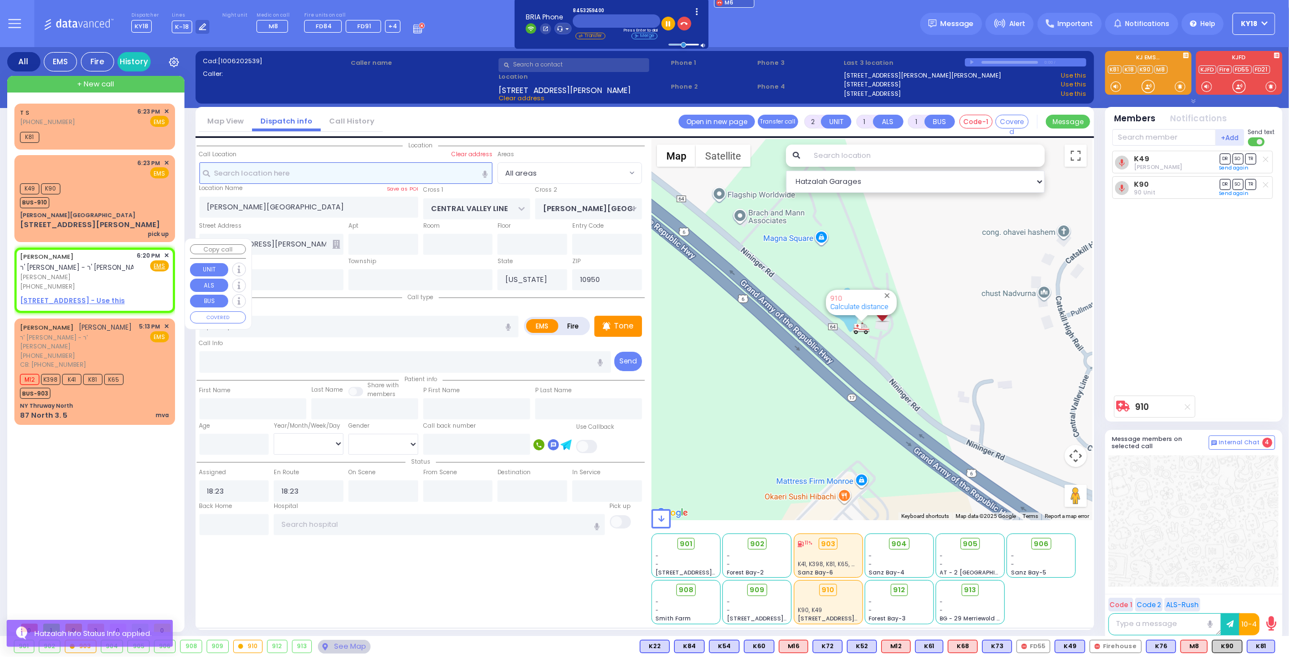
select select
radio input "true"
type input "[PERSON_NAME] [PERSON_NAME]"
type input "[PERSON_NAME]"
select select
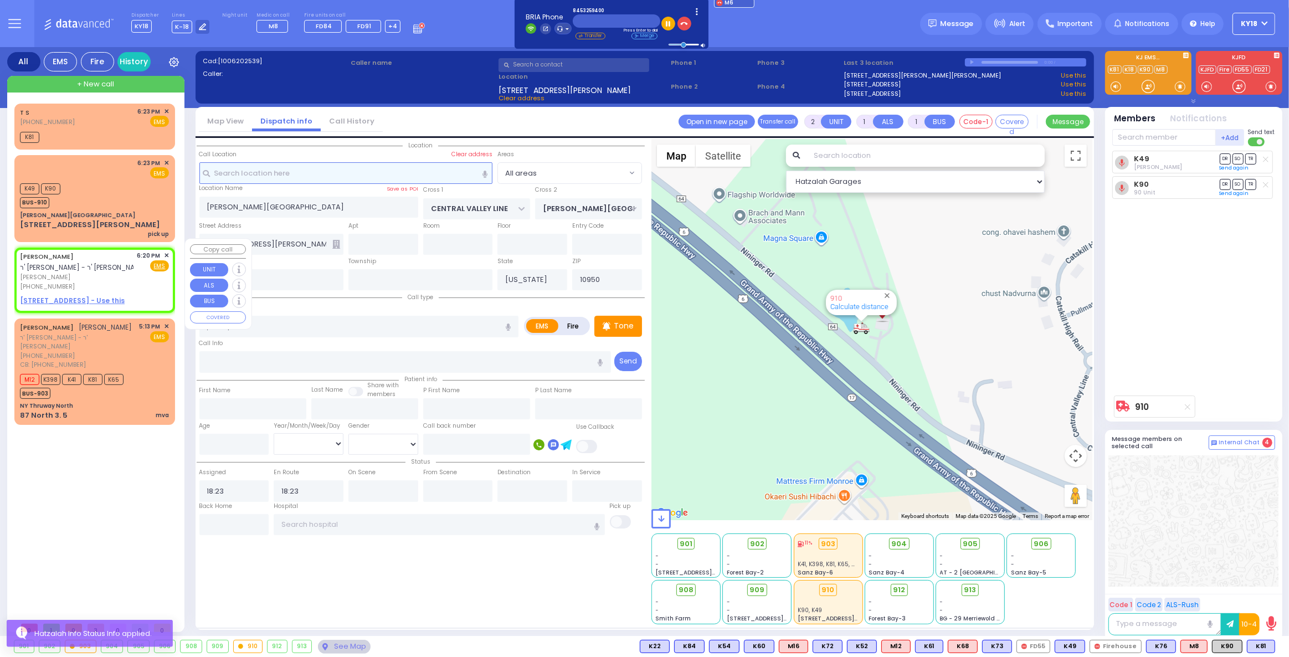
type input "18:20"
select select "Hatzalah Garages"
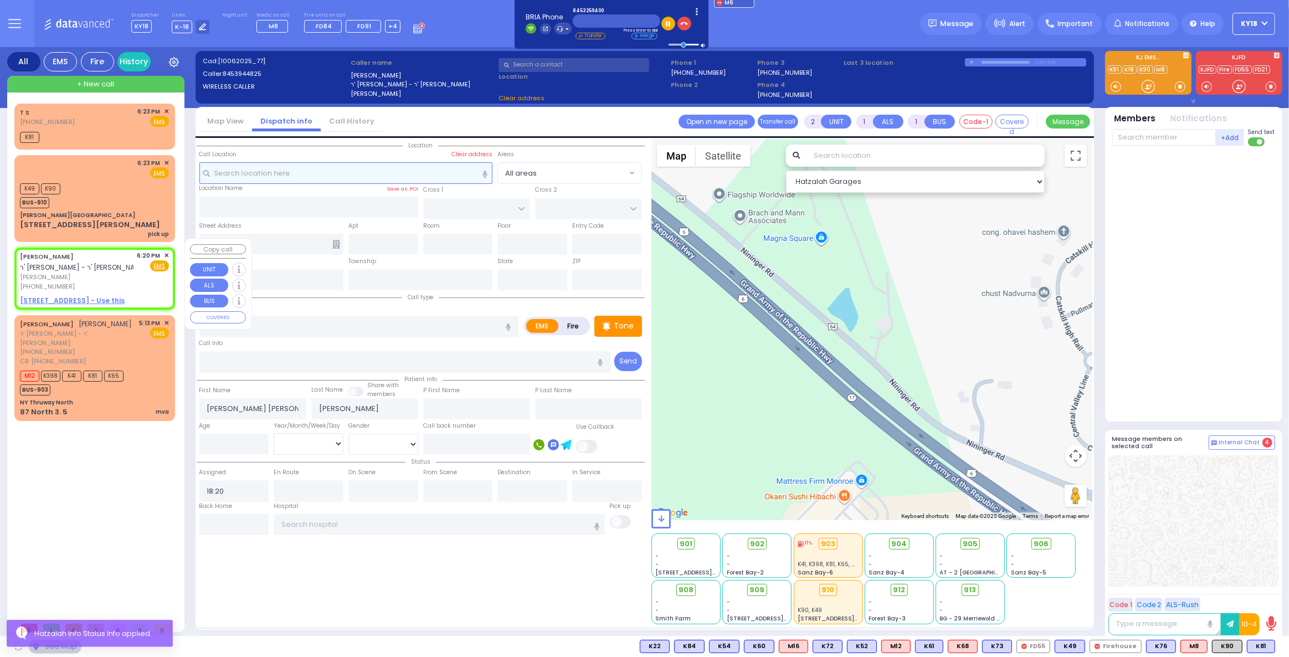
select select
radio input "true"
select select
select select "Hatzalah Garages"
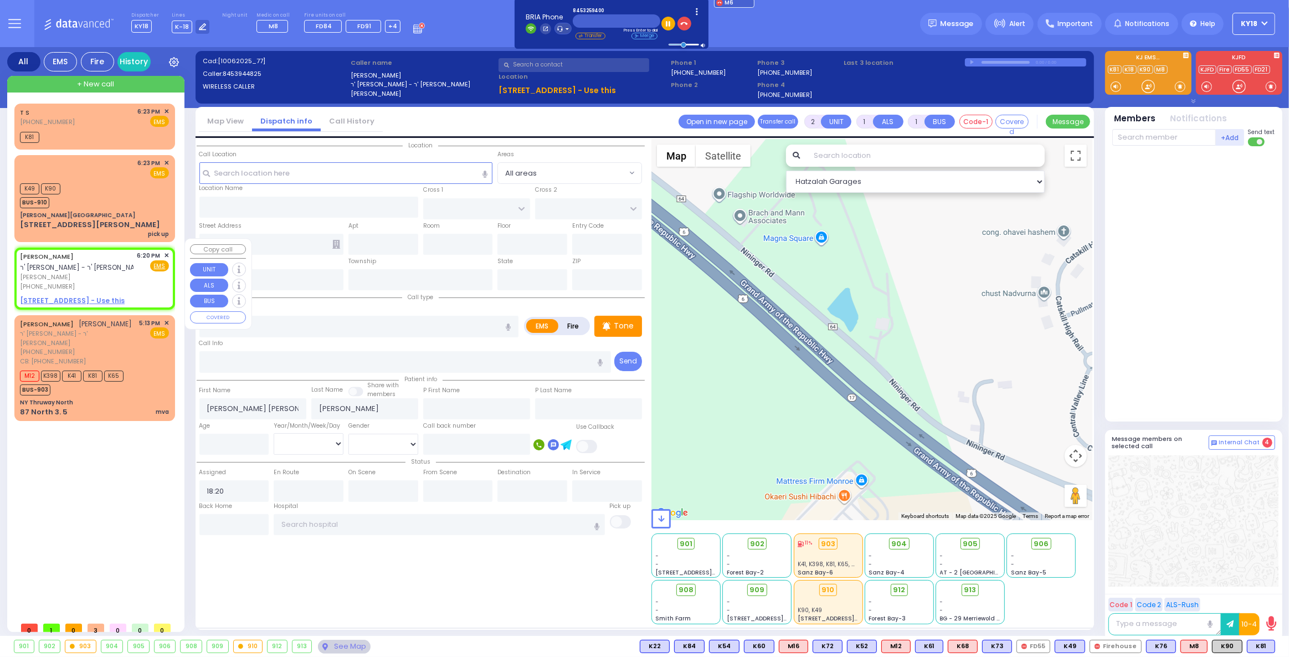
click at [166, 251] on span "✕" at bounding box center [166, 255] width 5 height 9
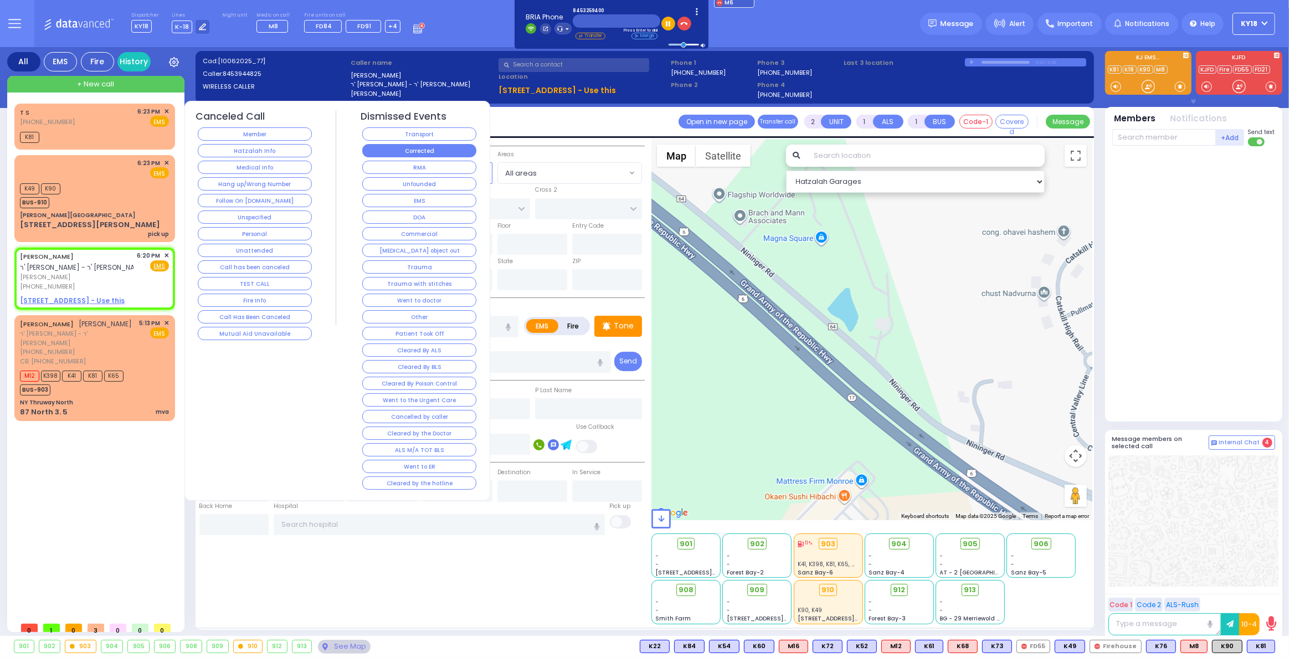
click at [397, 154] on button "Corrected" at bounding box center [419, 150] width 114 height 13
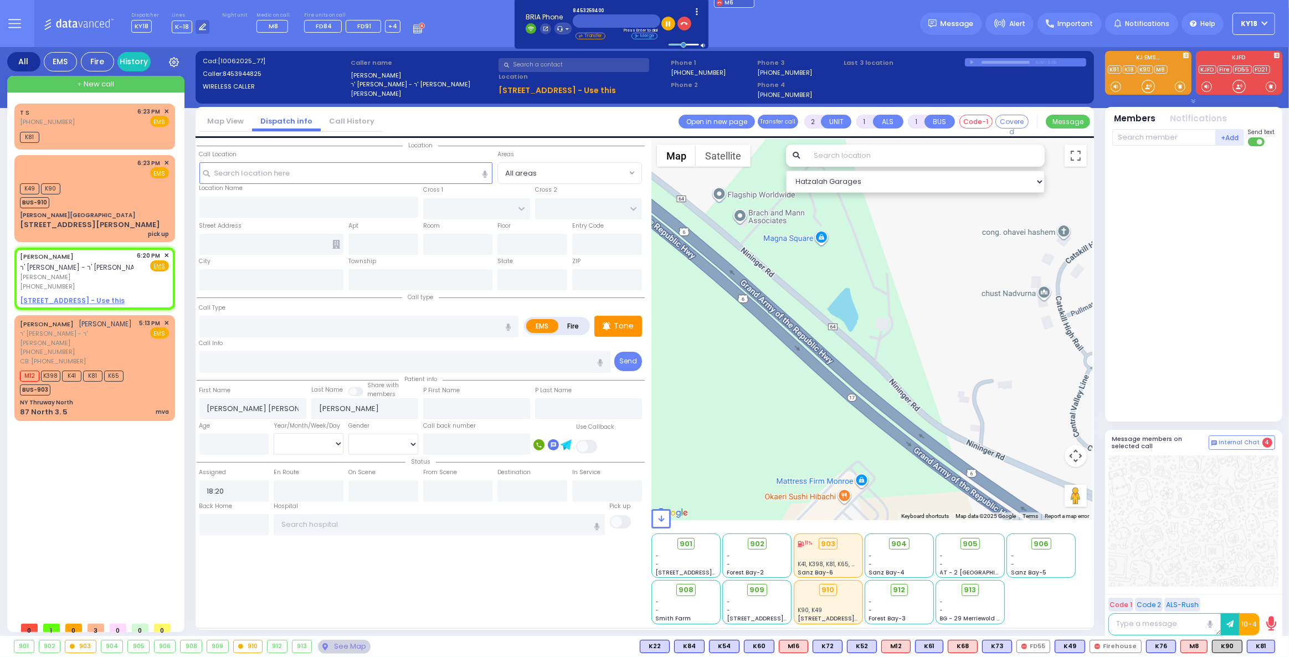
select select
radio input "true"
select select
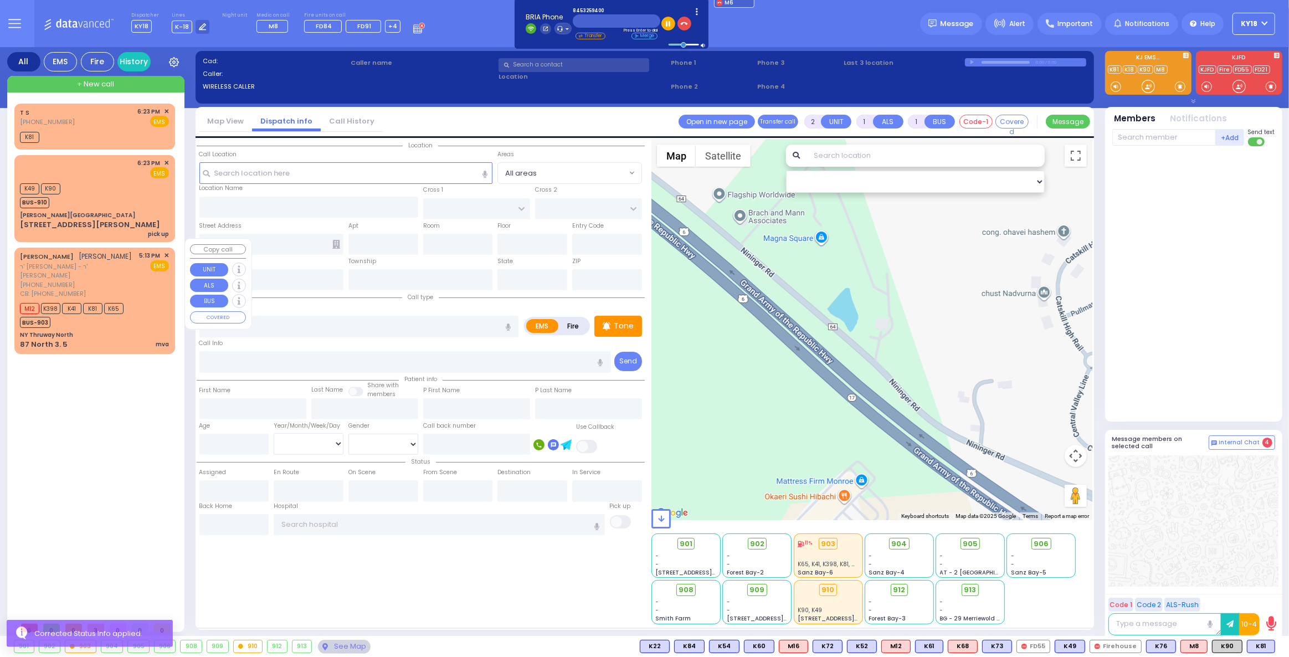
click at [117, 331] on div "NY Thruway North" at bounding box center [94, 335] width 149 height 8
select select
type input "mva"
radio input "true"
type input "AVIGDOR"
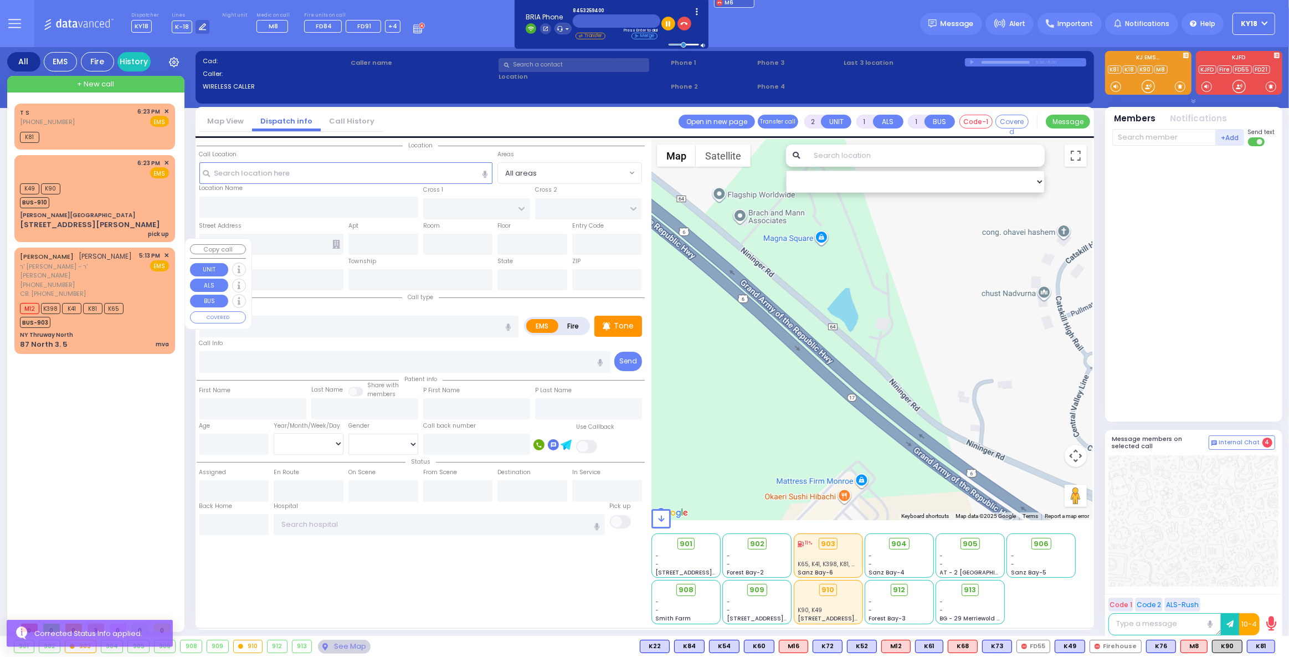
type input "[PERSON_NAME]"
select select
type input "3157047298"
type input "17:13"
type input "17:22"
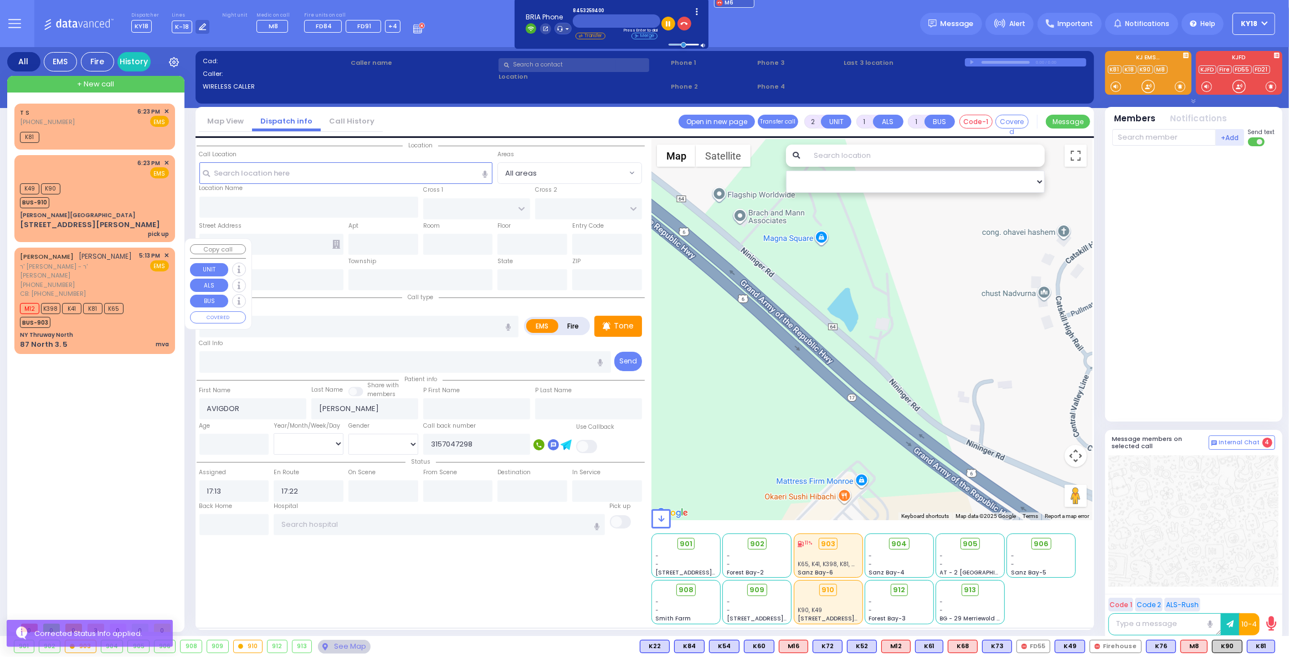
select select "Hatzalah Garages"
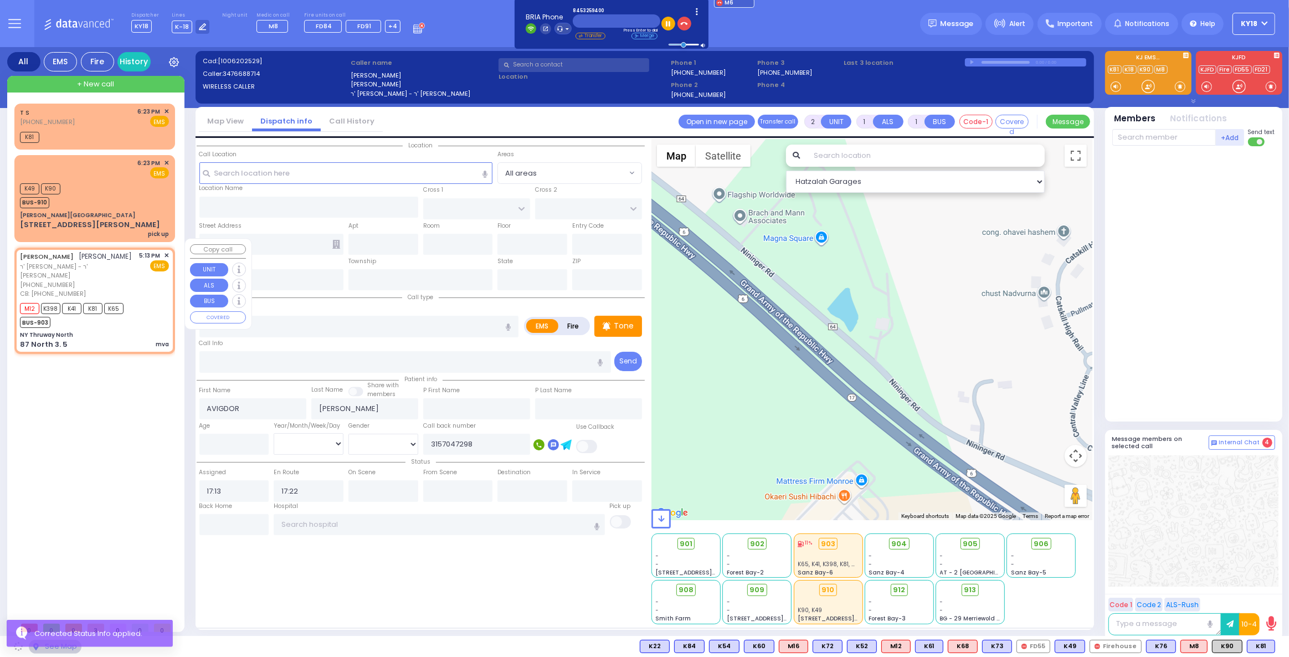
type input "NY Thruway North"
type input "87 North 3."
type input "5"
type input "Monroe"
type input "[US_STATE]"
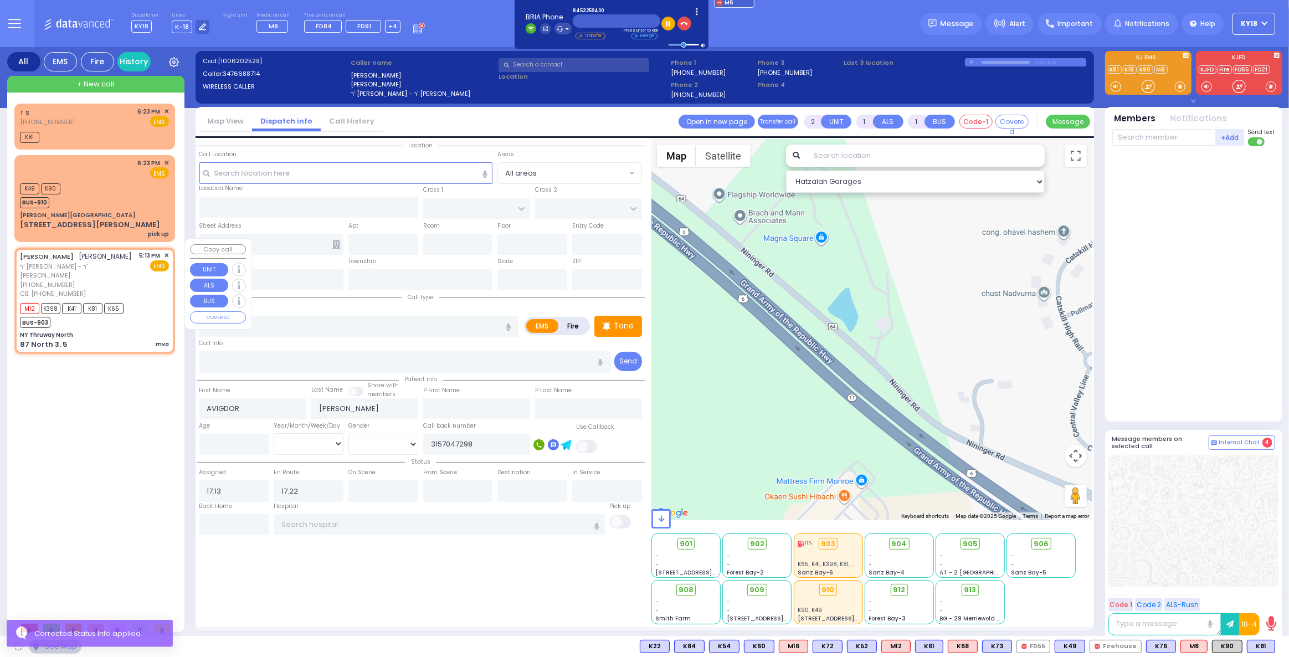
type input "10001"
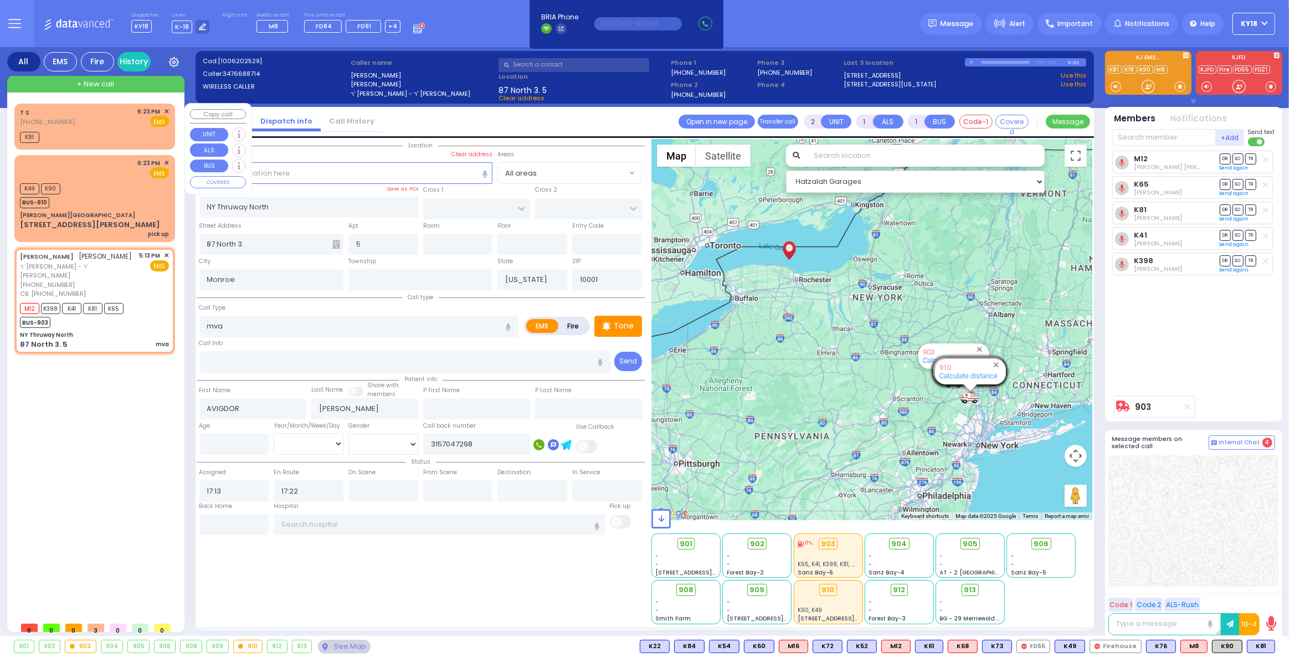
click at [101, 84] on span "+ New call" at bounding box center [95, 84] width 37 height 11
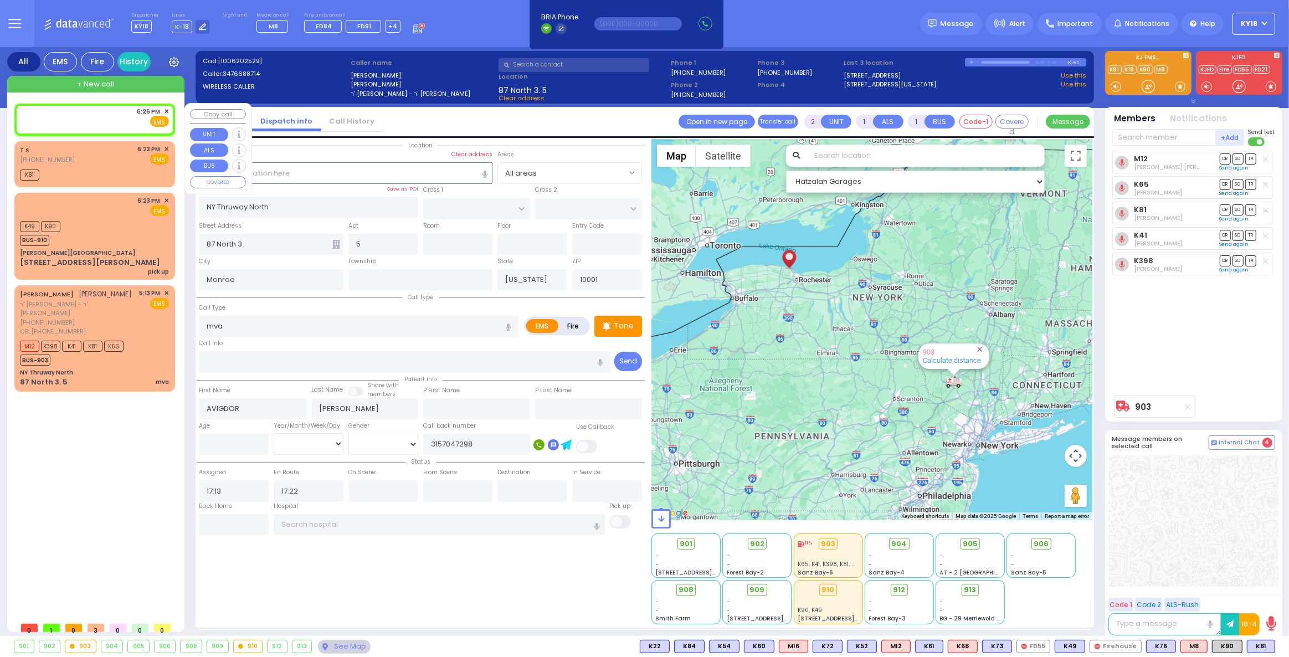
select select
radio input "true"
select select
type input "18:26"
select select "Hatzalah Garages"
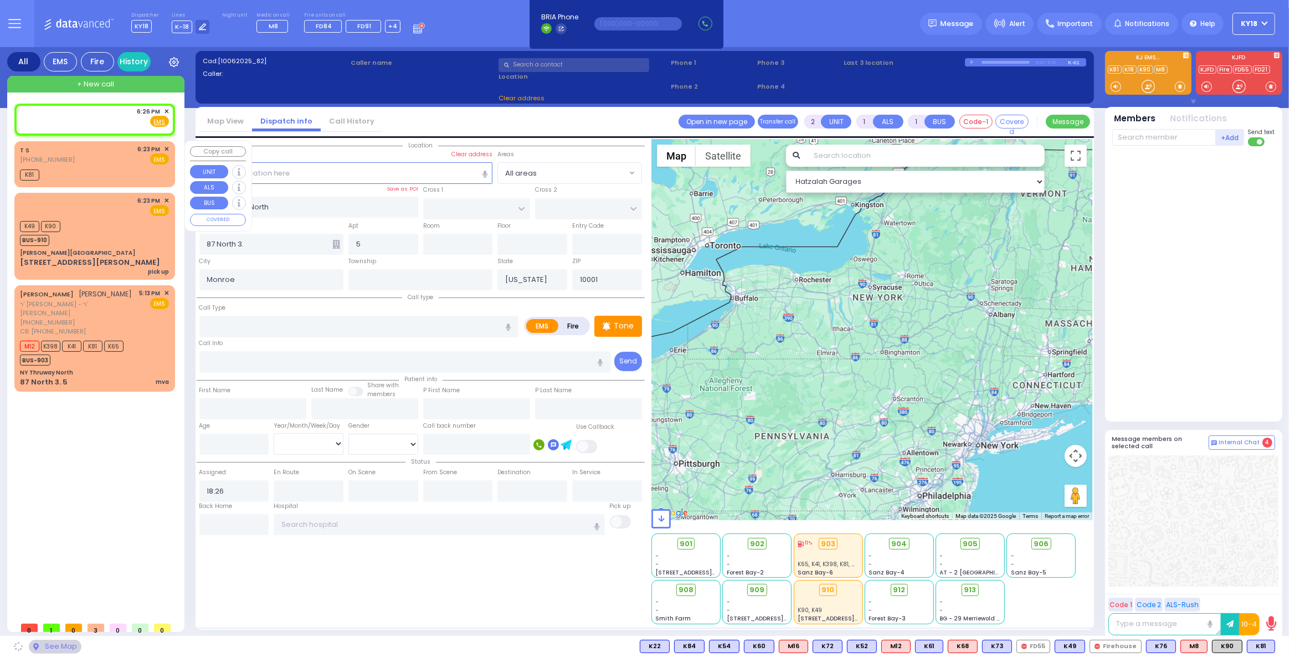
select select
radio input "true"
select select
select select "Hatzalah Garages"
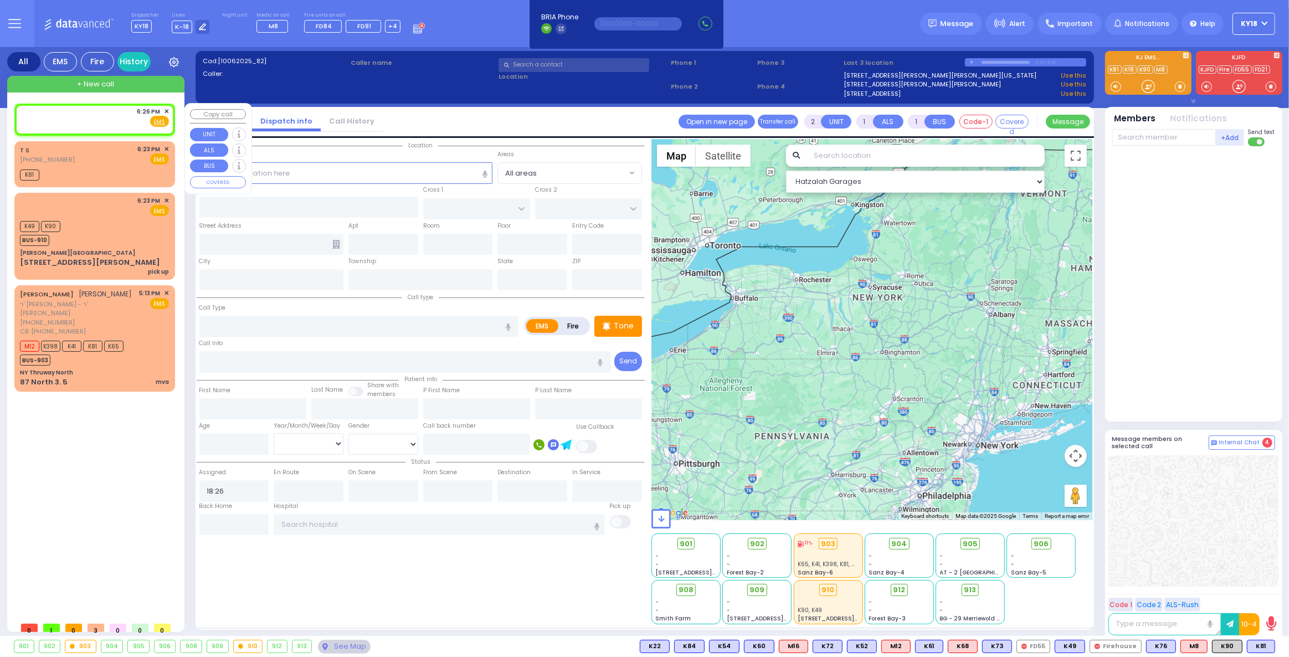
click at [59, 119] on div "6:26 PM ✕ Fire EMS" at bounding box center [94, 117] width 149 height 20
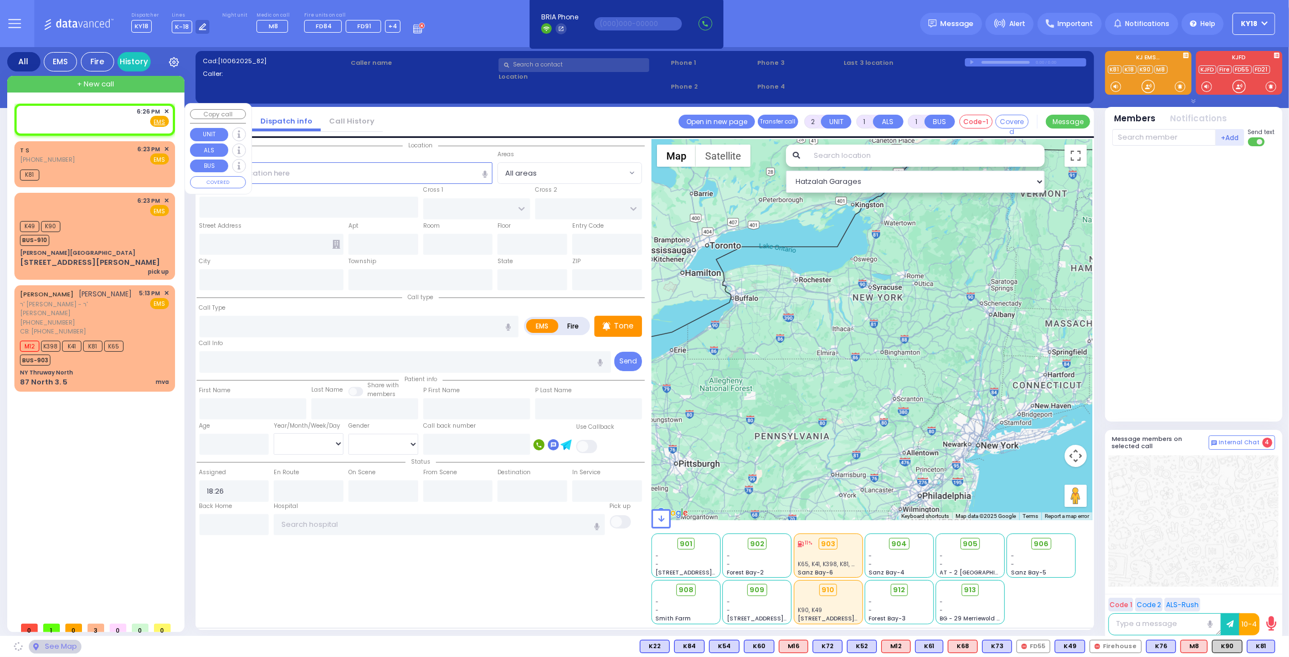
select select
radio input "true"
select select
select select "Hatzalah Garages"
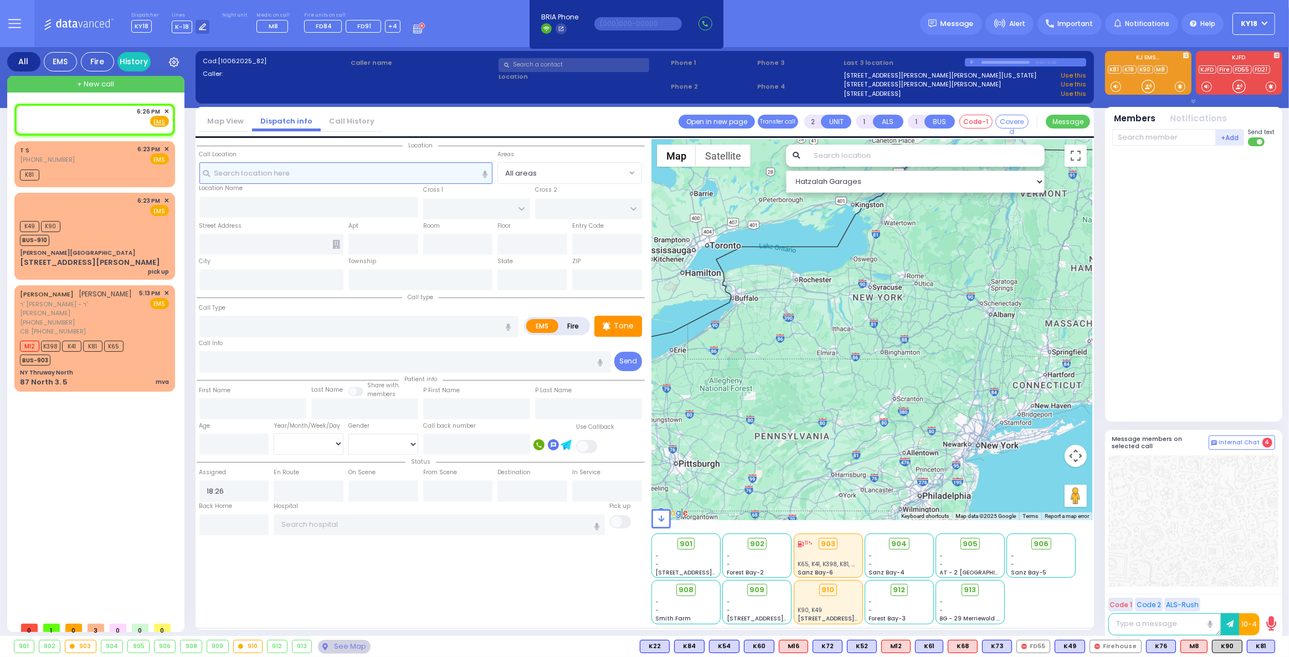
click at [256, 176] on input "text" at bounding box center [346, 172] width 294 height 21
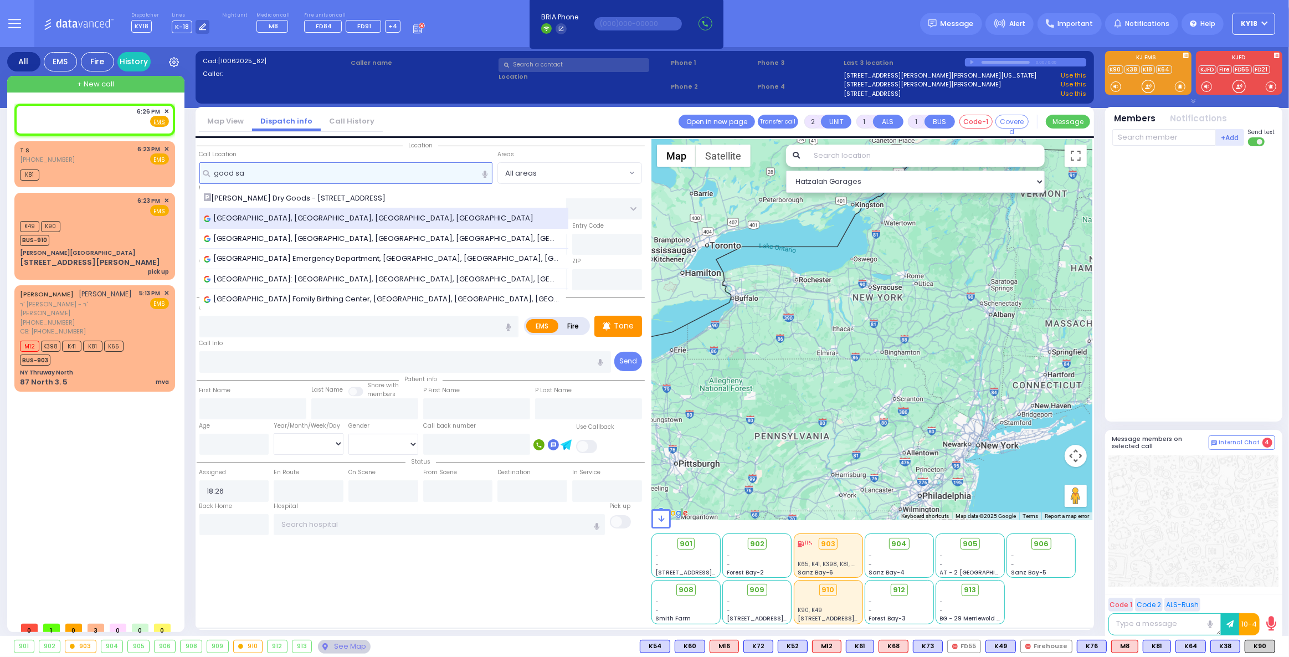
type input "good sa"
click at [320, 221] on span "Good Samaritan Hospital, Lafayette Avenue, Suffern, NY, USA" at bounding box center [371, 218] width 334 height 11
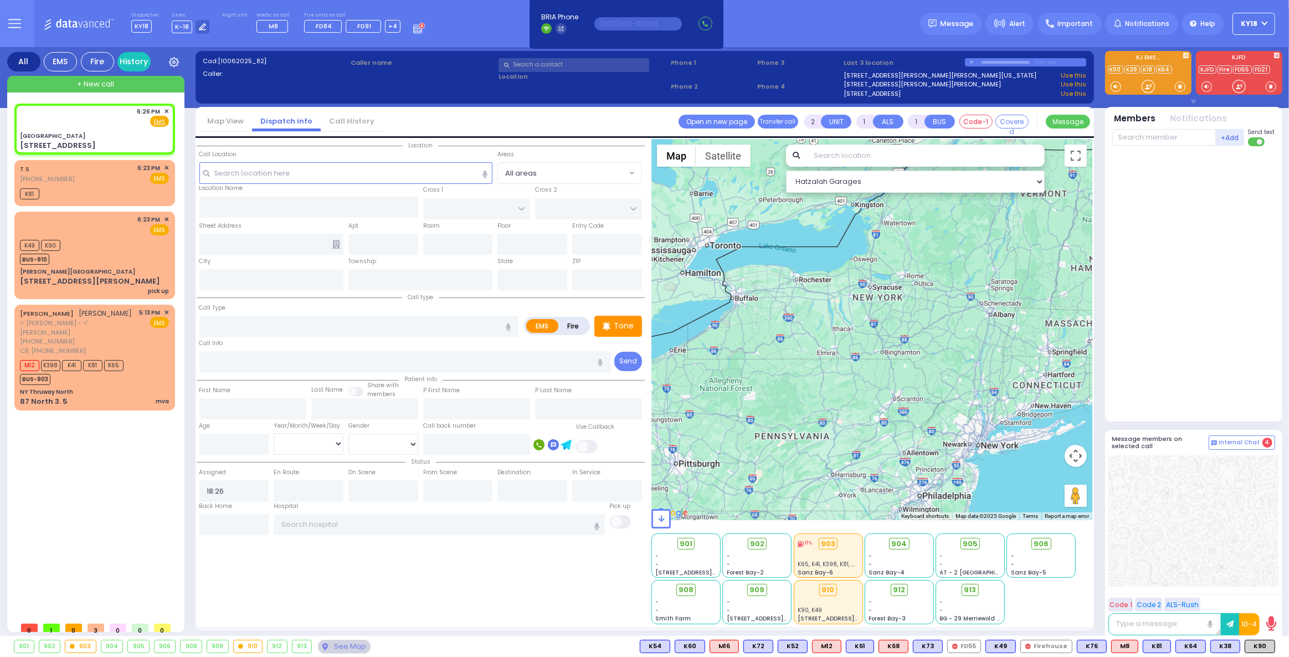
select select
radio input "true"
select select
select select "Hatzalah Garages"
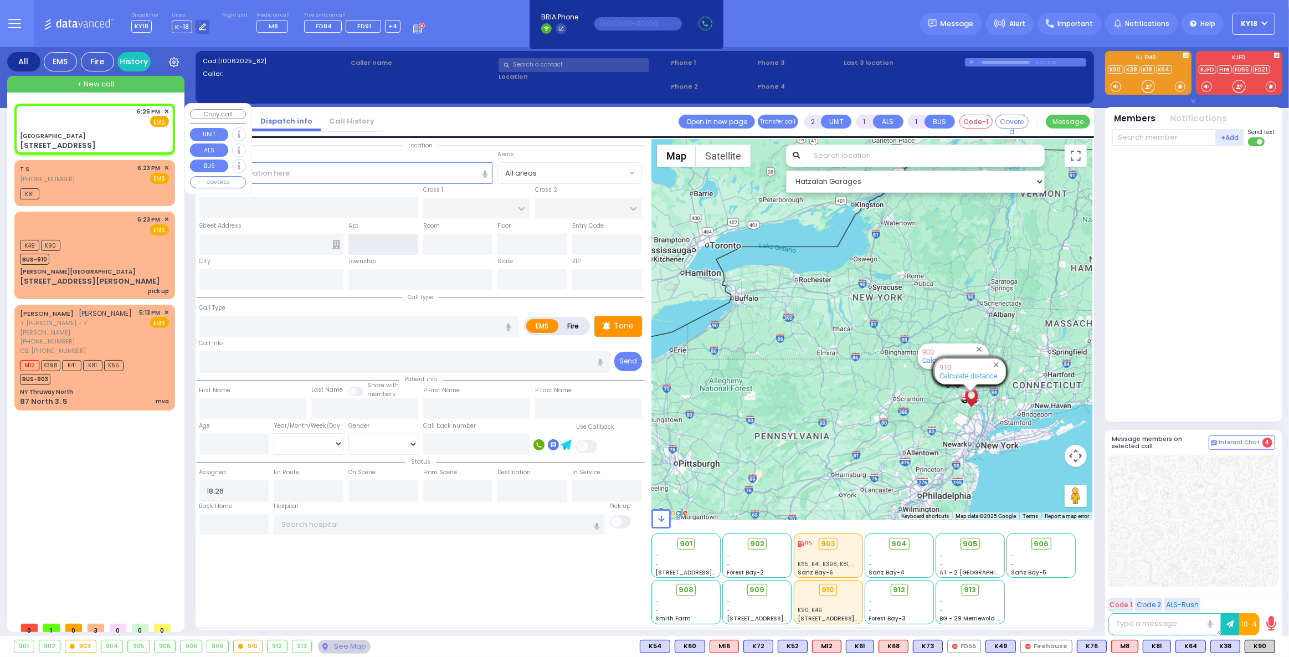
type input "Good Samaritan Hospital"
type input "HILLCREST RD"
type input "WOODLAND DR"
type input "255 Lafayette Ave"
type input "Suffern"
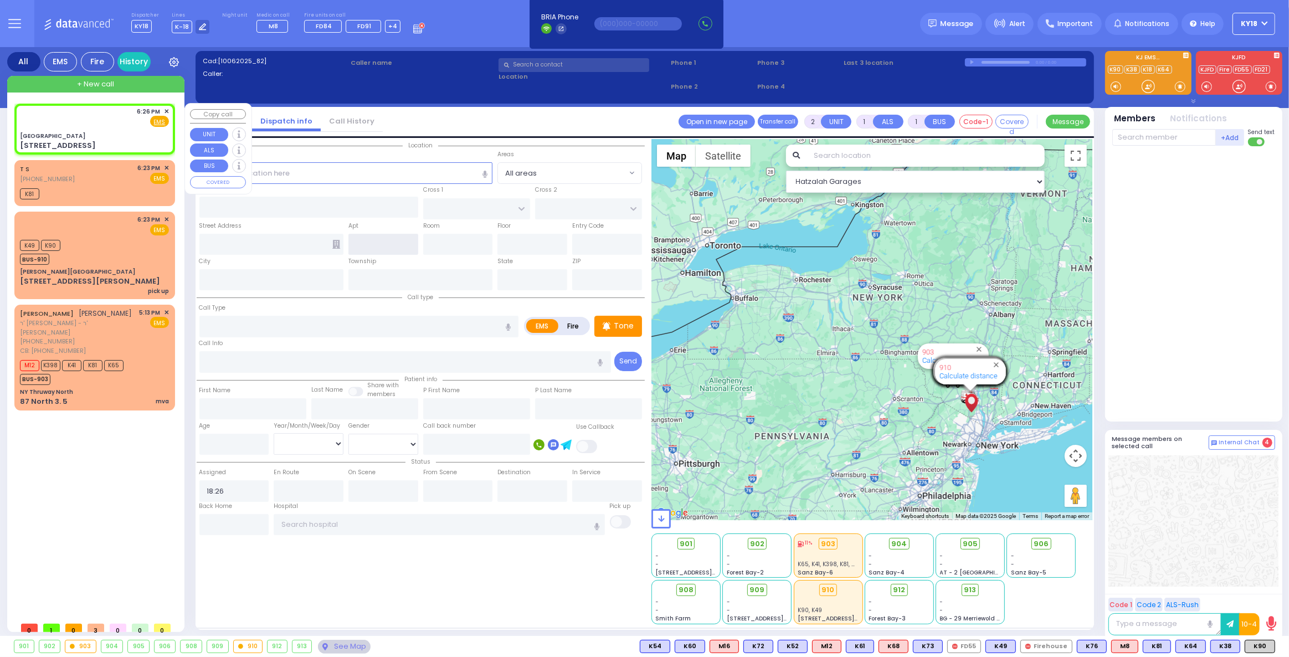
type input "[US_STATE]"
type input "10901"
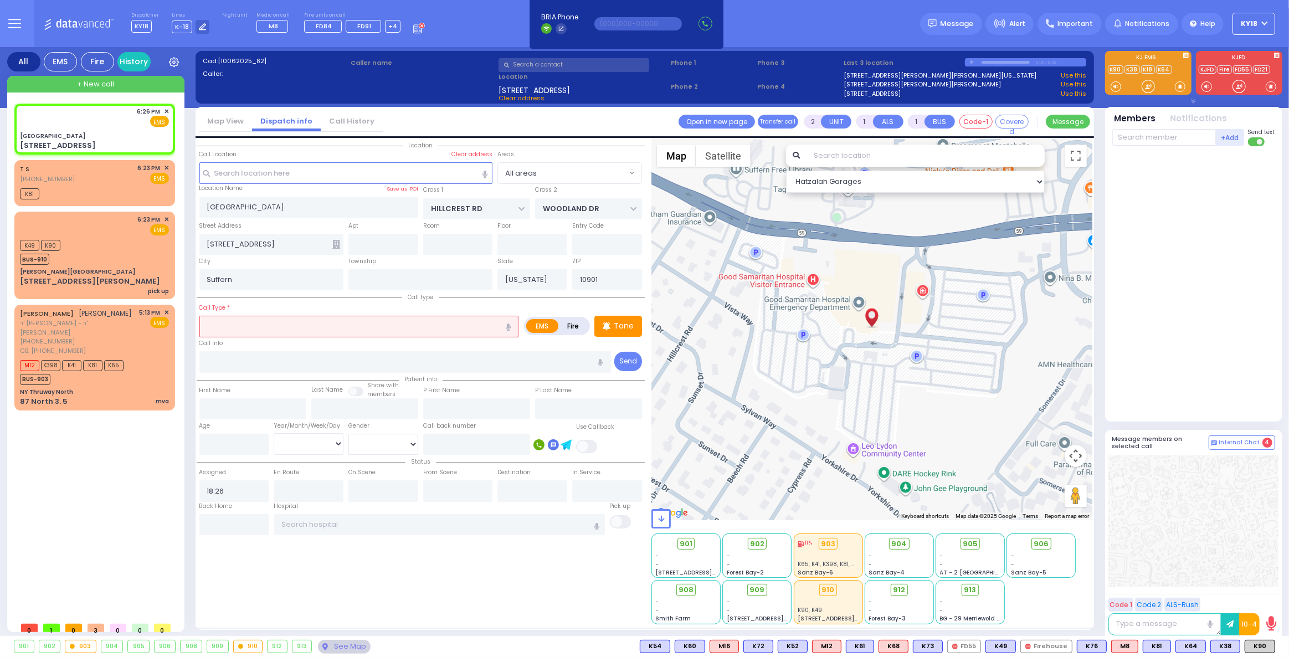
click at [236, 330] on input "text" at bounding box center [359, 326] width 320 height 21
type input "pick up"
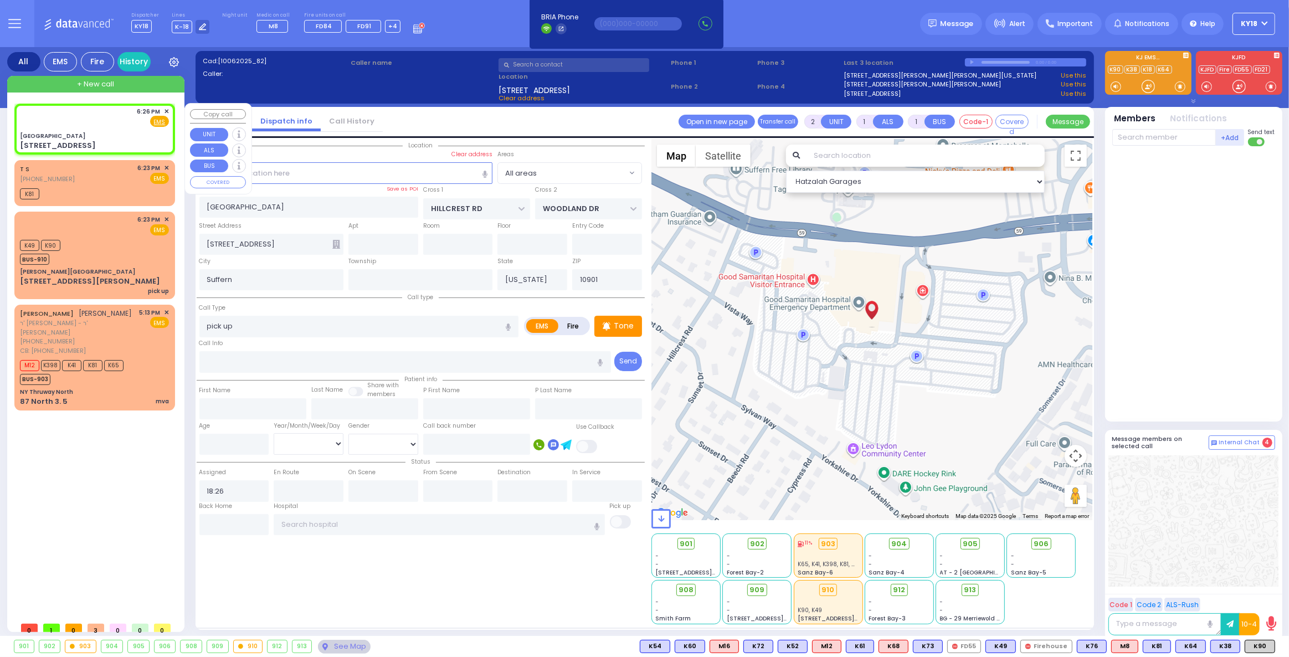
click at [110, 140] on div "255 Lafayette Ave" at bounding box center [94, 145] width 149 height 11
select select
radio input "true"
select select
select select "Hatzalah Garages"
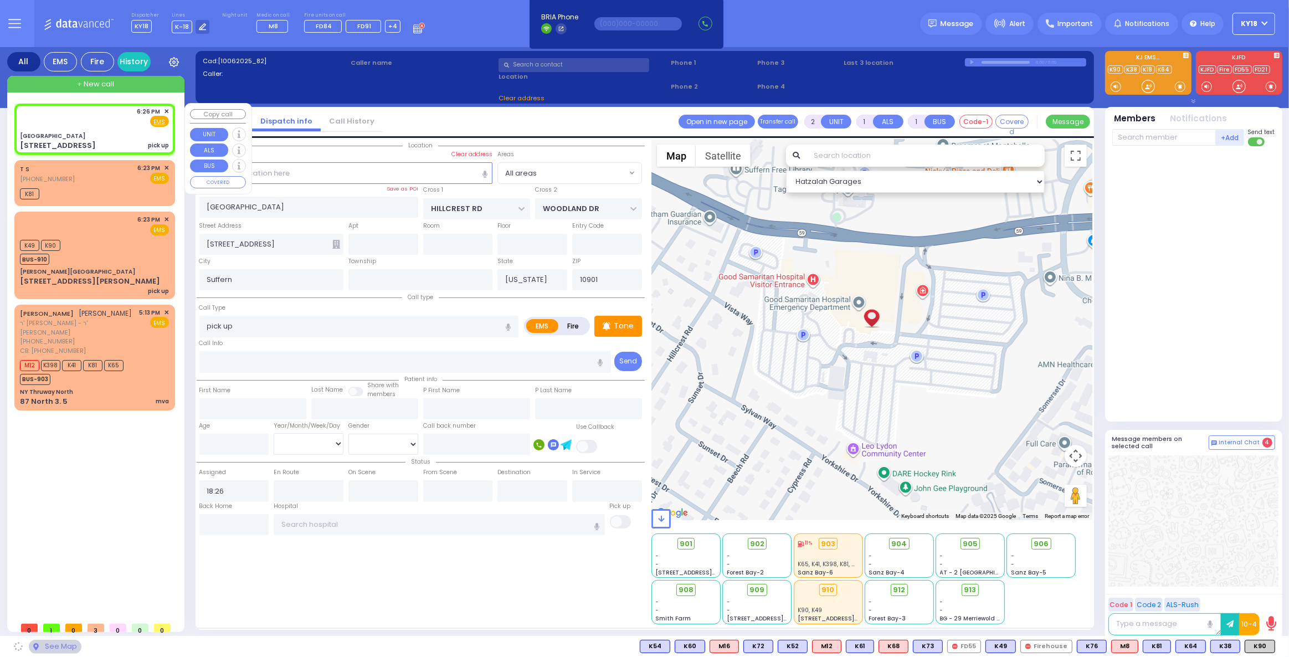
select select
radio input "true"
select select
select select "Hatzalah Garages"
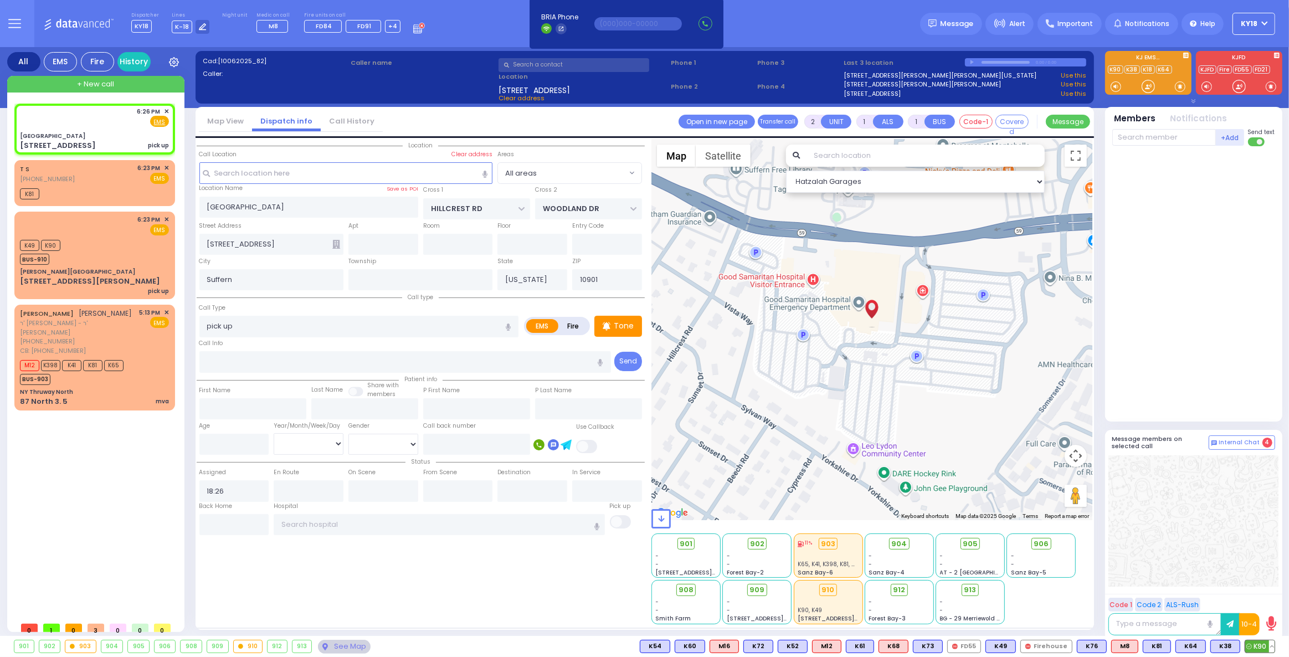
click at [1262, 647] on span "K90" at bounding box center [1259, 646] width 29 height 12
click at [1192, 646] on span "K64" at bounding box center [1190, 646] width 29 height 12
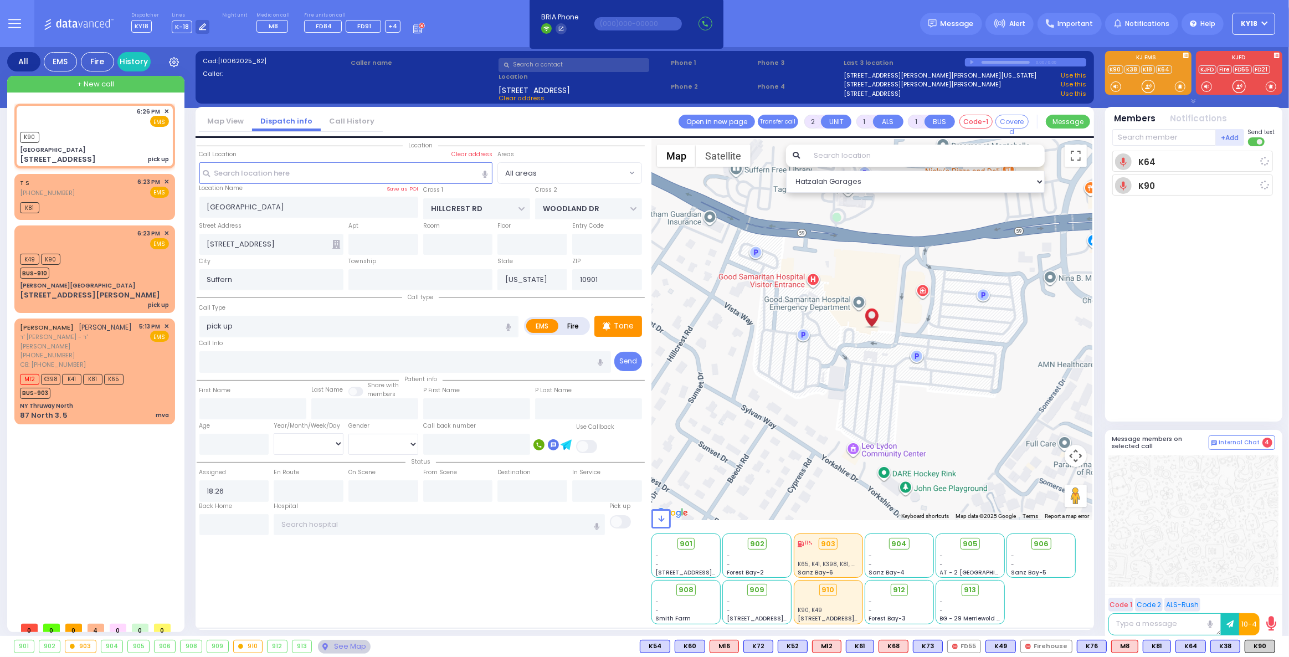
select select
radio input "true"
select select
type input "18:26"
select select "Hatzalah Garages"
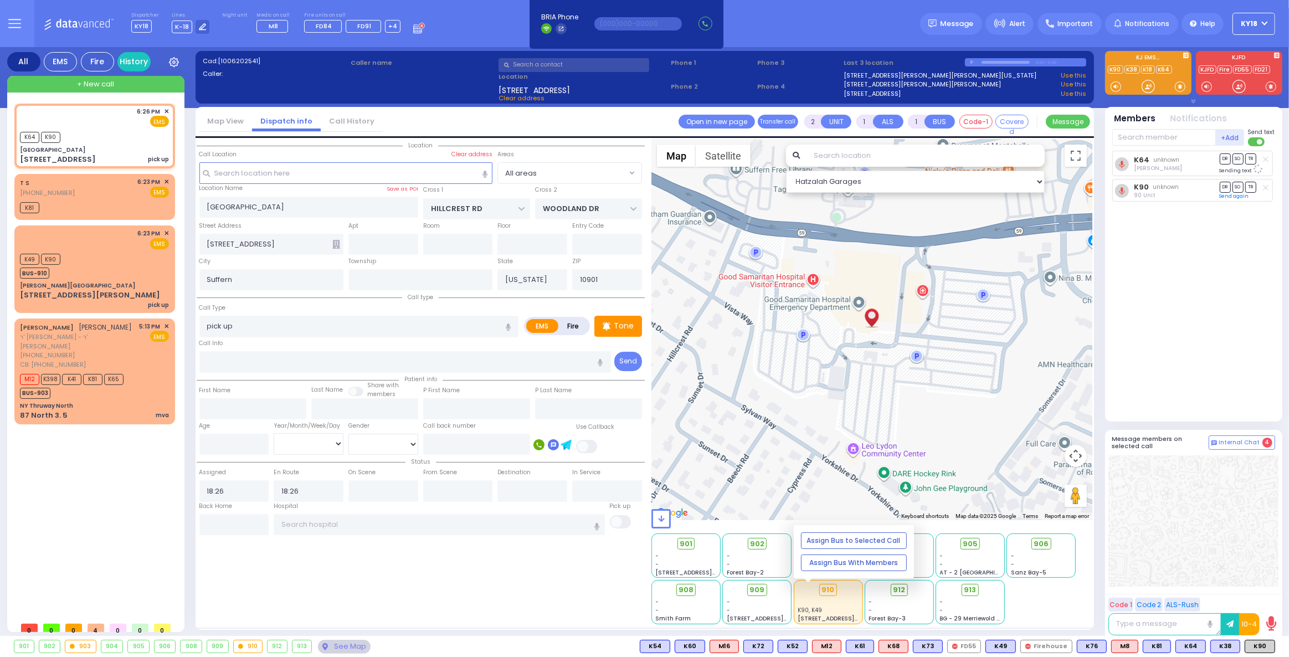
select select
radio input "true"
select select
select select "Hatzalah Garages"
click at [1143, 130] on input "text" at bounding box center [1164, 137] width 104 height 17
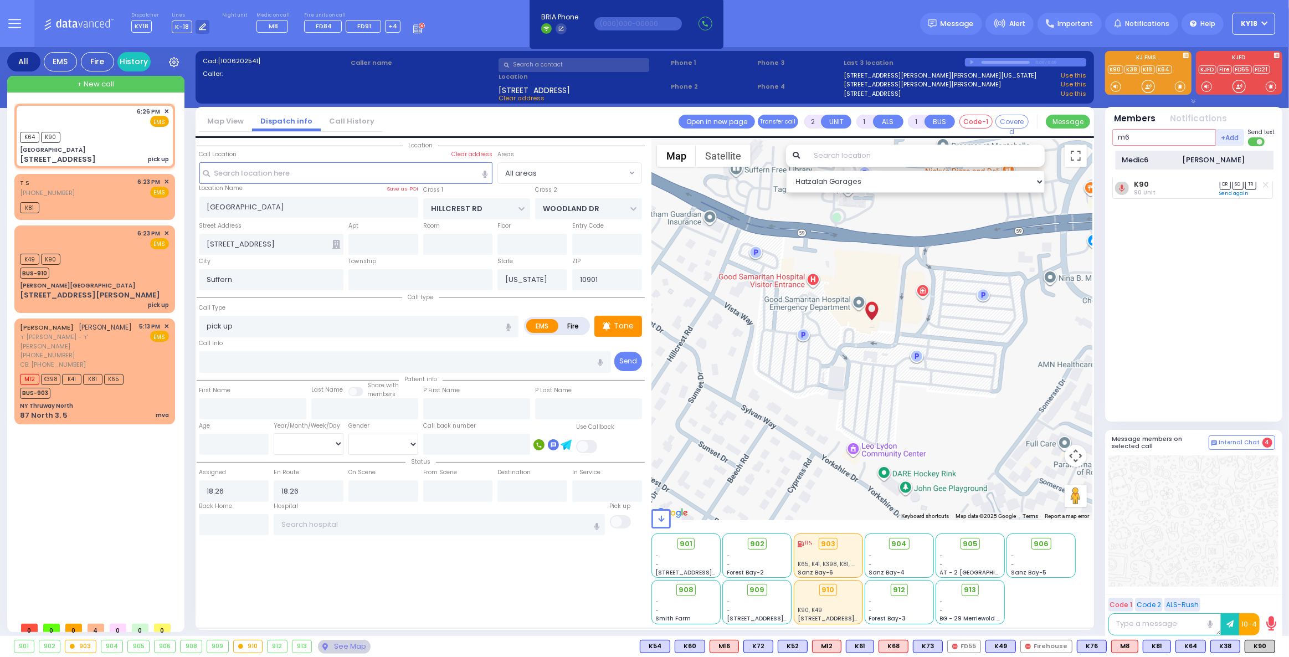
type input "m6"
click at [1162, 160] on div "Medic6" at bounding box center [1149, 160] width 55 height 11
select select
radio input "true"
select select
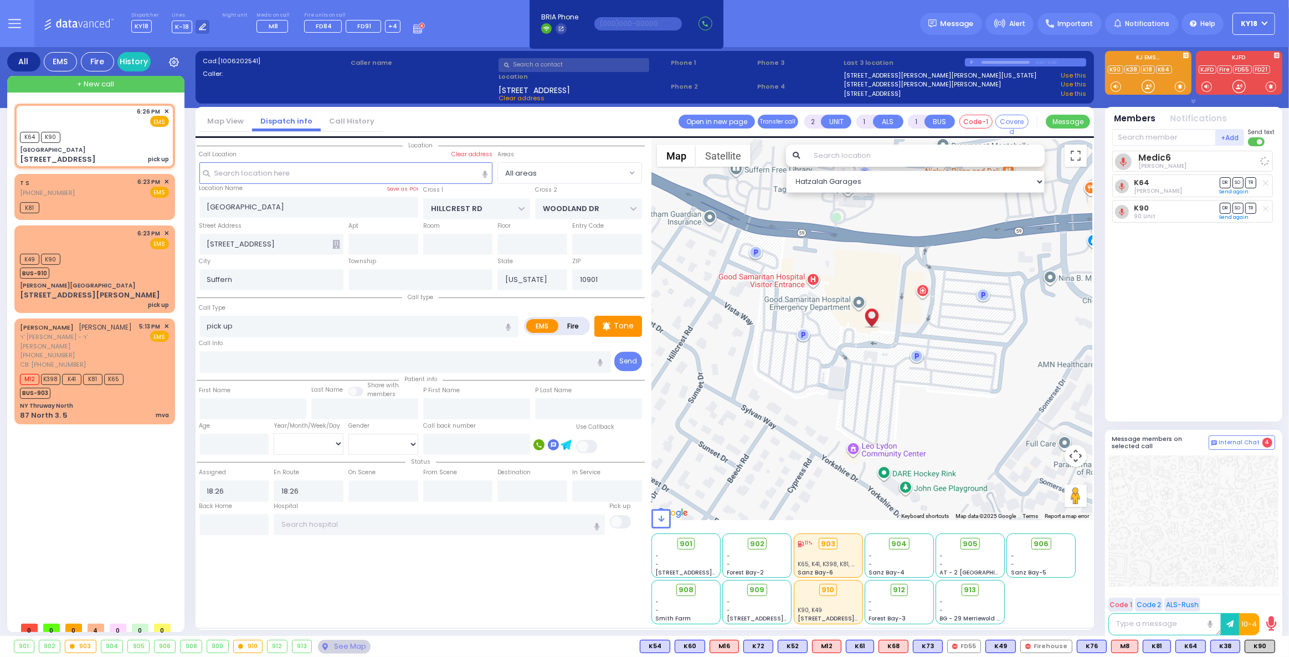
select select "Hatzalah Garages"
click at [111, 152] on div "6:26 PM ✕ EMS M6 K64" at bounding box center [95, 135] width 156 height 61
select select
radio input "true"
select select
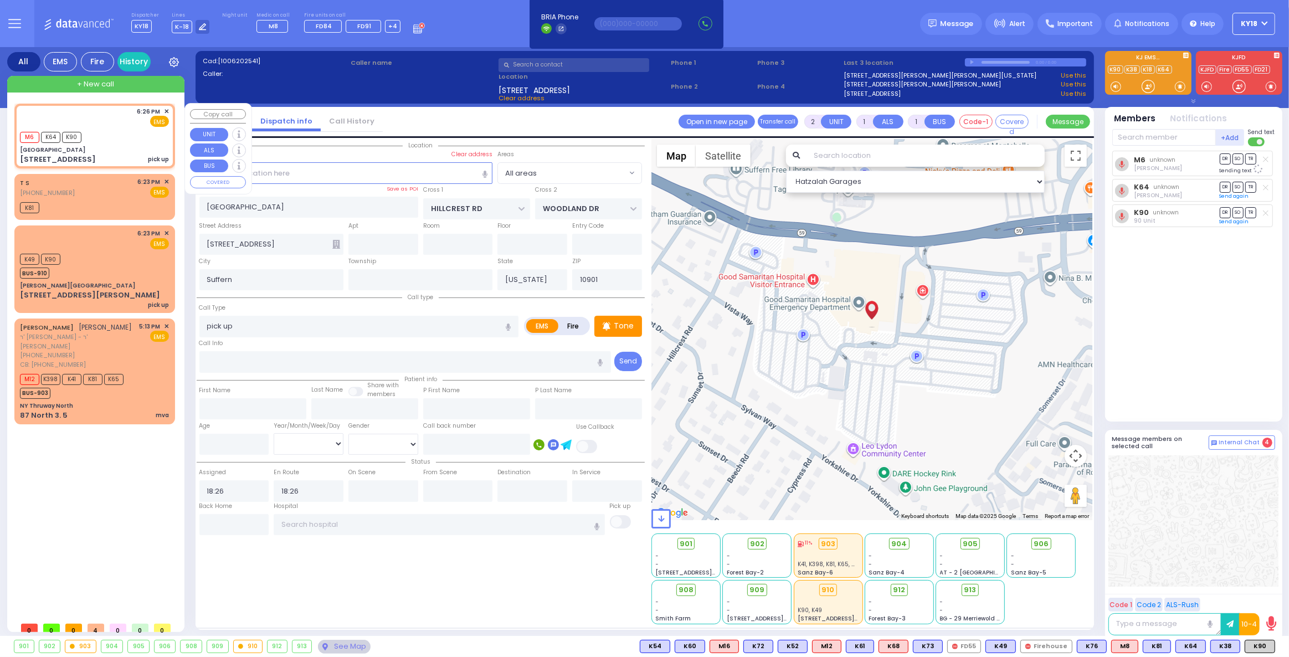
select select "Hatzalah Garages"
click at [686, 588] on span "908" at bounding box center [690, 589] width 15 height 11
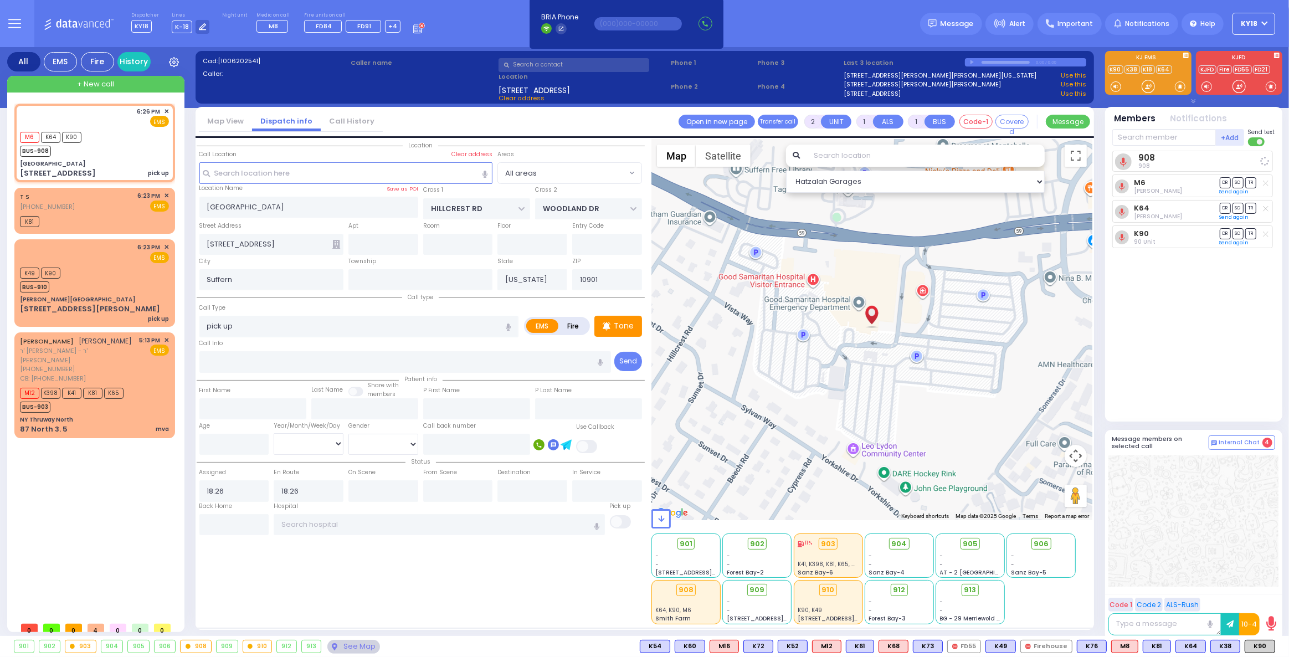
select select
radio input "true"
select select
select select "Hatzalah Garages"
click at [168, 194] on span "✕" at bounding box center [166, 195] width 5 height 9
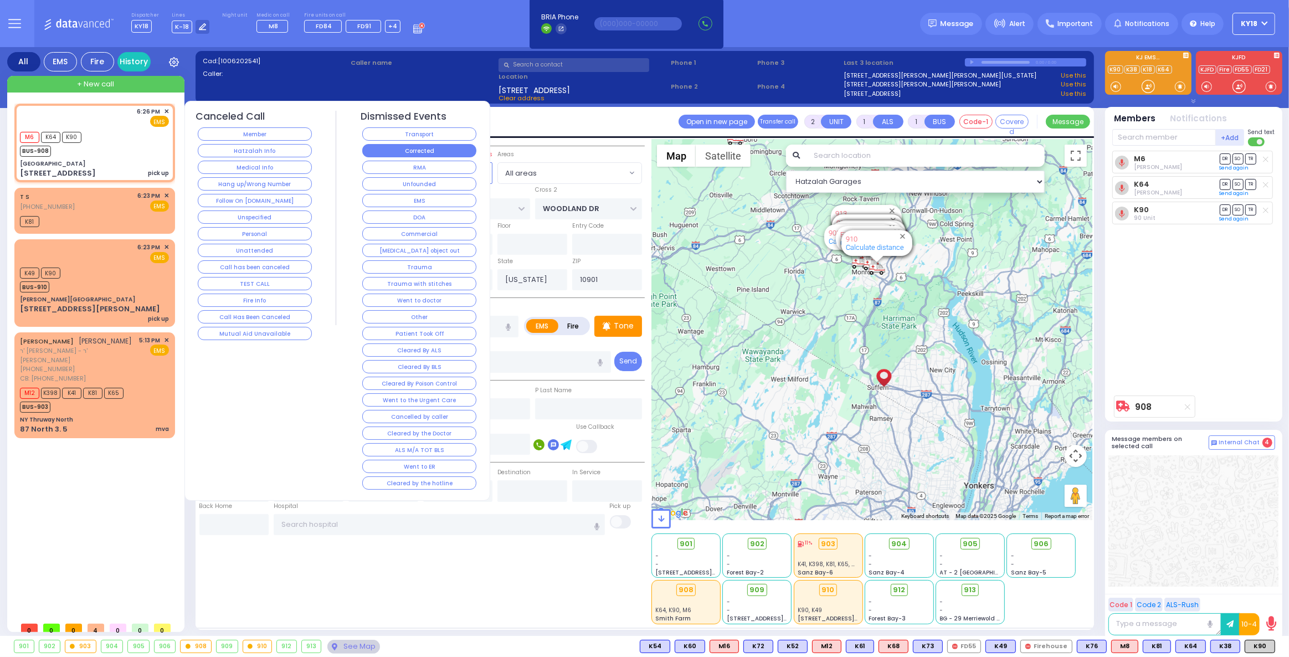
click at [403, 145] on button "Corrected" at bounding box center [419, 150] width 114 height 13
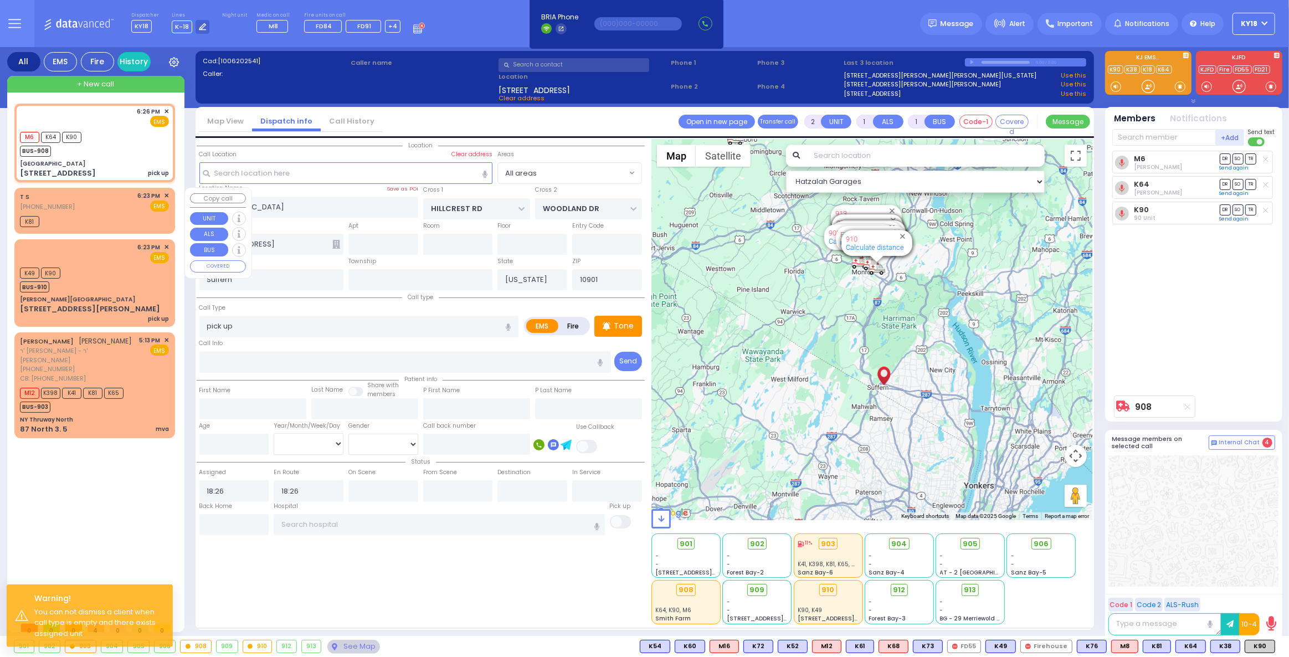
click at [102, 209] on div "T S (718) 810-1896 6:23 PM ✕ EMS" at bounding box center [94, 201] width 149 height 20
select select
radio input "true"
select select
type input "18:23"
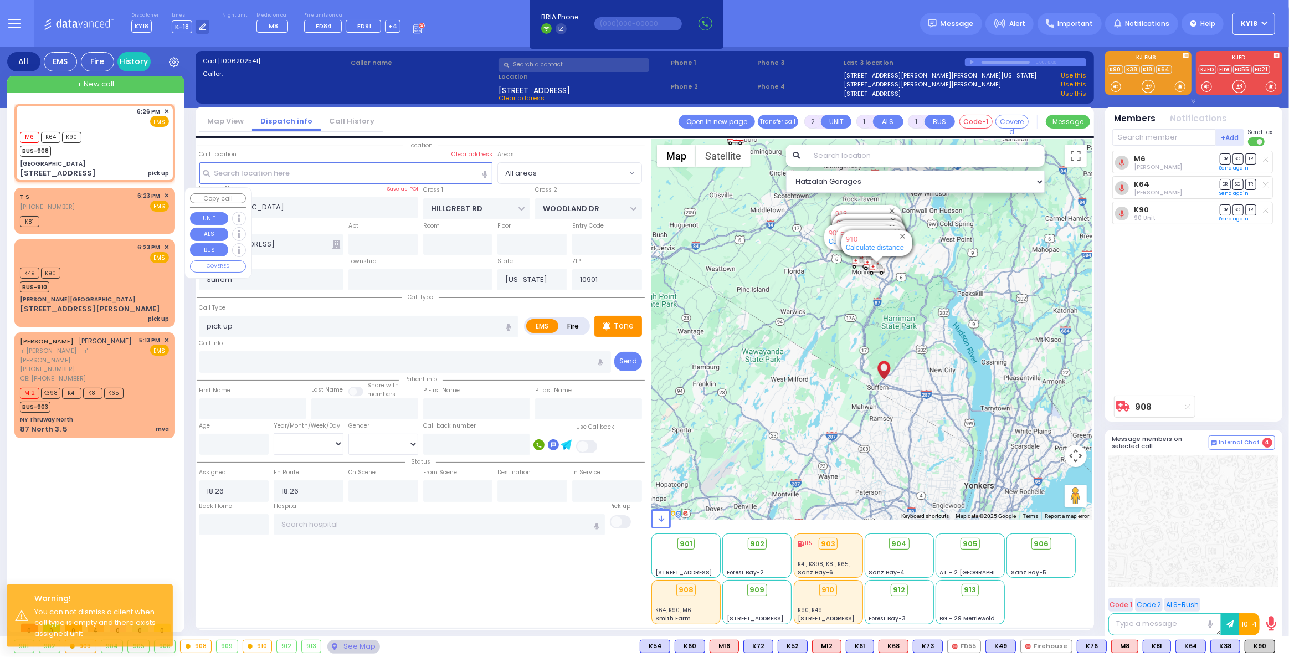
type input "18:25"
select select "Hatzalah Garages"
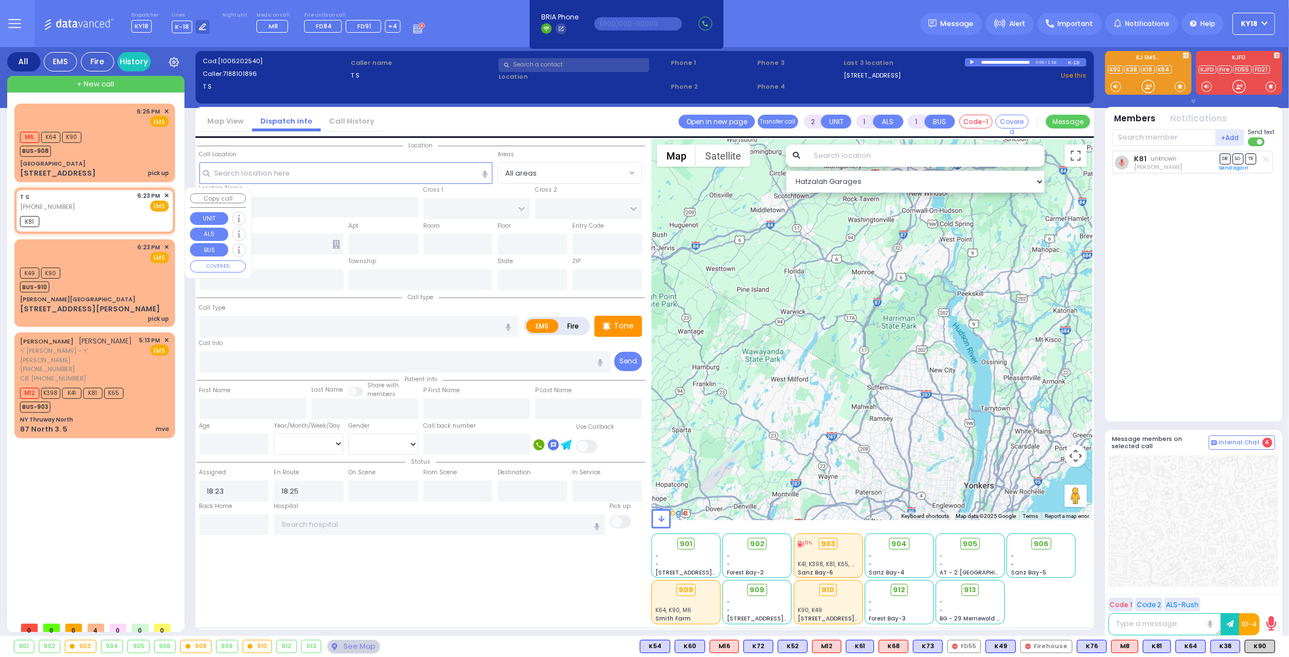
click at [167, 194] on span "✕" at bounding box center [166, 195] width 5 height 9
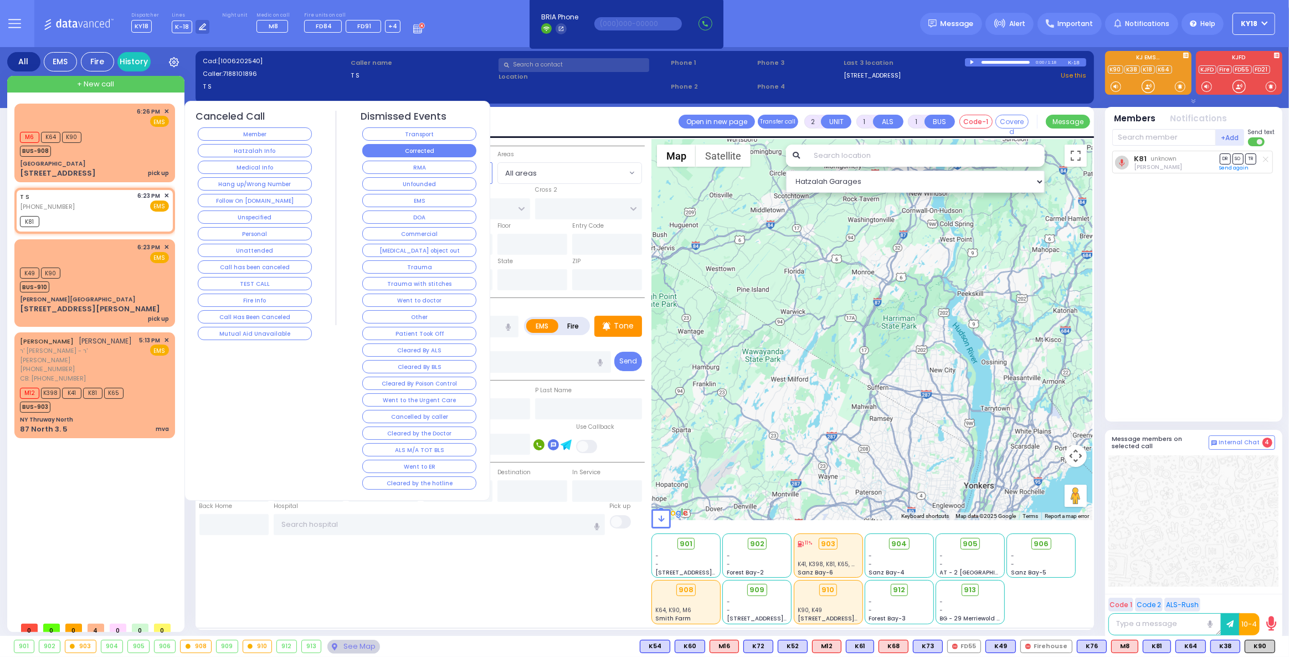
click at [385, 152] on button "Corrected" at bounding box center [419, 150] width 114 height 13
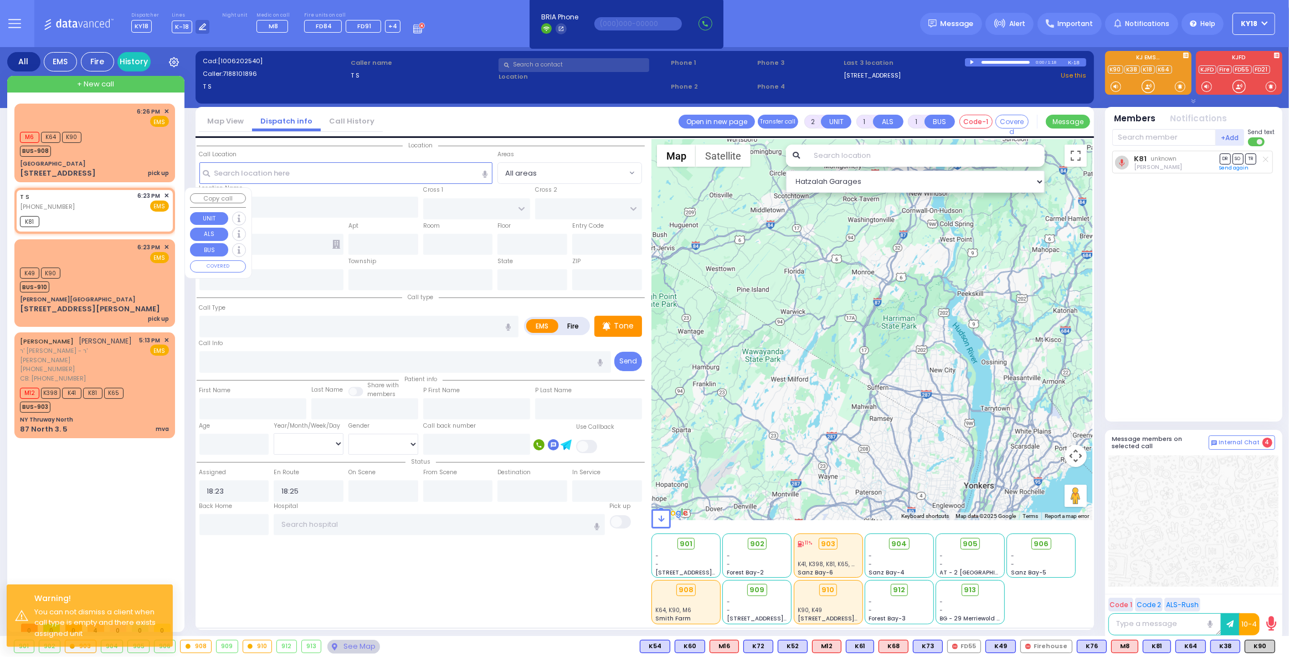
click at [121, 223] on div "K81" at bounding box center [94, 220] width 149 height 14
select select
radio input "true"
select select
select select "Hatzalah Garages"
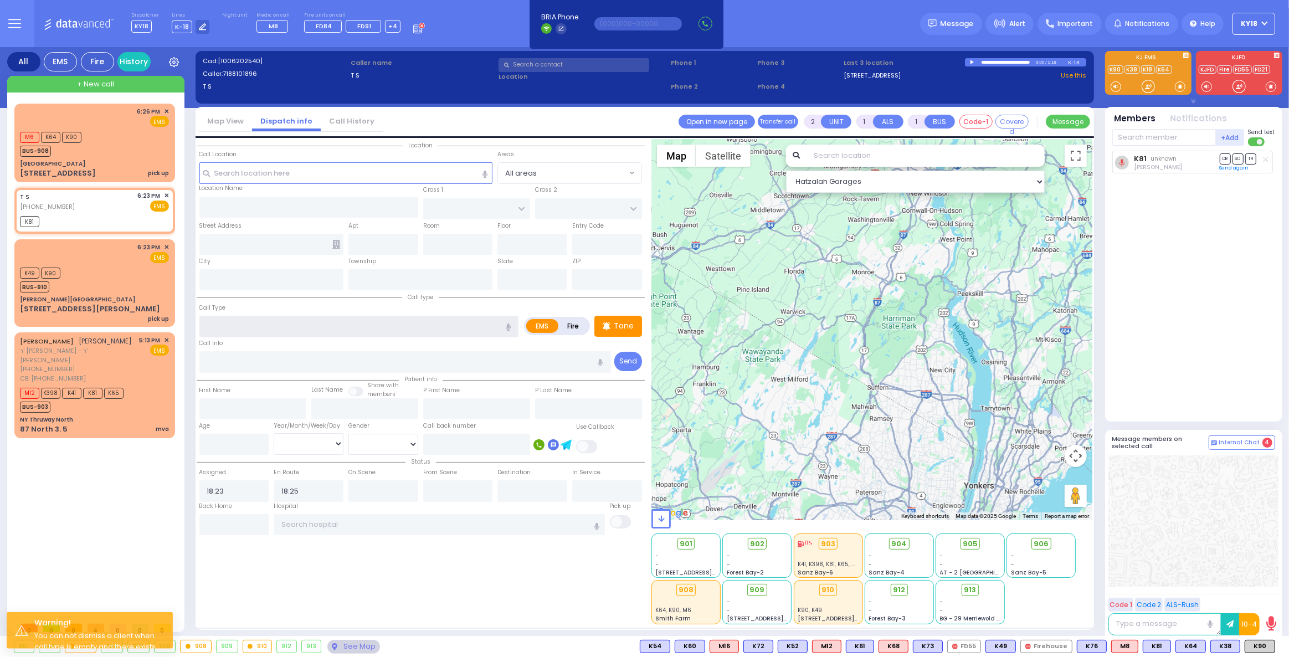
click at [249, 326] on input "text" at bounding box center [359, 326] width 320 height 21
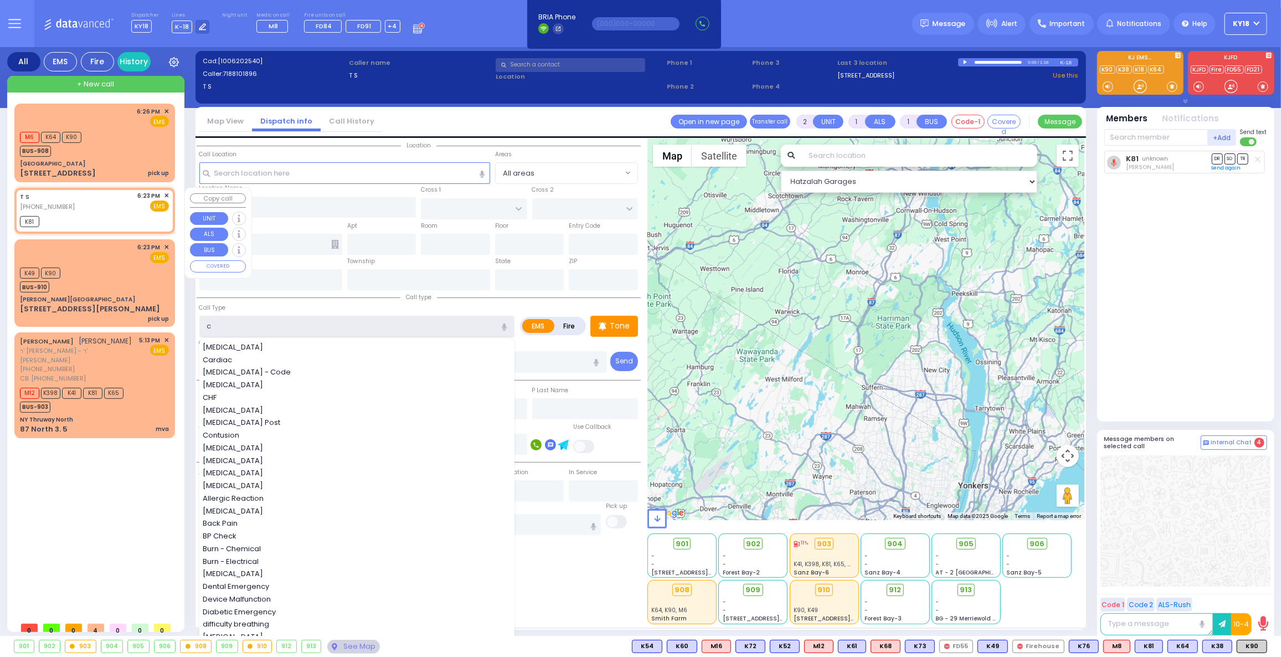
type input "c"
click at [127, 217] on div "K81" at bounding box center [94, 220] width 149 height 14
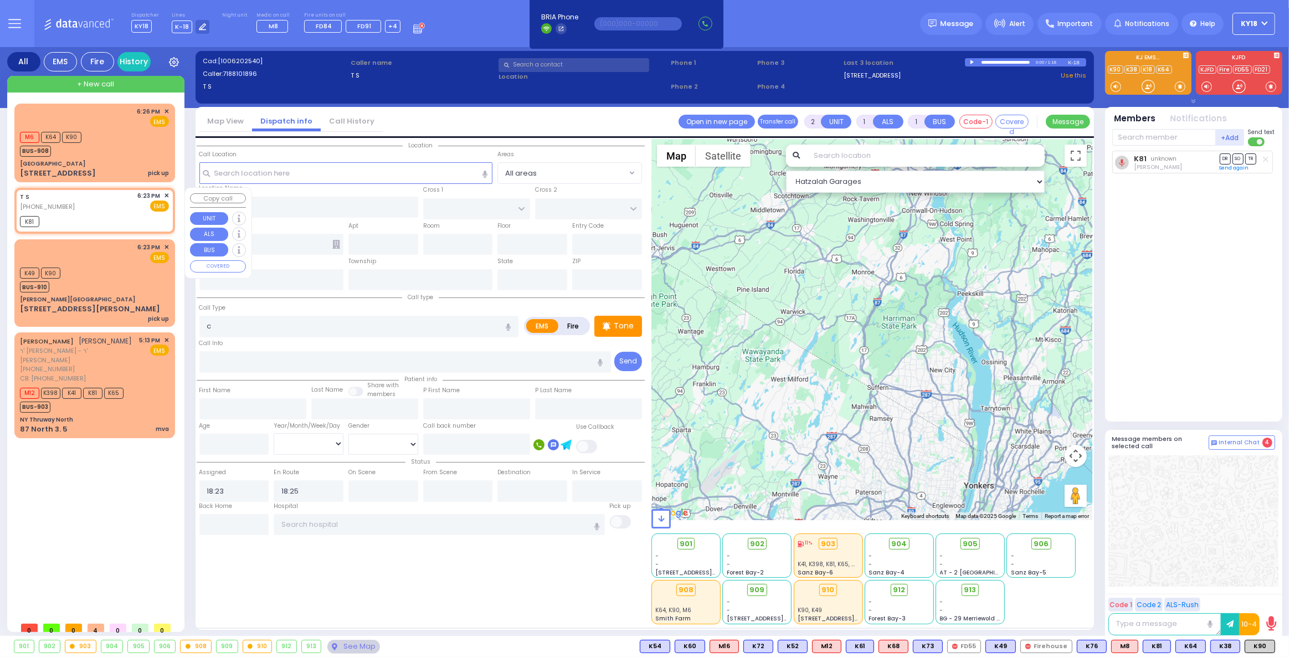
select select
radio input "true"
select select
select select "Hatzalah Garages"
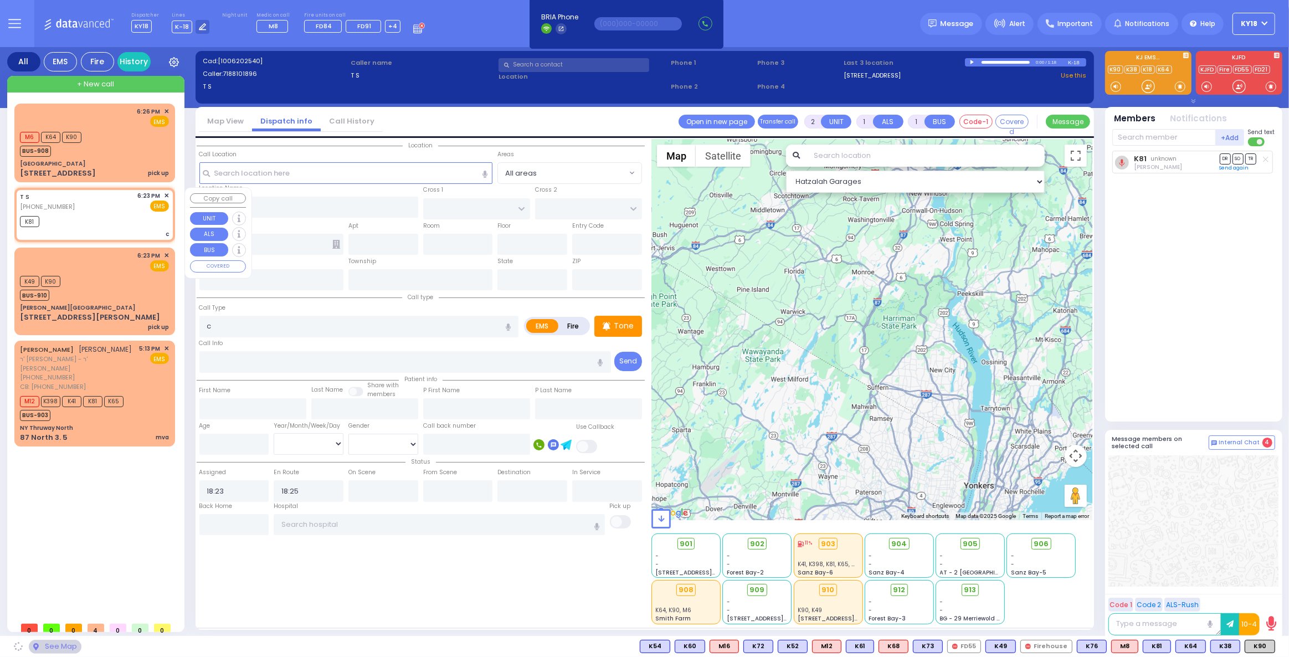
select select
radio input "true"
select select
select select "Hatzalah Garages"
click at [166, 195] on span "✕" at bounding box center [166, 195] width 5 height 9
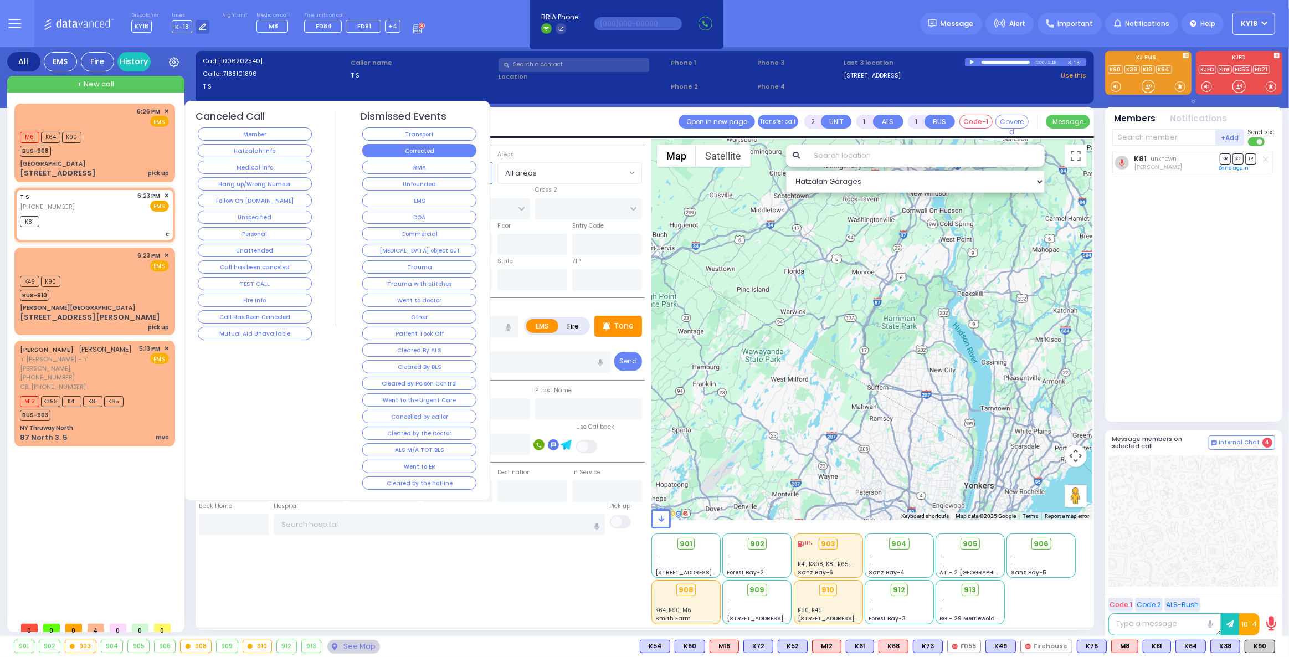
click at [397, 152] on button "Corrected" at bounding box center [419, 150] width 114 height 13
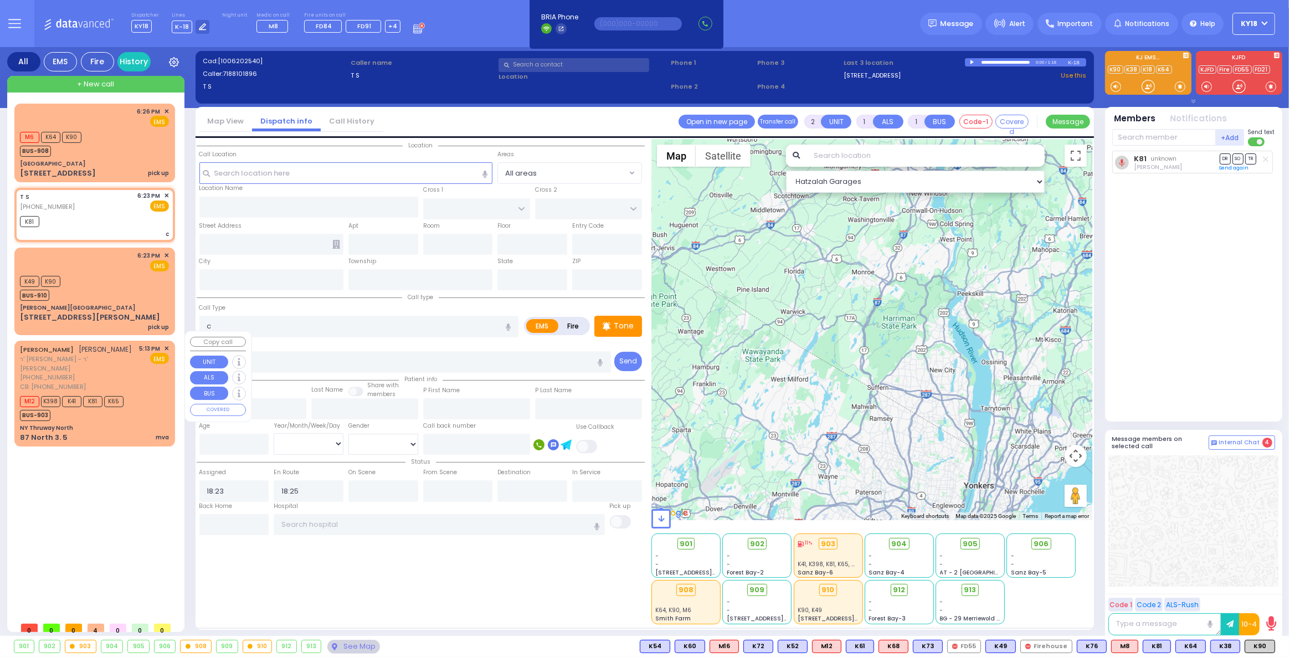
select select
radio input "true"
select select
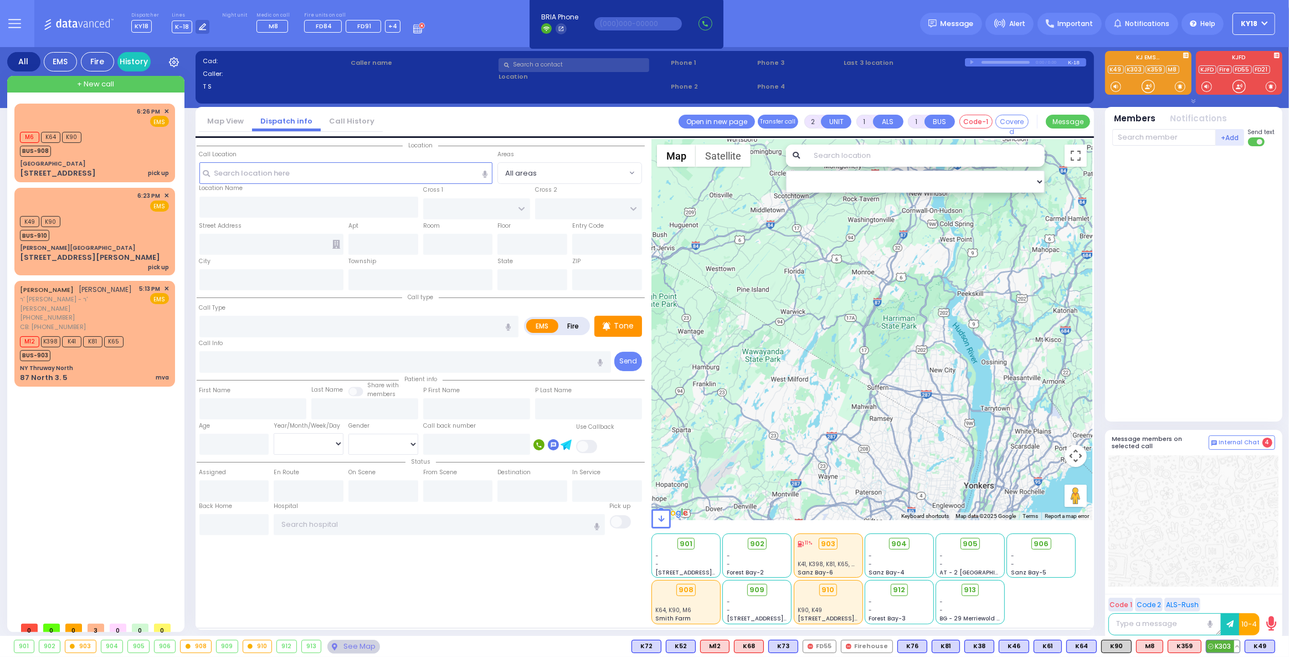
click at [1240, 646] on button at bounding box center [1237, 646] width 6 height 12
click at [1230, 597] on icon at bounding box center [1229, 598] width 12 height 12
click at [1207, 561] on div at bounding box center [1193, 520] width 170 height 131
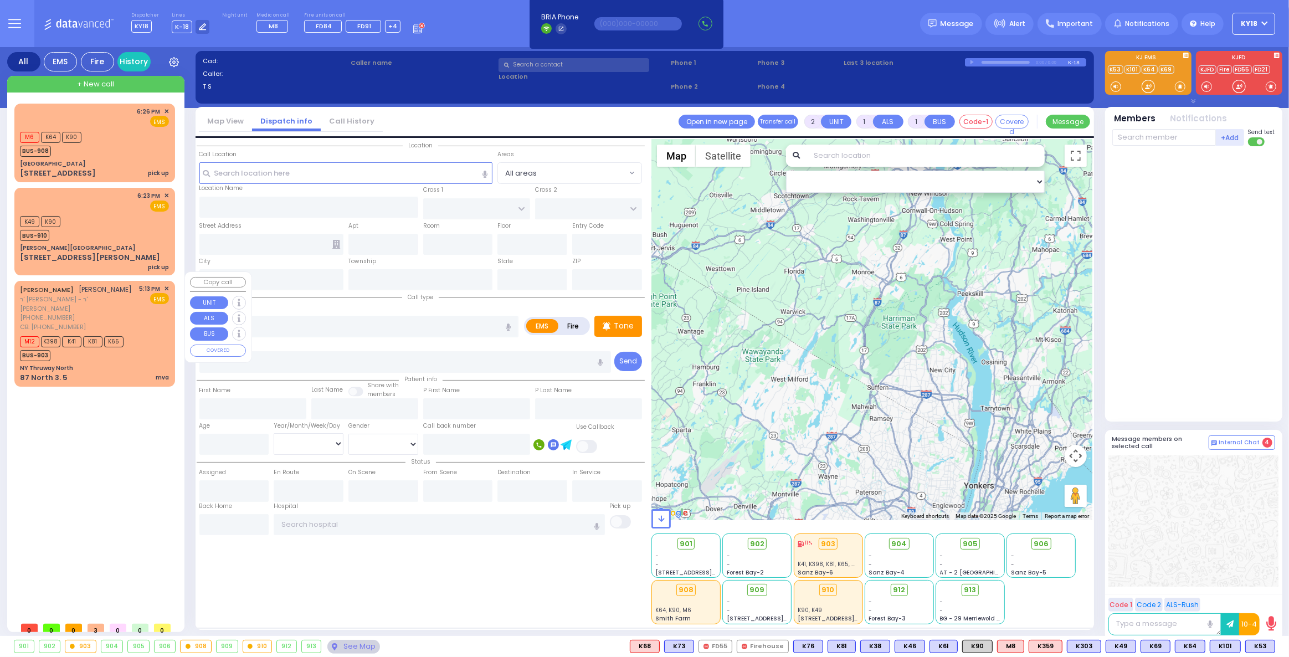
click at [117, 364] on div "NY Thruway North" at bounding box center [94, 368] width 149 height 8
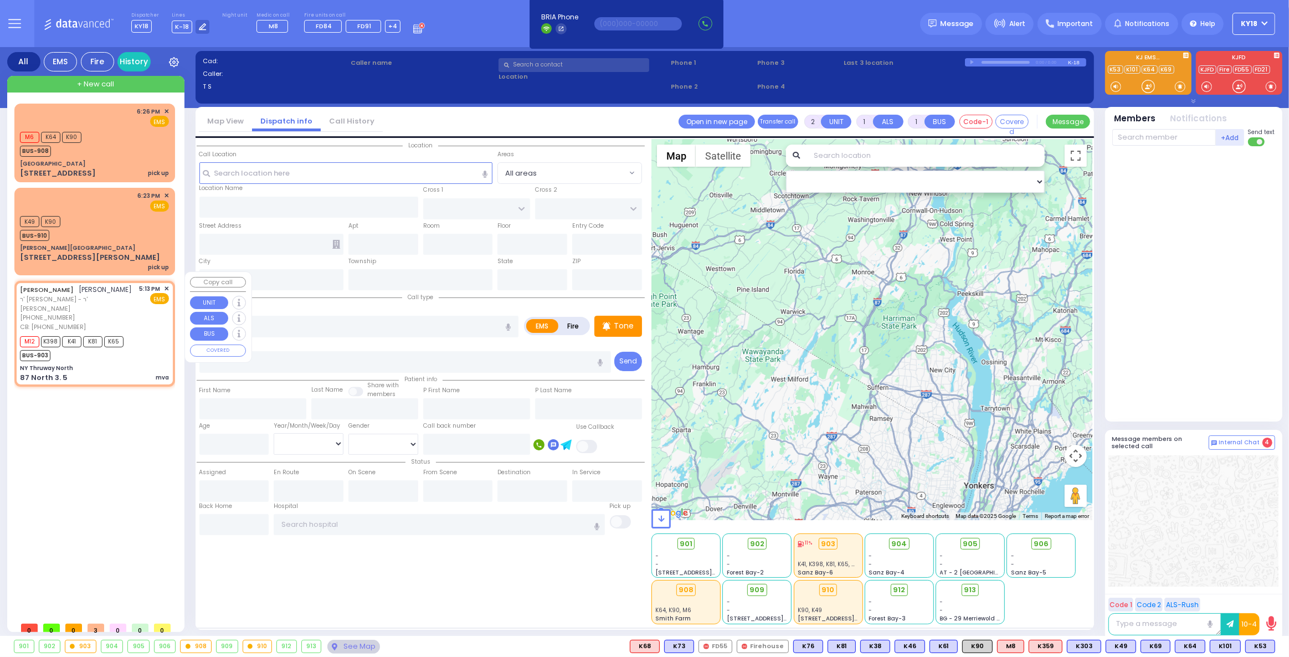
select select
type input "mva"
radio input "true"
type input "AVIGDOR"
type input "[PERSON_NAME]"
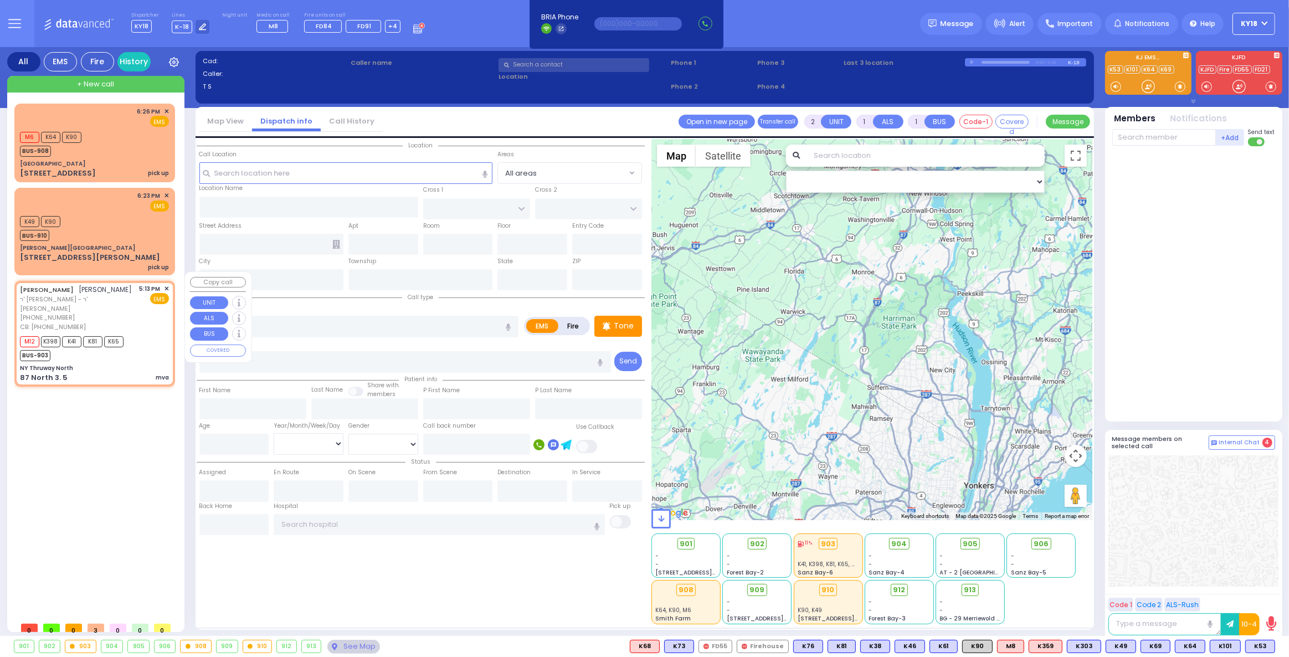
select select
type input "3157047298"
type input "17:13"
type input "17:22"
type input "NY Thruway North"
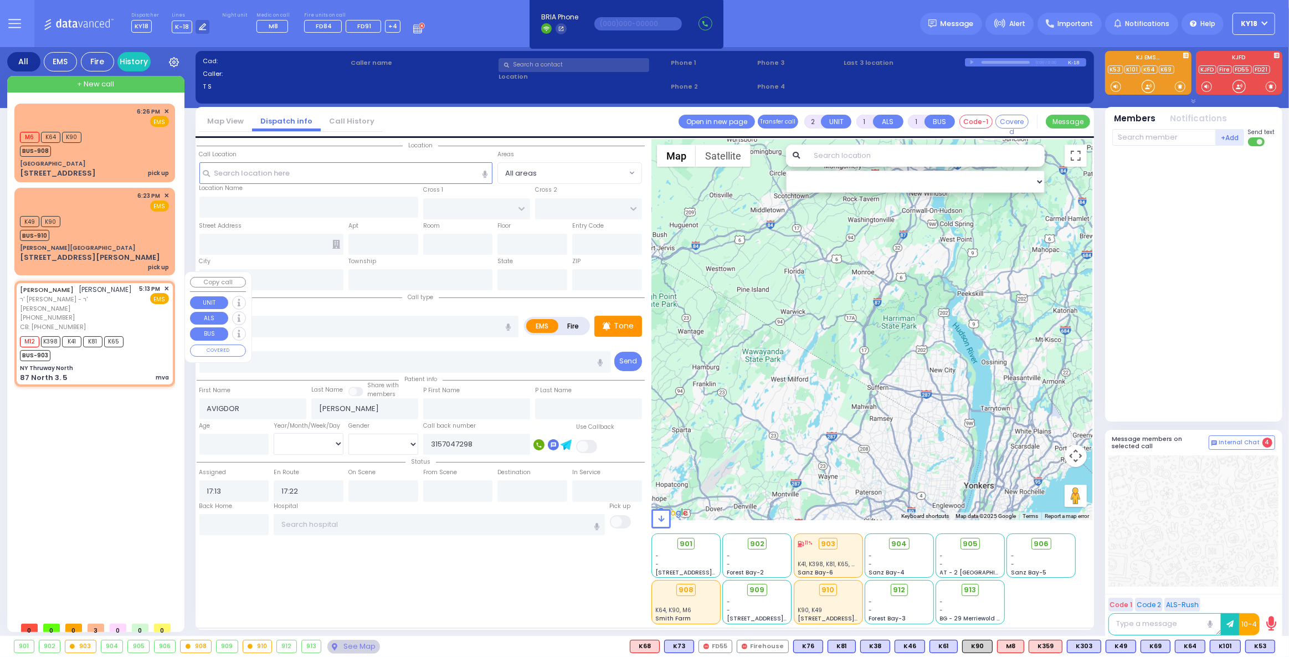
type input "87 North 3."
type input "5"
type input "Monroe"
type input "[US_STATE]"
type input "10001"
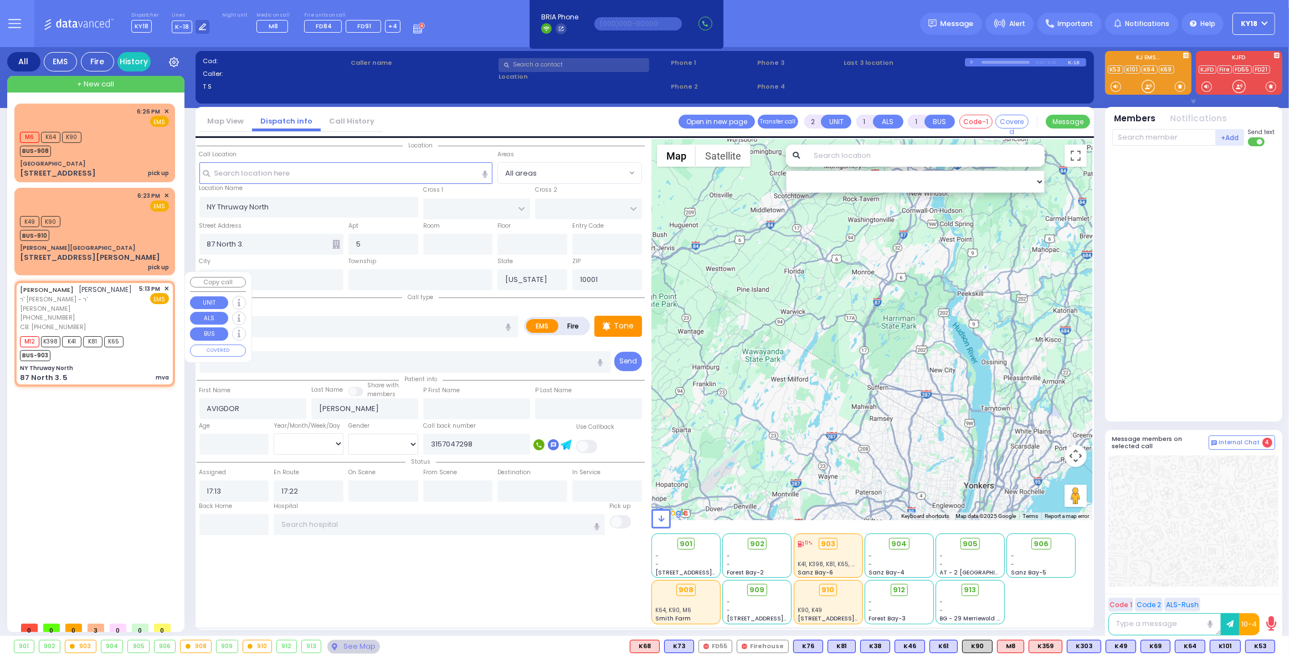
select select "Hatzalah Garages"
